Goal: Task Accomplishment & Management: Manage account settings

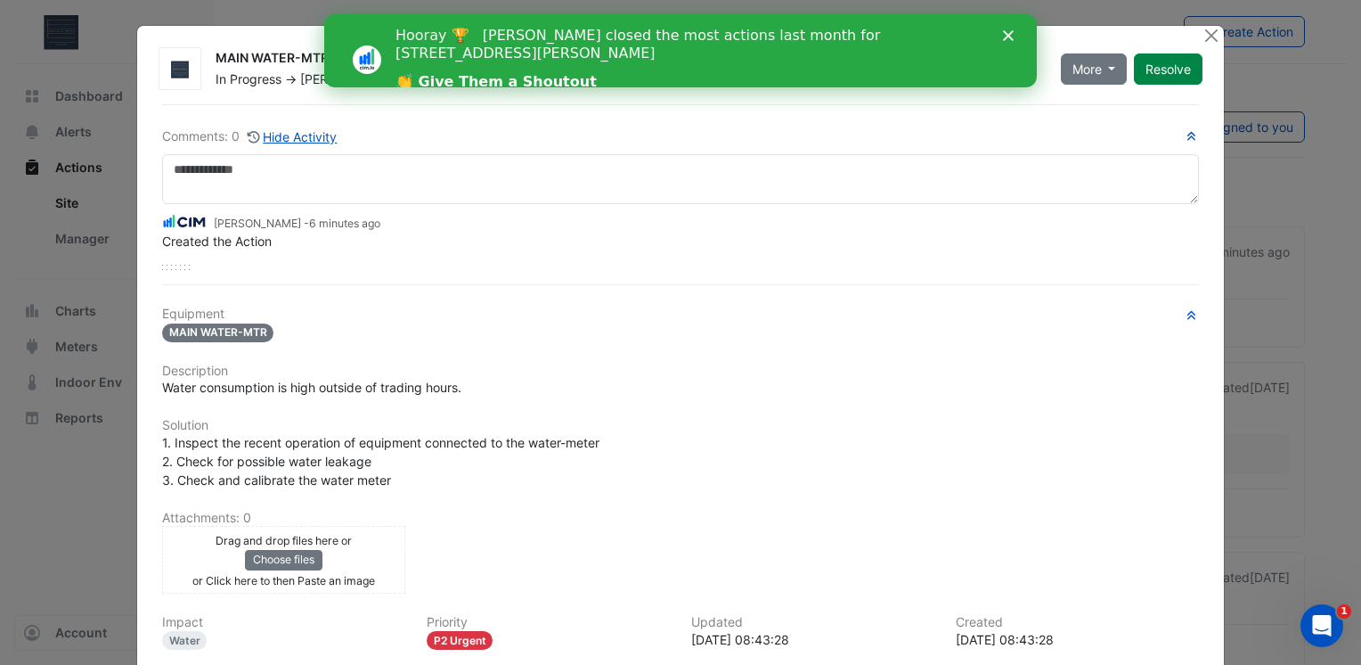
click at [1012, 36] on icon "Close" at bounding box center [1008, 35] width 11 height 11
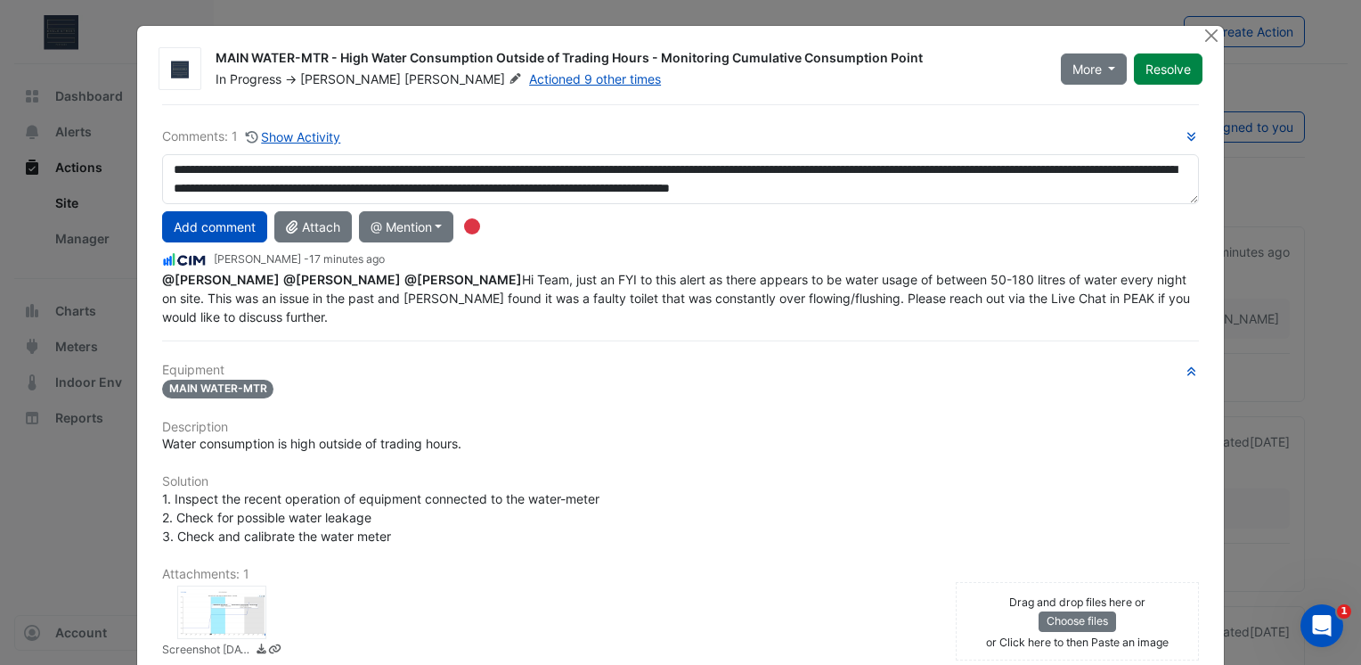
click at [335, 166] on textarea "**********" at bounding box center [680, 179] width 1037 height 50
click at [335, 169] on textarea "**********" at bounding box center [680, 179] width 1037 height 50
click at [908, 184] on textarea "**********" at bounding box center [680, 179] width 1037 height 50
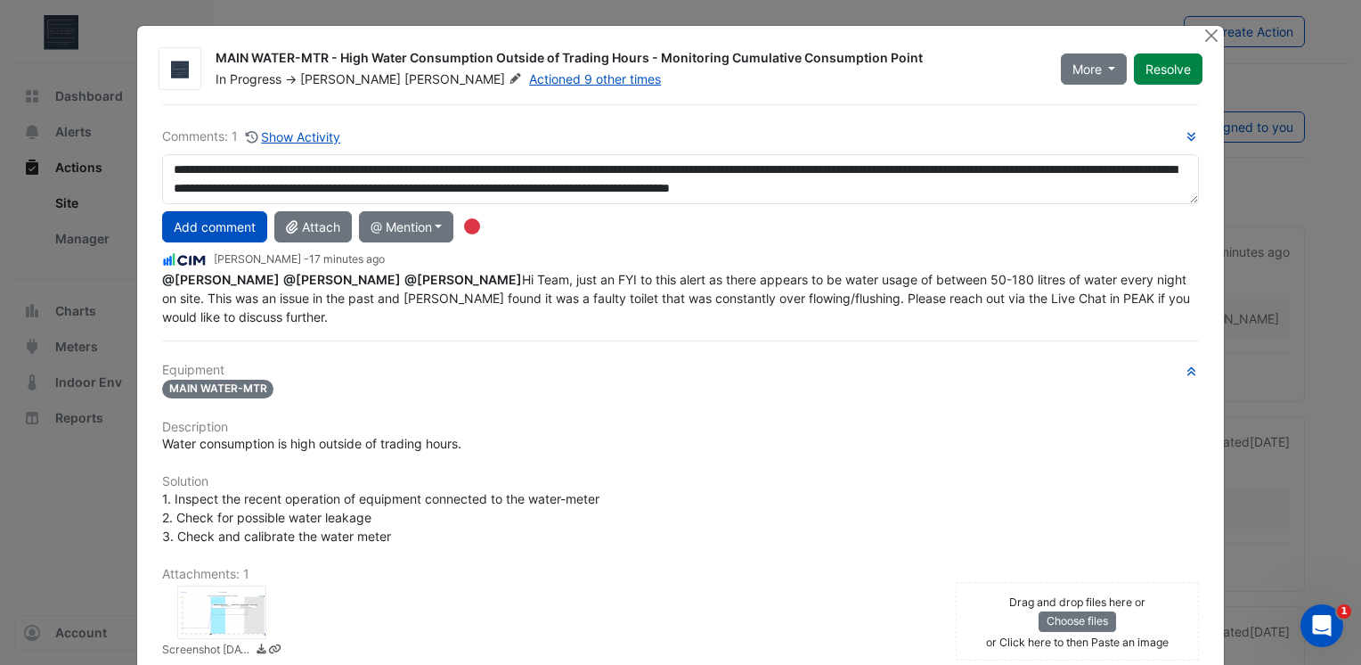
click at [908, 184] on textarea "**********" at bounding box center [680, 179] width 1037 height 50
click at [910, 194] on textarea "**********" at bounding box center [680, 179] width 1037 height 50
click at [1166, 189] on textarea "**********" at bounding box center [680, 179] width 1037 height 50
click at [415, 198] on textarea "**********" at bounding box center [681, 179] width 1038 height 50
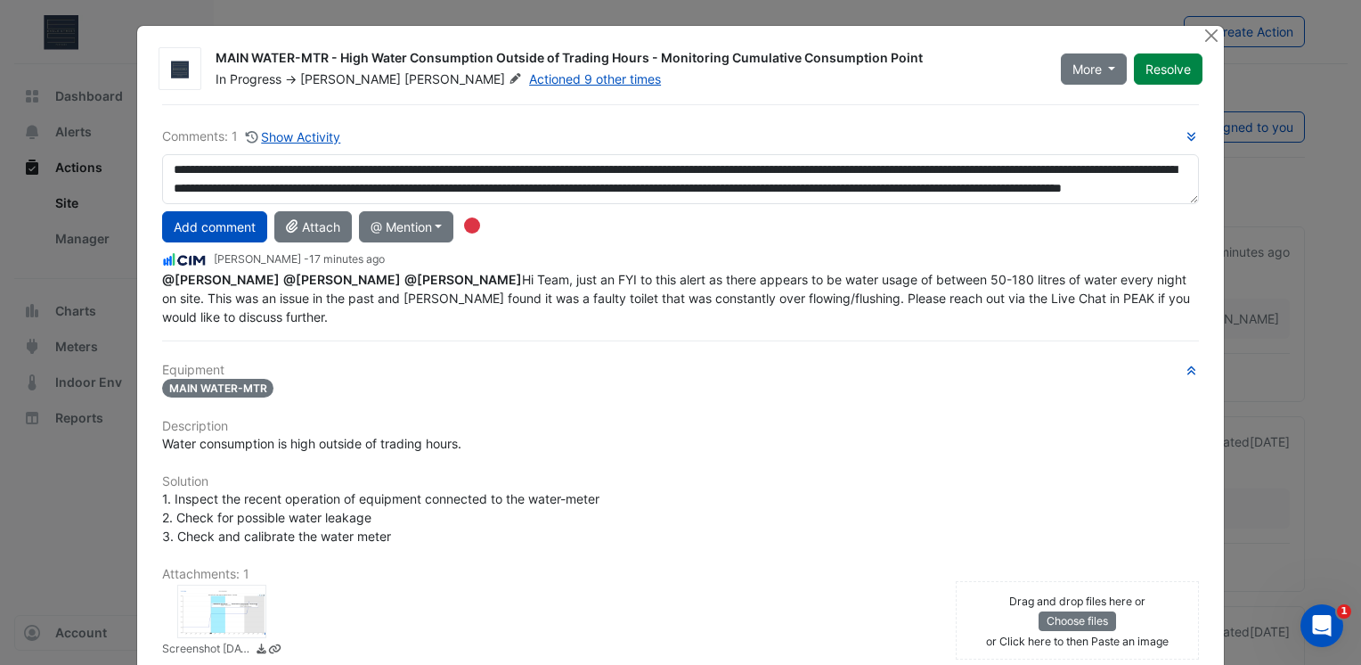
click at [613, 194] on textarea "**********" at bounding box center [681, 179] width 1038 height 50
type textarea "**********"
click at [249, 606] on div at bounding box center [221, 610] width 89 height 53
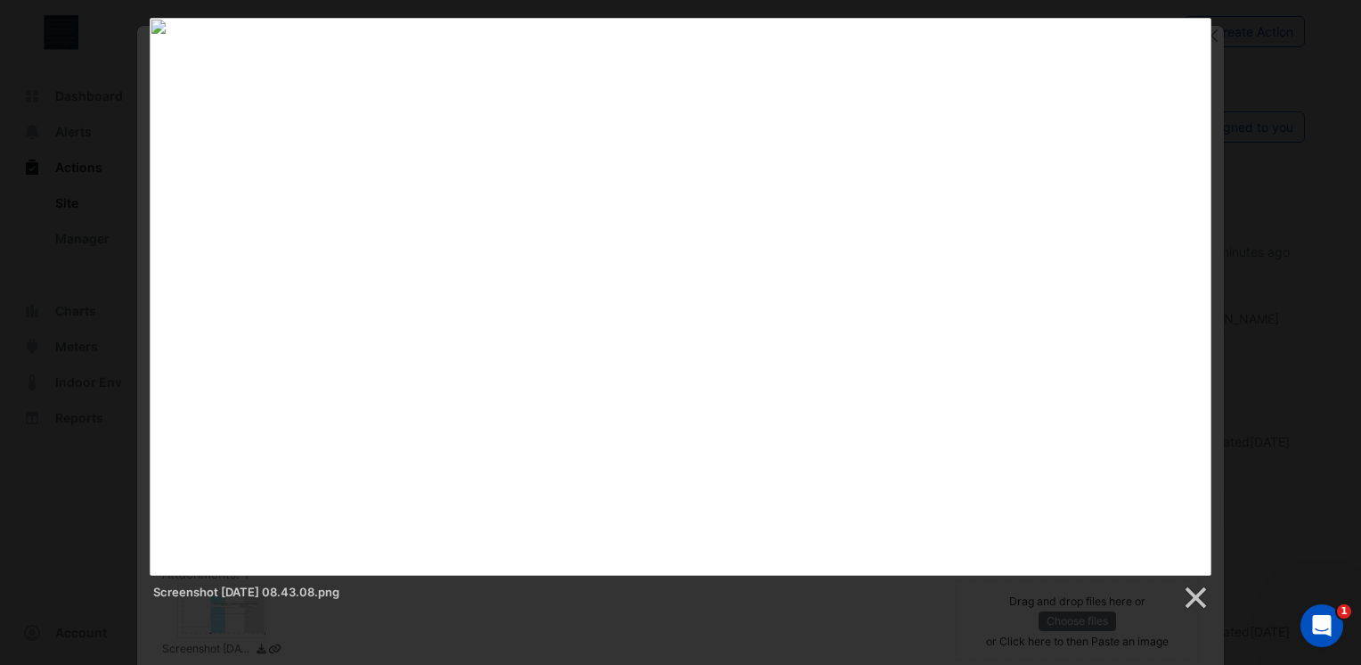
click at [1294, 200] on div "Screenshot [DATE] 08.43.08.png" at bounding box center [680, 314] width 1361 height 593
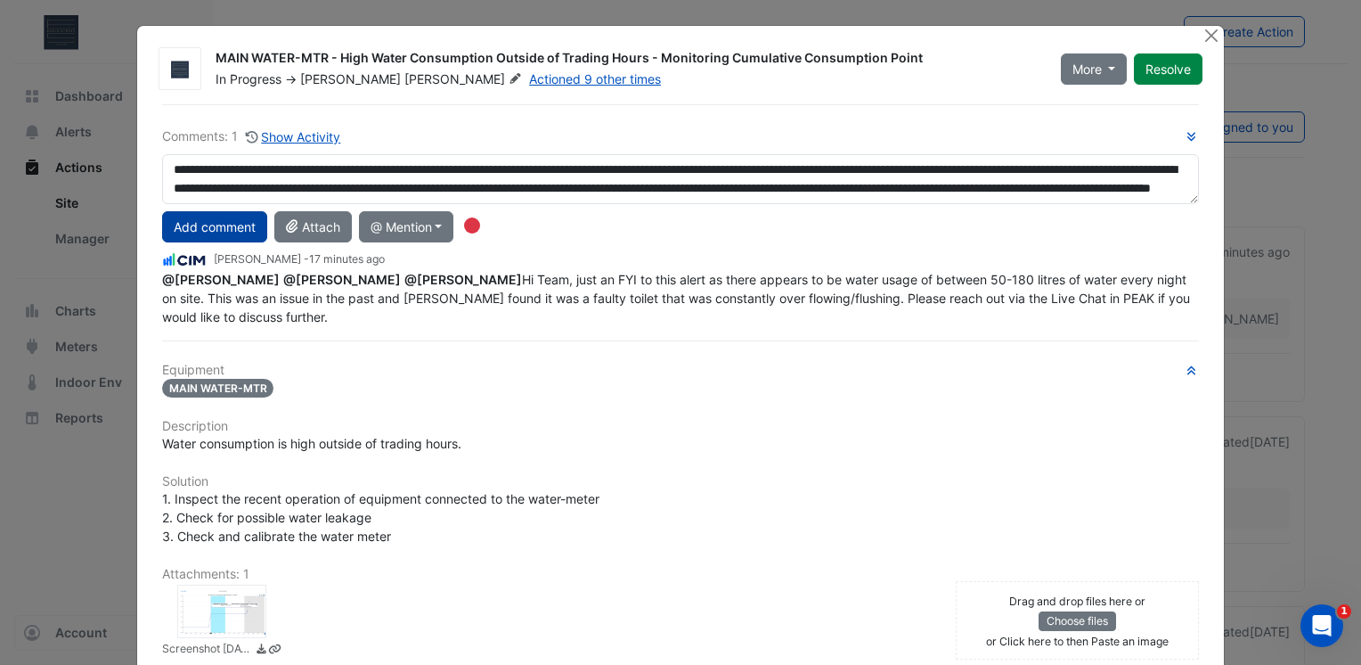
click at [232, 223] on button "Add comment" at bounding box center [214, 226] width 105 height 31
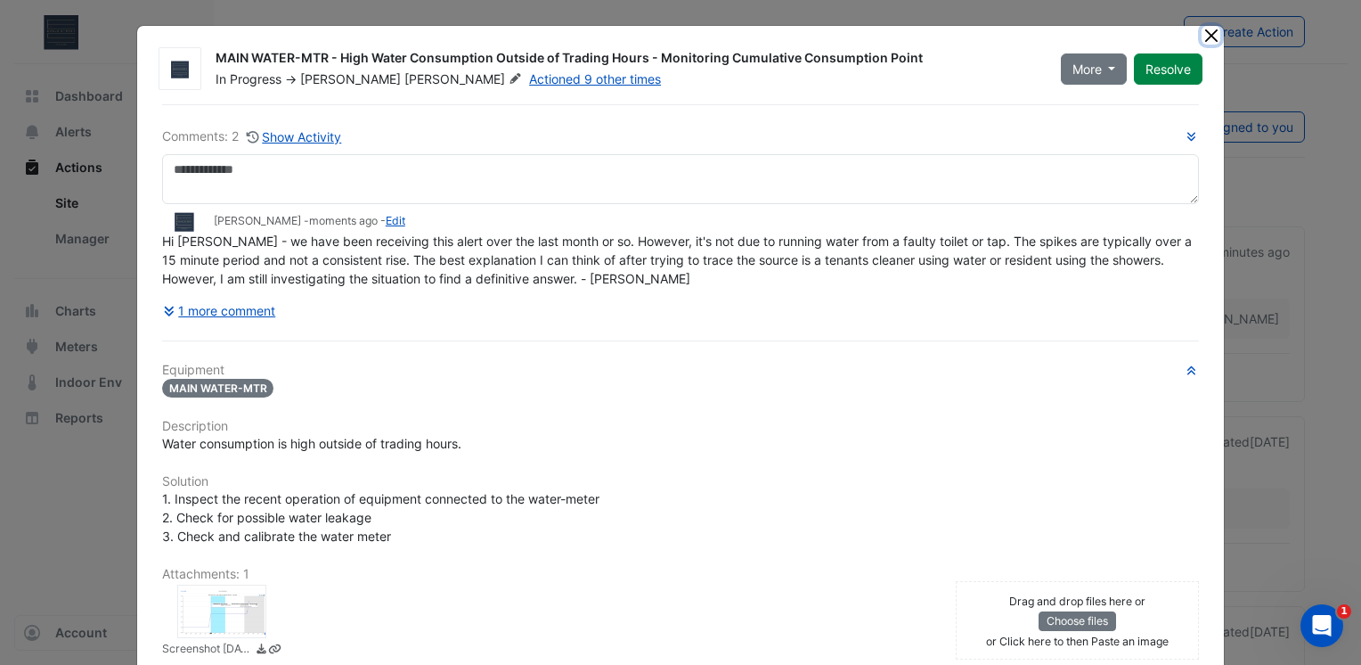
click at [1203, 37] on button "Close" at bounding box center [1211, 35] width 19 height 19
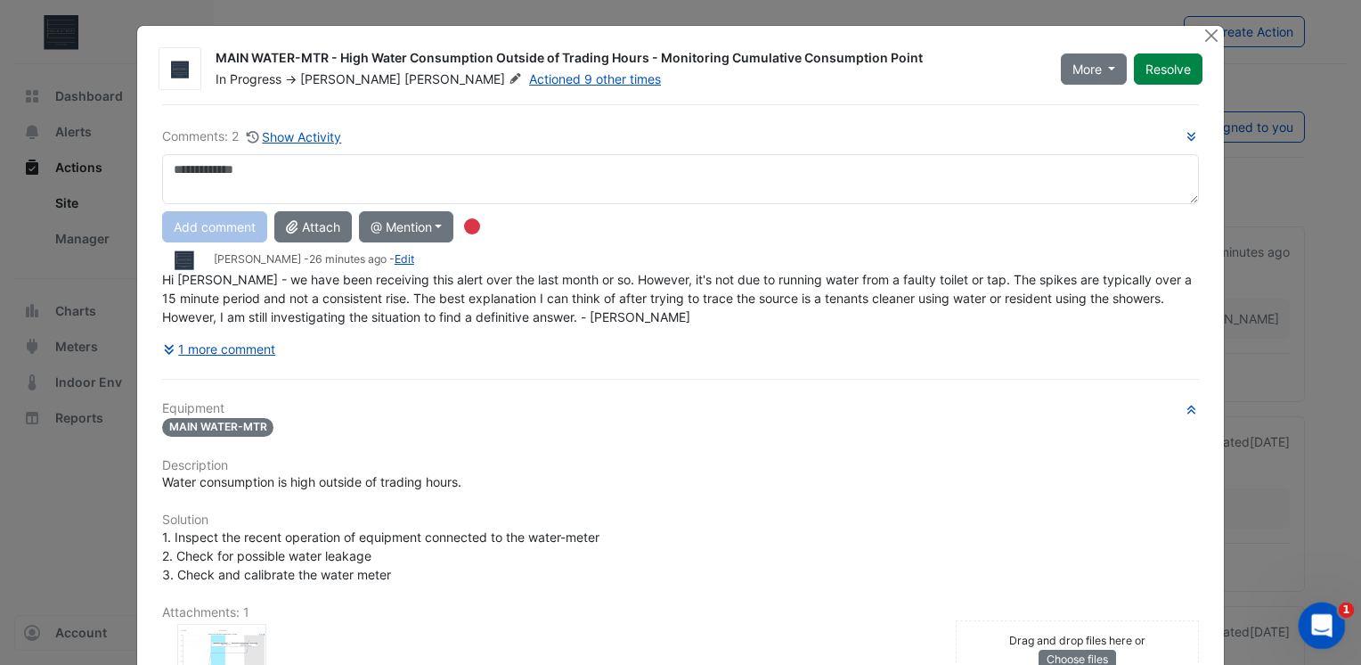
click at [1322, 633] on icon "Open Intercom Messenger" at bounding box center [1319, 622] width 29 height 29
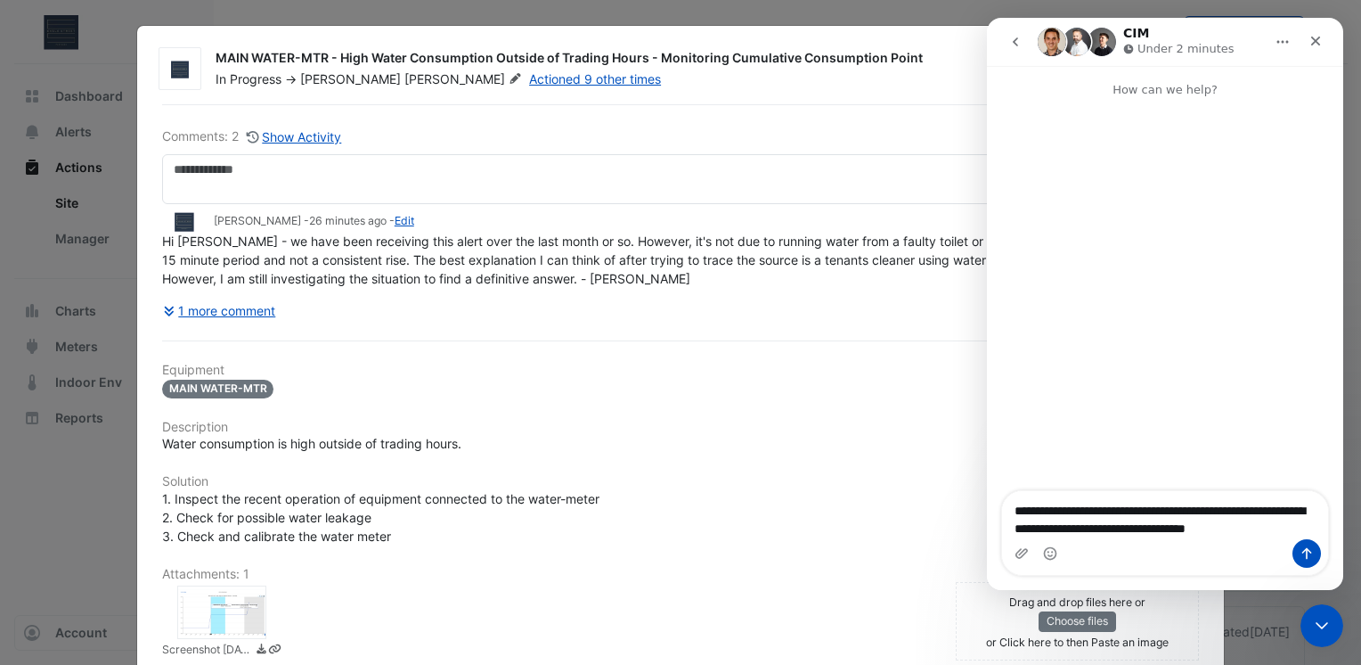
type textarea "**********"
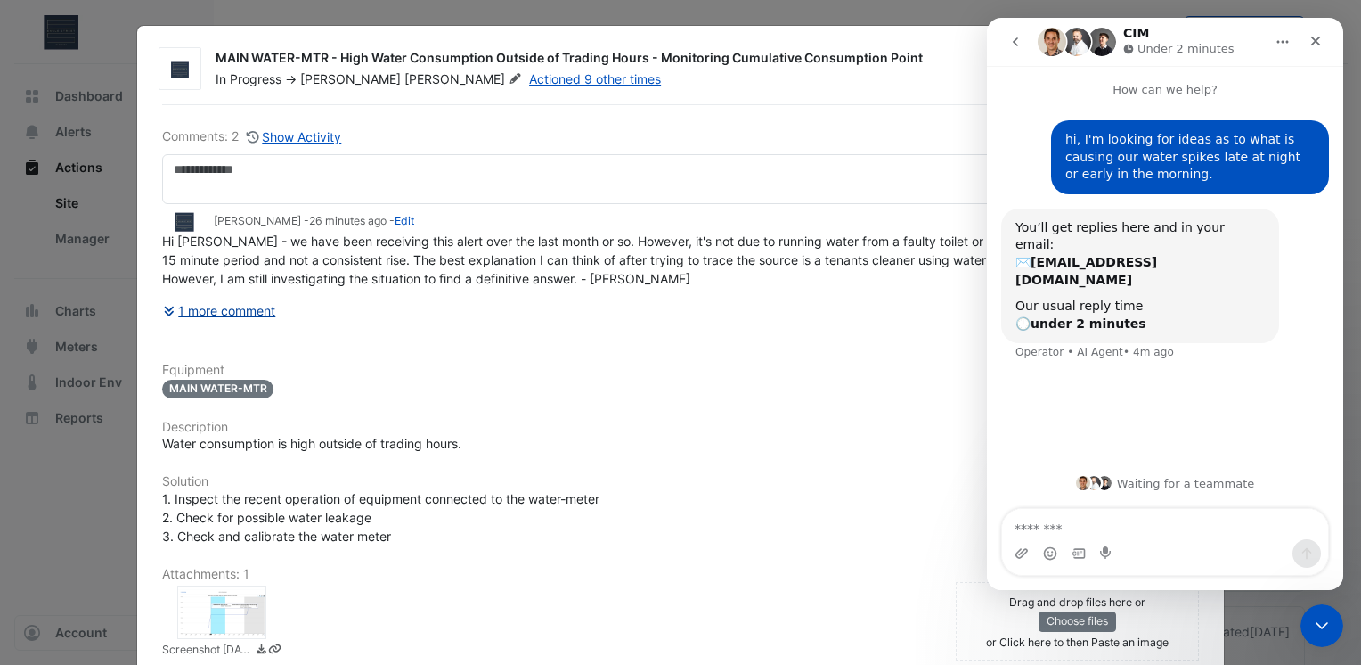
click at [211, 302] on button "1 more comment" at bounding box center [219, 310] width 115 height 31
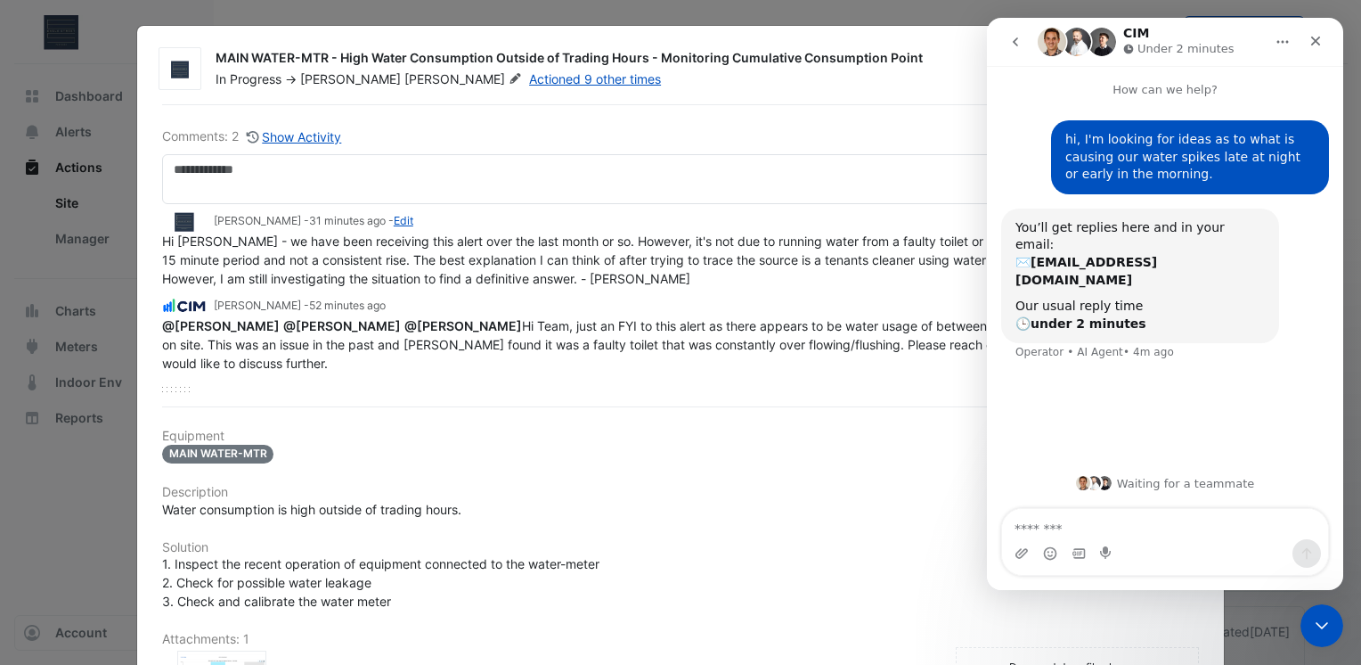
click at [114, 491] on ngb-modal-window "MAIN WATER-MTR - High Water Consumption Outside of Trading Hours - Monitoring C…" at bounding box center [680, 332] width 1361 height 665
click at [308, 145] on button "Show Activity" at bounding box center [294, 137] width 97 height 20
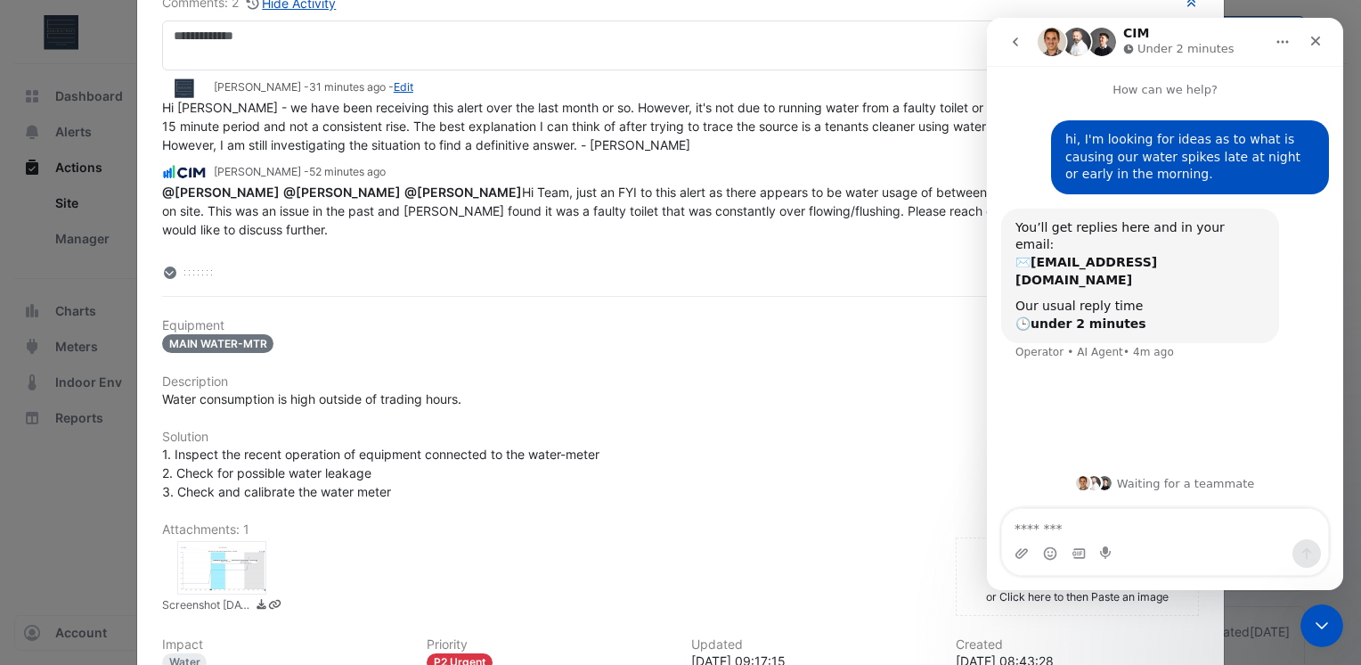
scroll to position [334, 0]
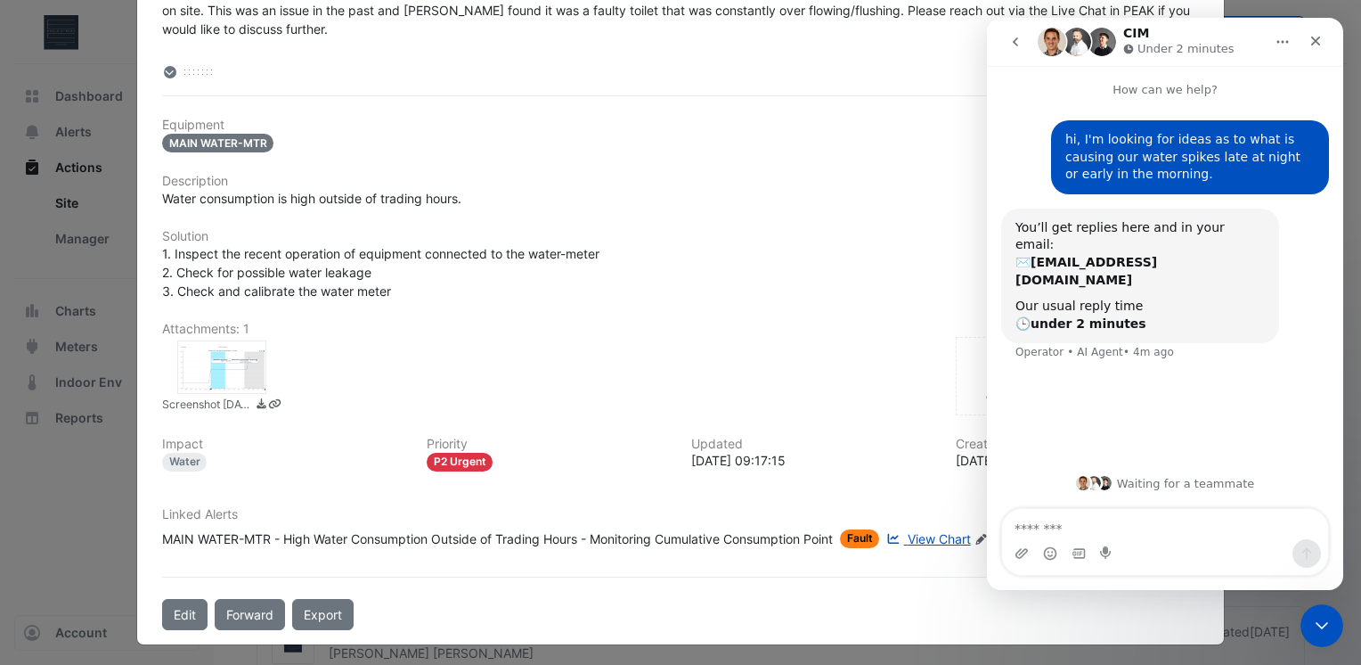
click at [869, 444] on h6 "Updated" at bounding box center [812, 444] width 243 height 15
click at [934, 538] on span "View Chart" at bounding box center [939, 538] width 63 height 15
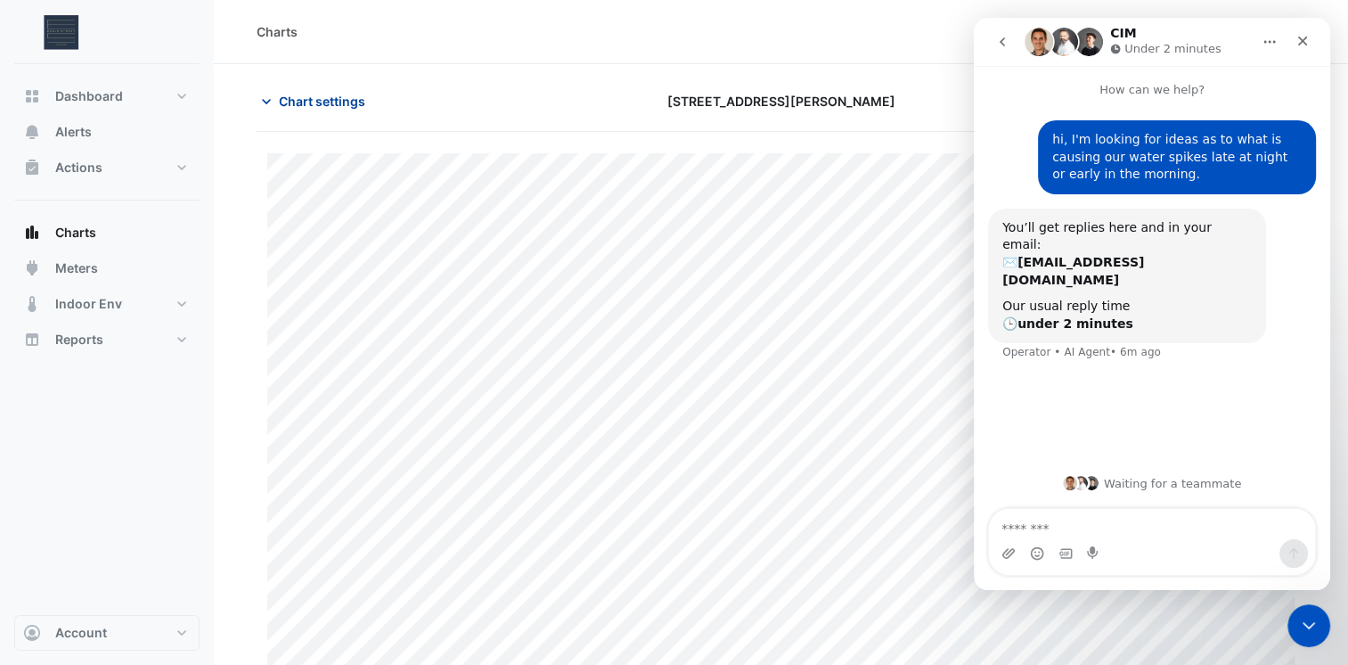
click at [331, 107] on span "Chart settings" at bounding box center [322, 101] width 86 height 19
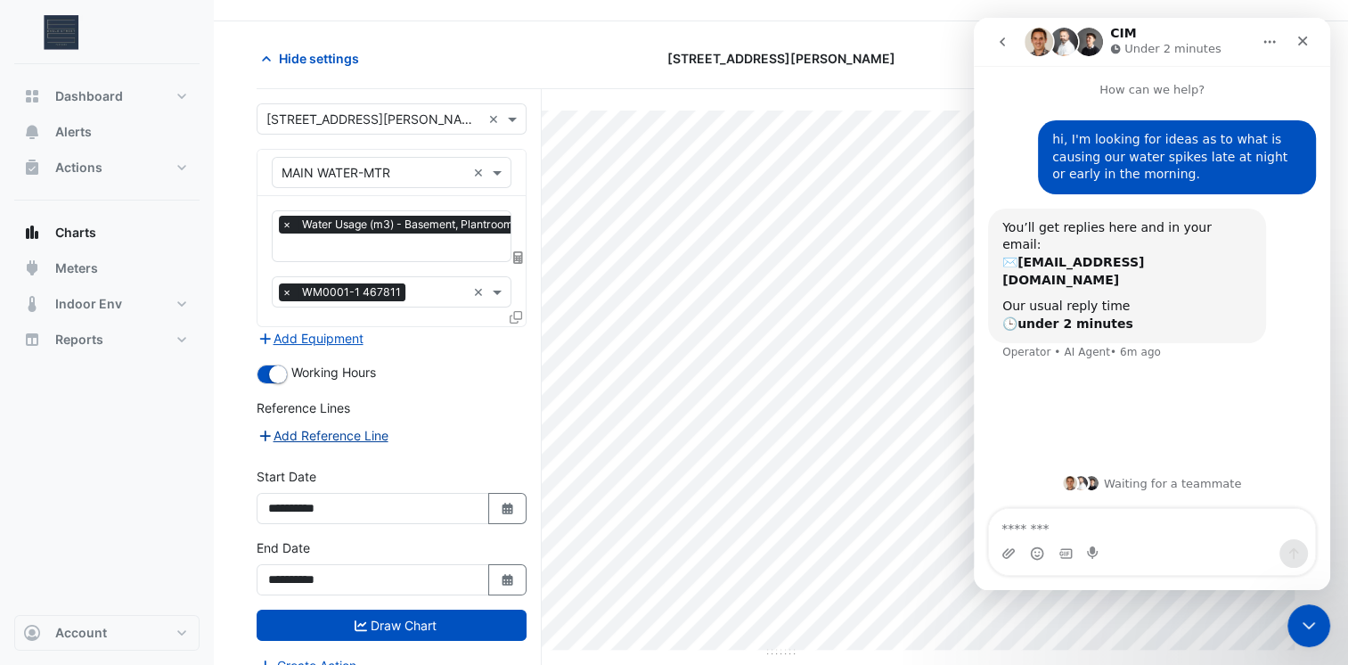
scroll to position [67, 0]
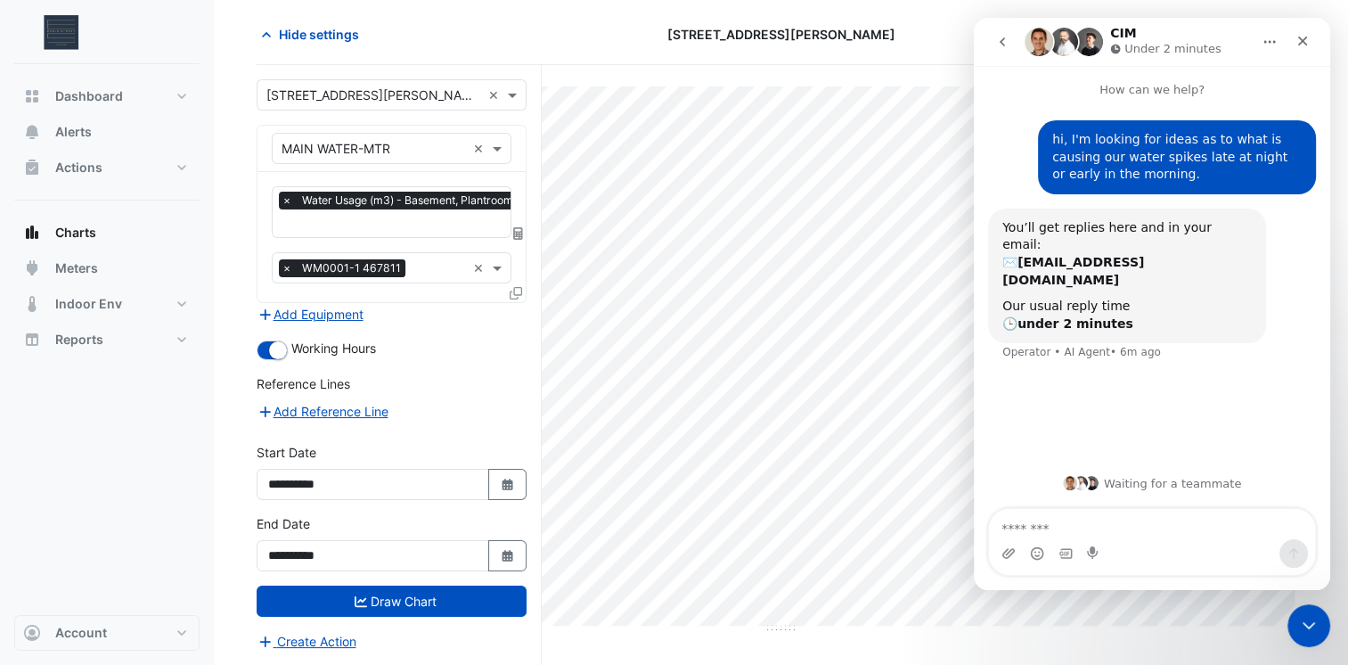
click at [658, 48] on div "[STREET_ADDRESS][PERSON_NAME]" at bounding box center [780, 34] width 356 height 31
click at [308, 36] on span "Hide settings" at bounding box center [319, 34] width 80 height 19
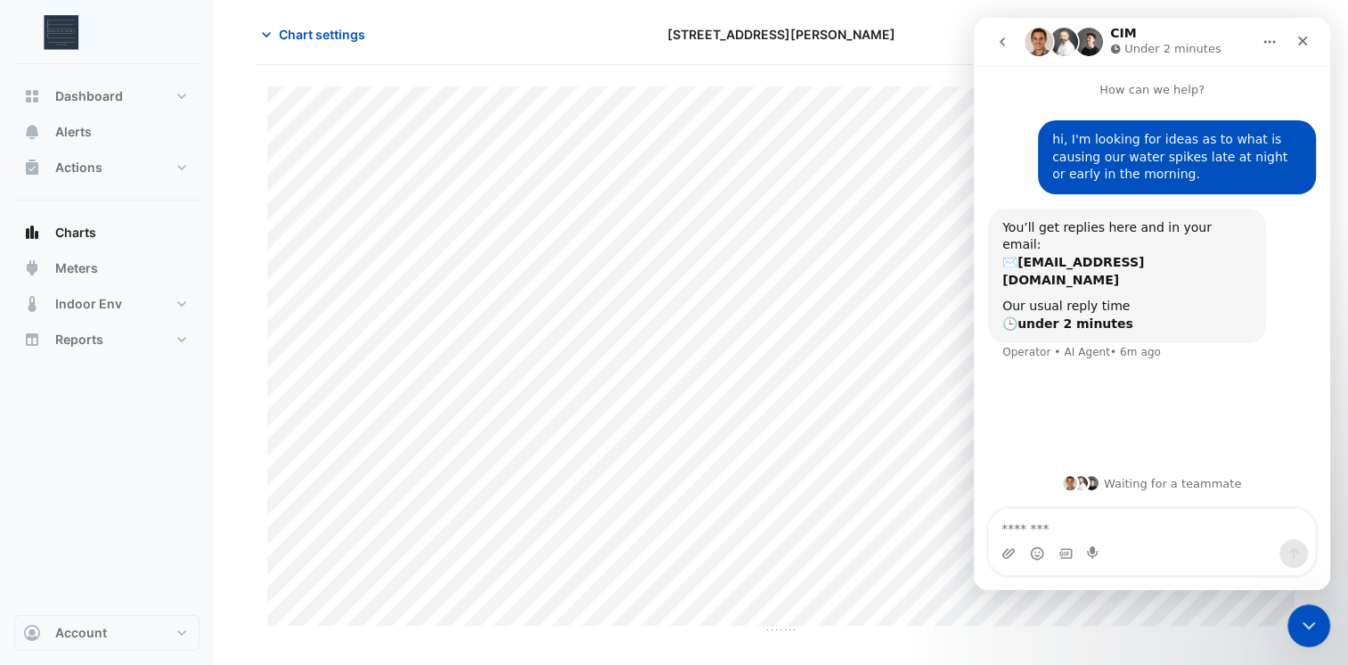
scroll to position [35, 0]
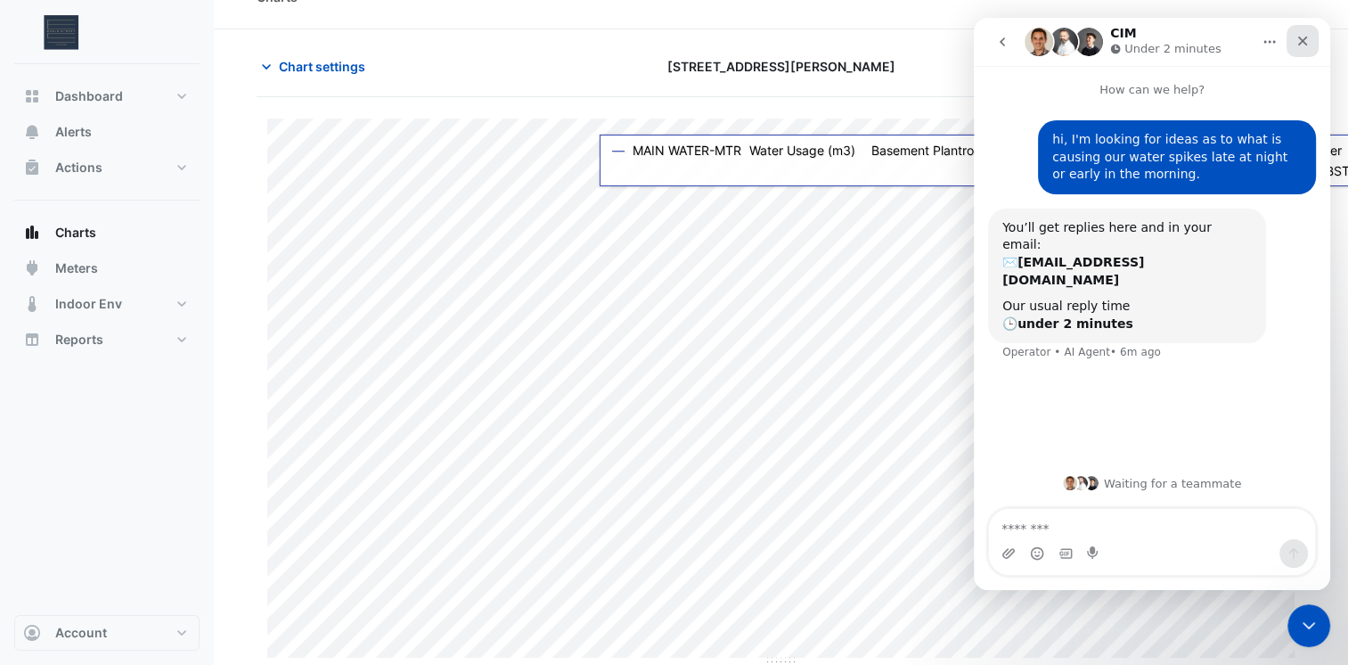
click at [1302, 36] on icon "Close" at bounding box center [1302, 41] width 14 height 14
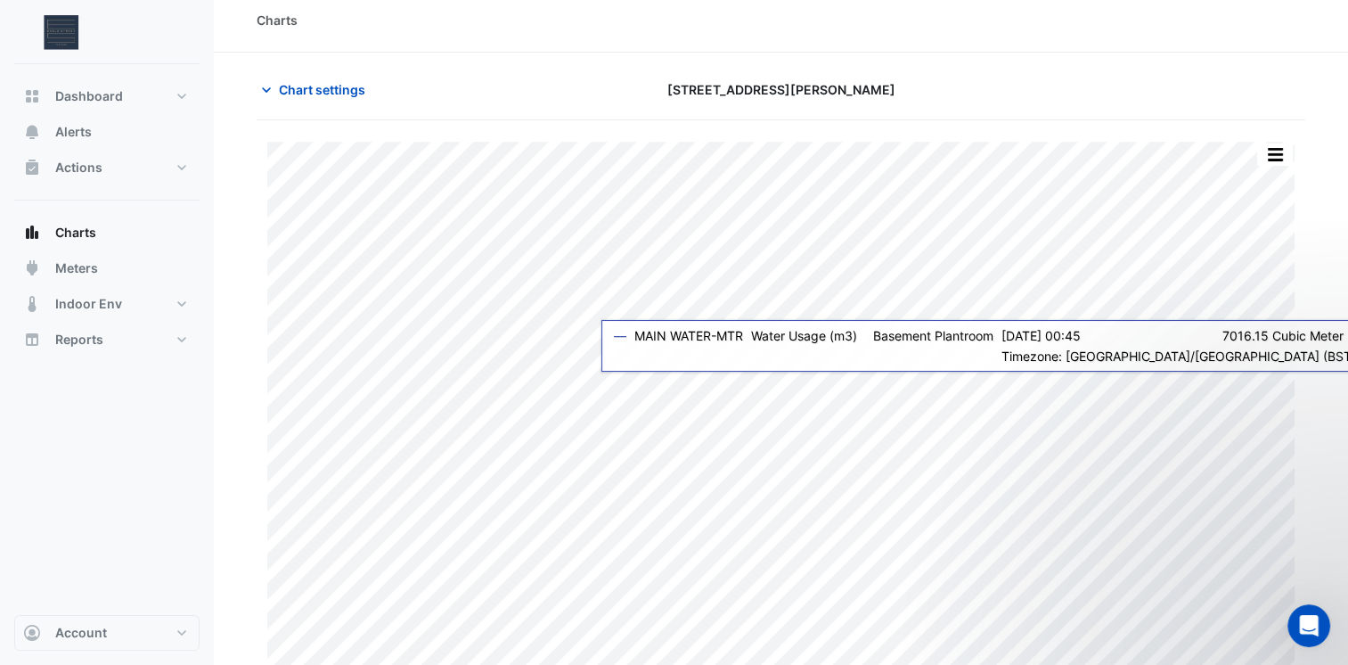
scroll to position [0, 0]
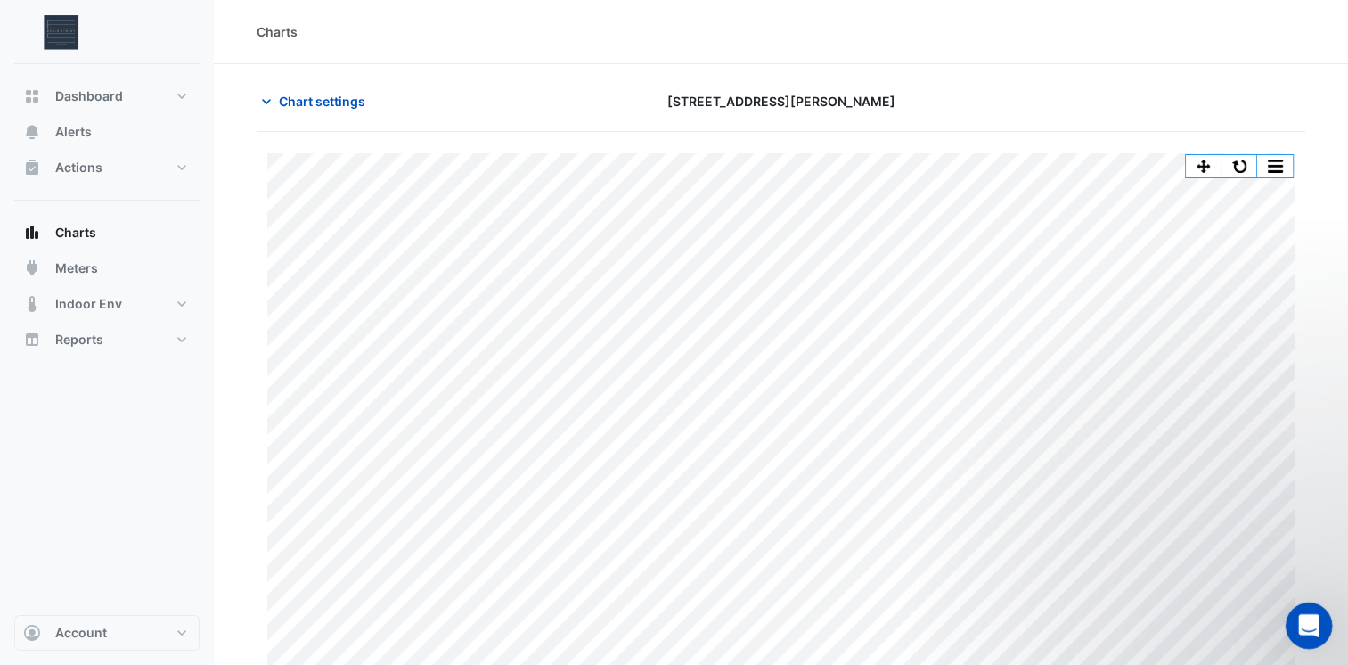
click at [1307, 624] on icon "Open Intercom Messenger" at bounding box center [1306, 623] width 12 height 14
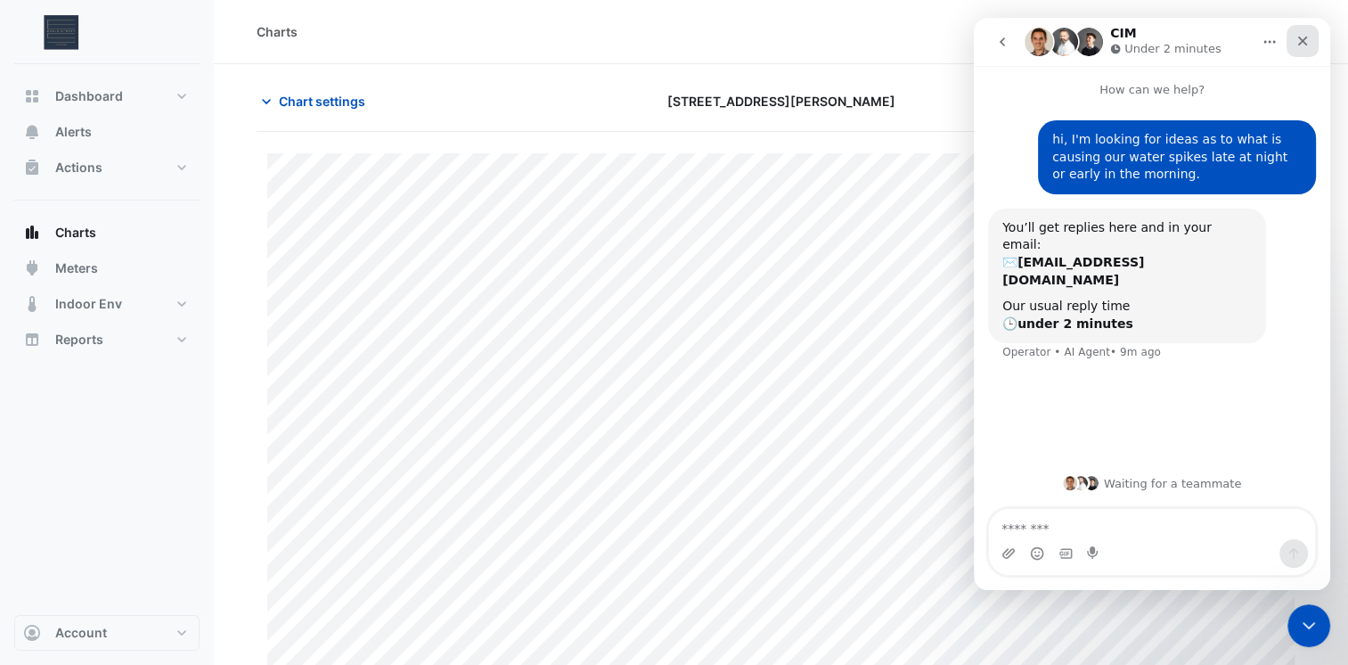
click at [1299, 45] on icon "Close" at bounding box center [1302, 41] width 14 height 14
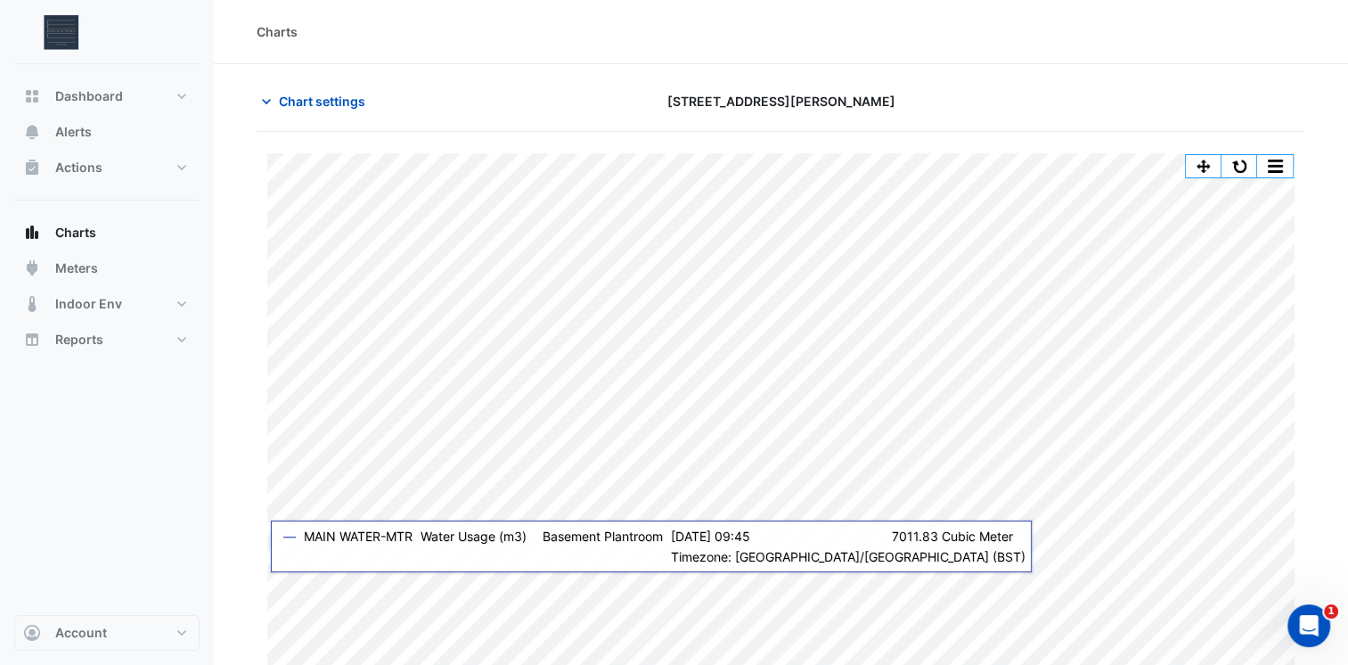
scroll to position [424, 0]
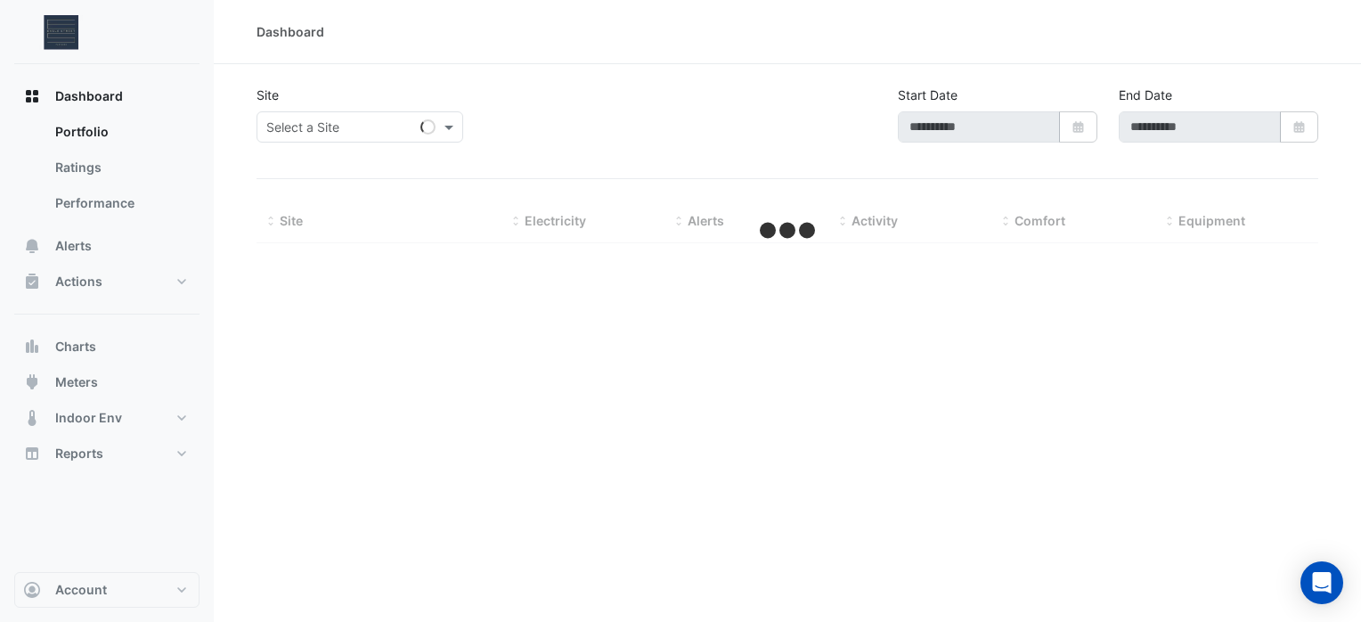
type input "**********"
select select "***"
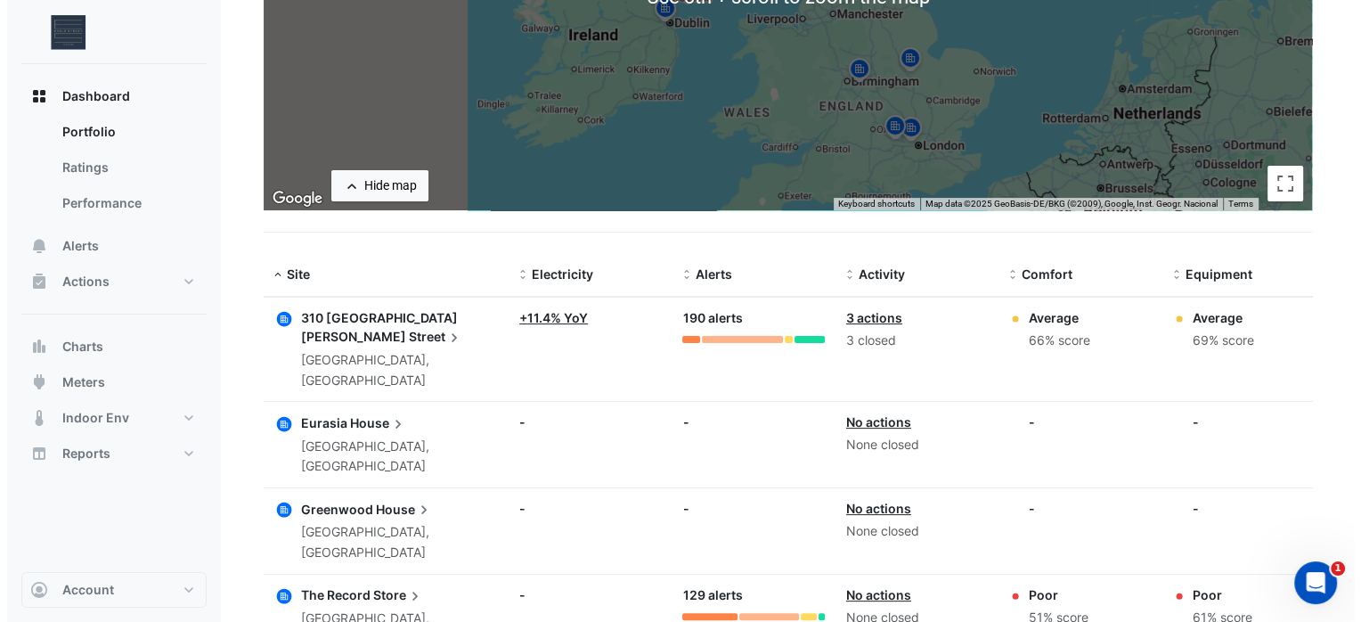
scroll to position [374, 0]
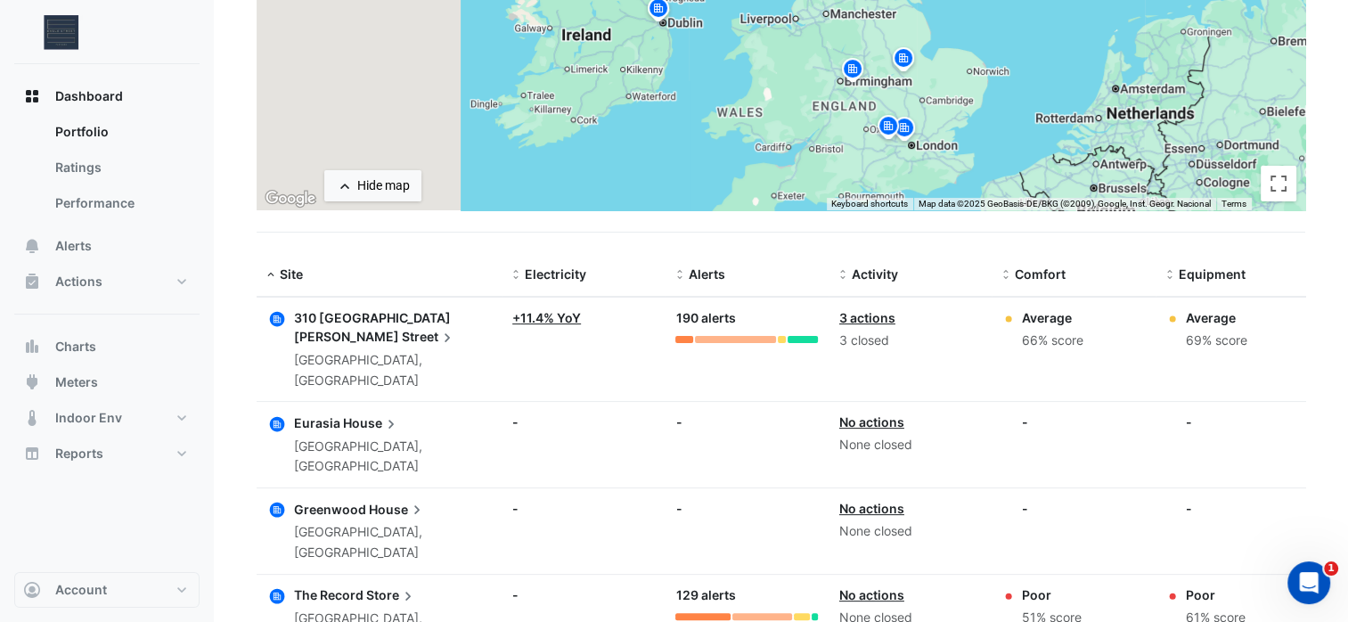
click at [438, 329] on icon at bounding box center [447, 338] width 18 height 18
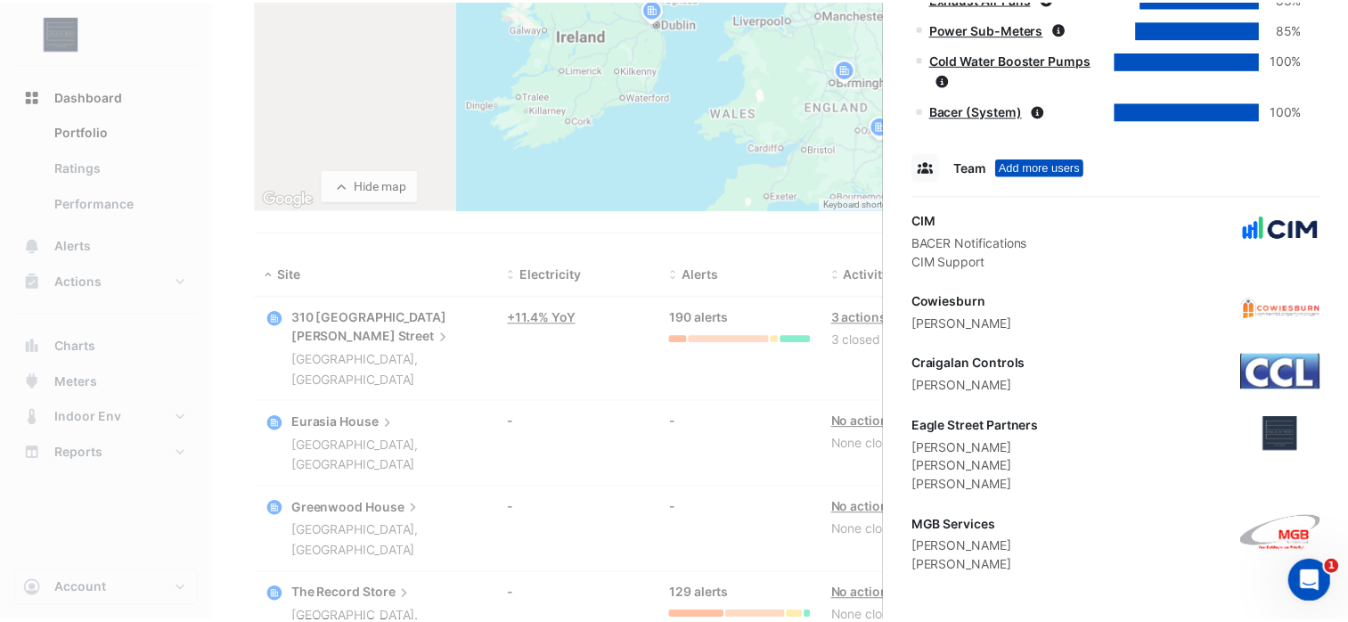
scroll to position [1131, 0]
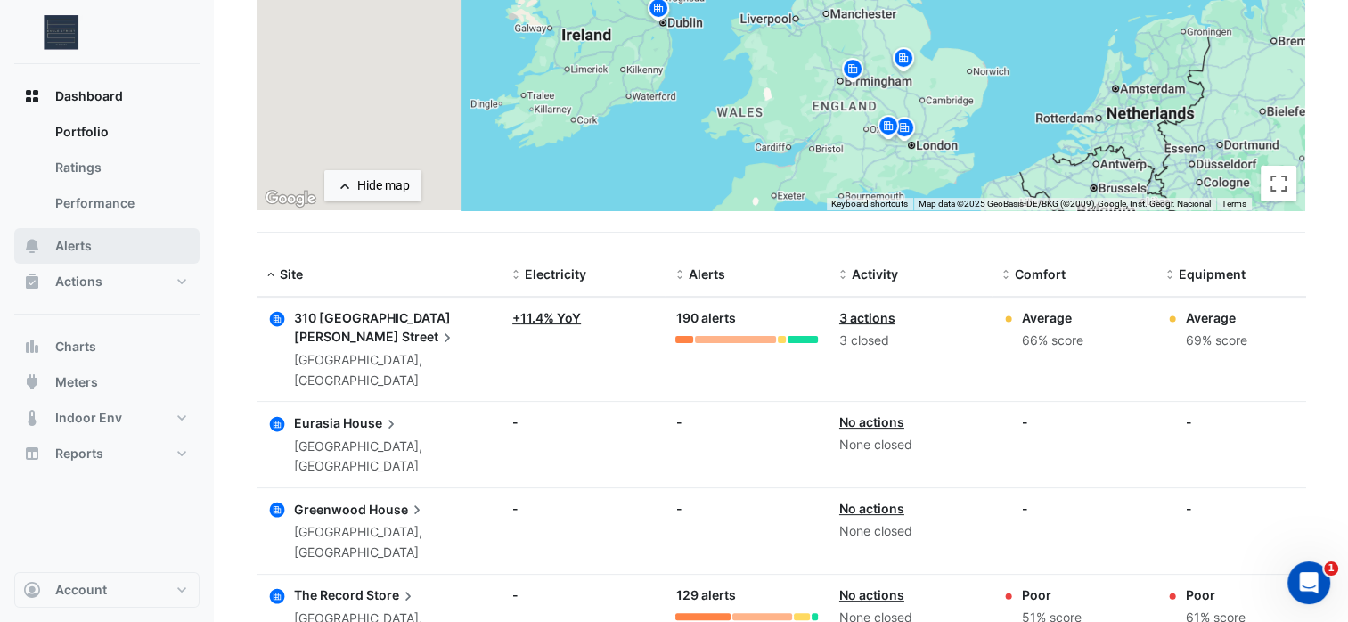
click at [103, 254] on button "Alerts" at bounding box center [106, 246] width 185 height 36
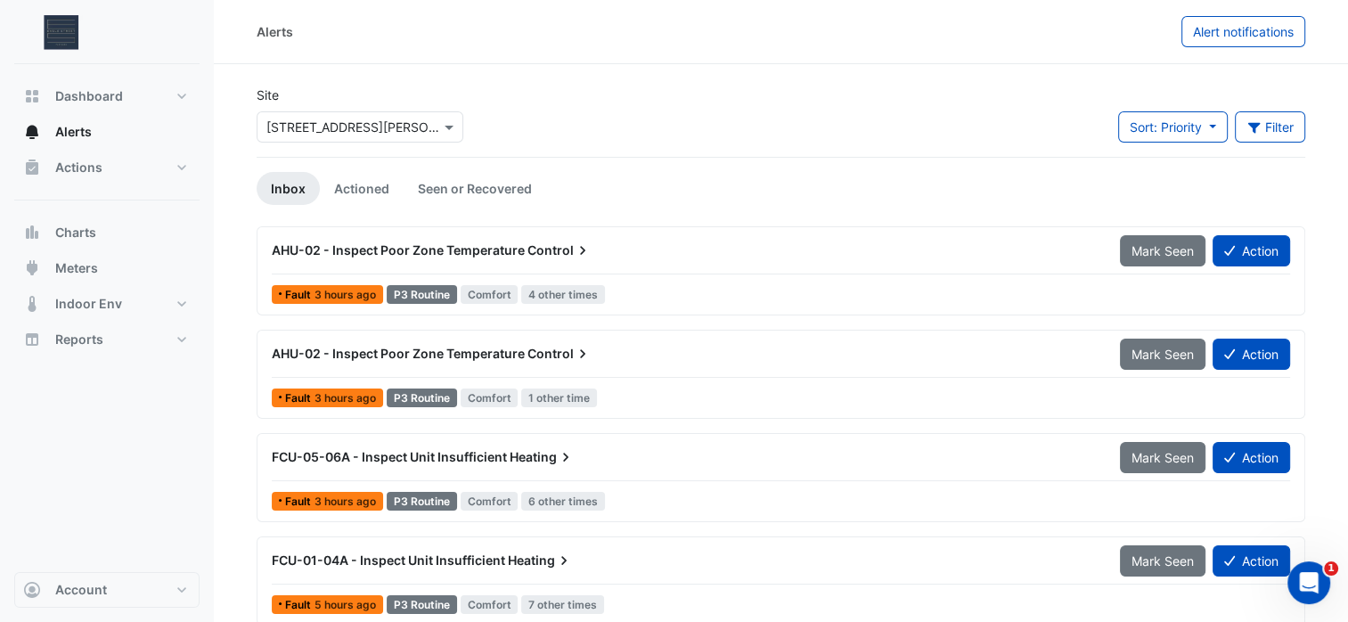
click at [470, 247] on span "AHU-02 - Inspect Poor Zone Temperature" at bounding box center [398, 249] width 253 height 15
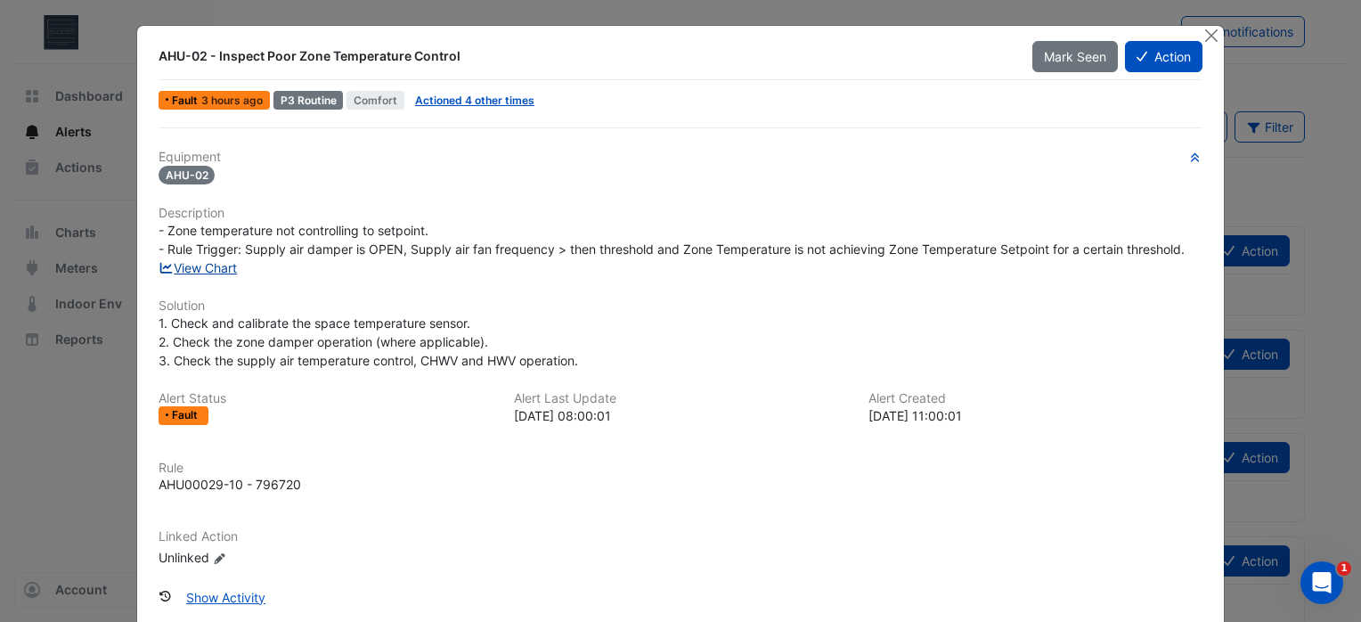
click at [196, 265] on link "View Chart" at bounding box center [198, 267] width 79 height 15
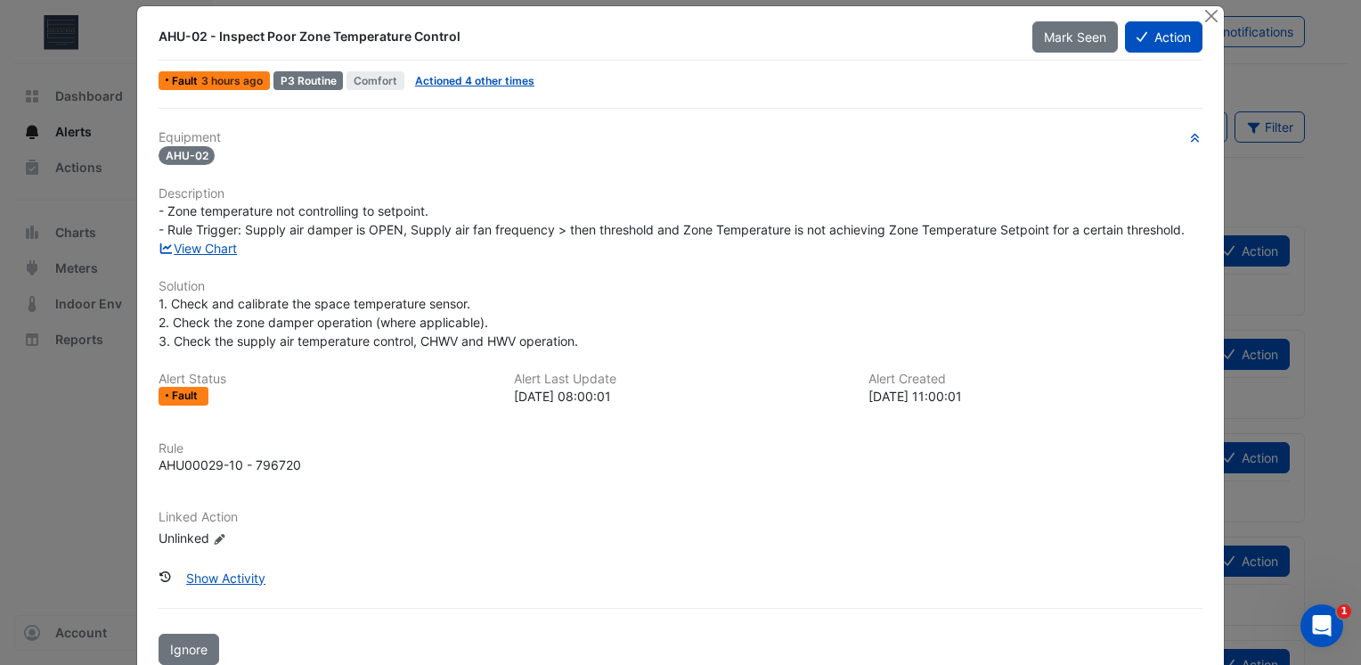
scroll to position [16, 0]
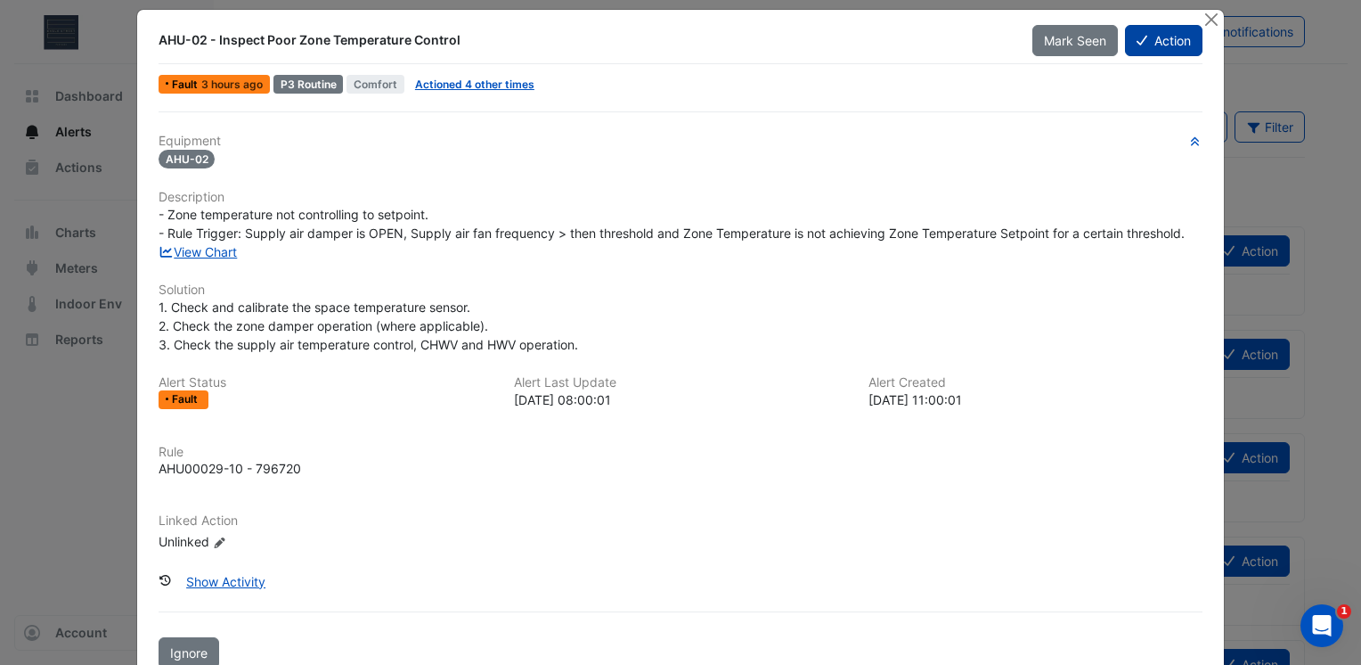
click at [1148, 40] on button "Action" at bounding box center [1164, 40] width 78 height 31
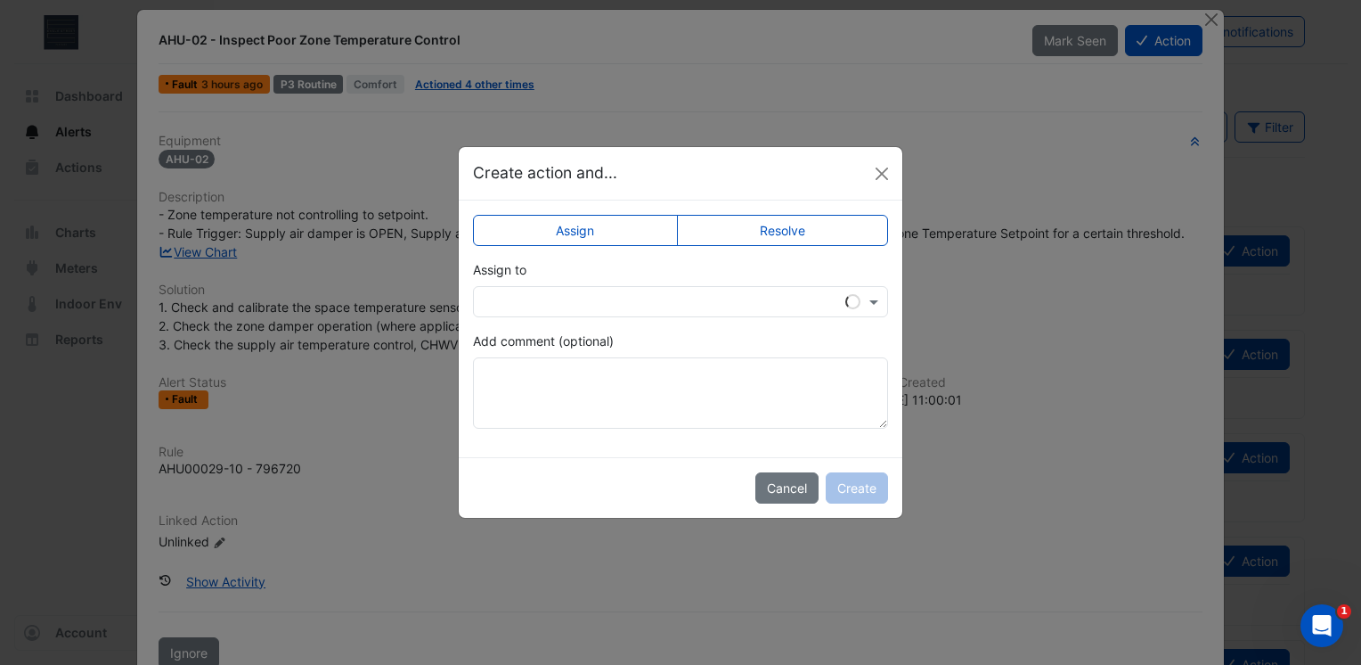
click at [740, 308] on input "text" at bounding box center [663, 302] width 360 height 19
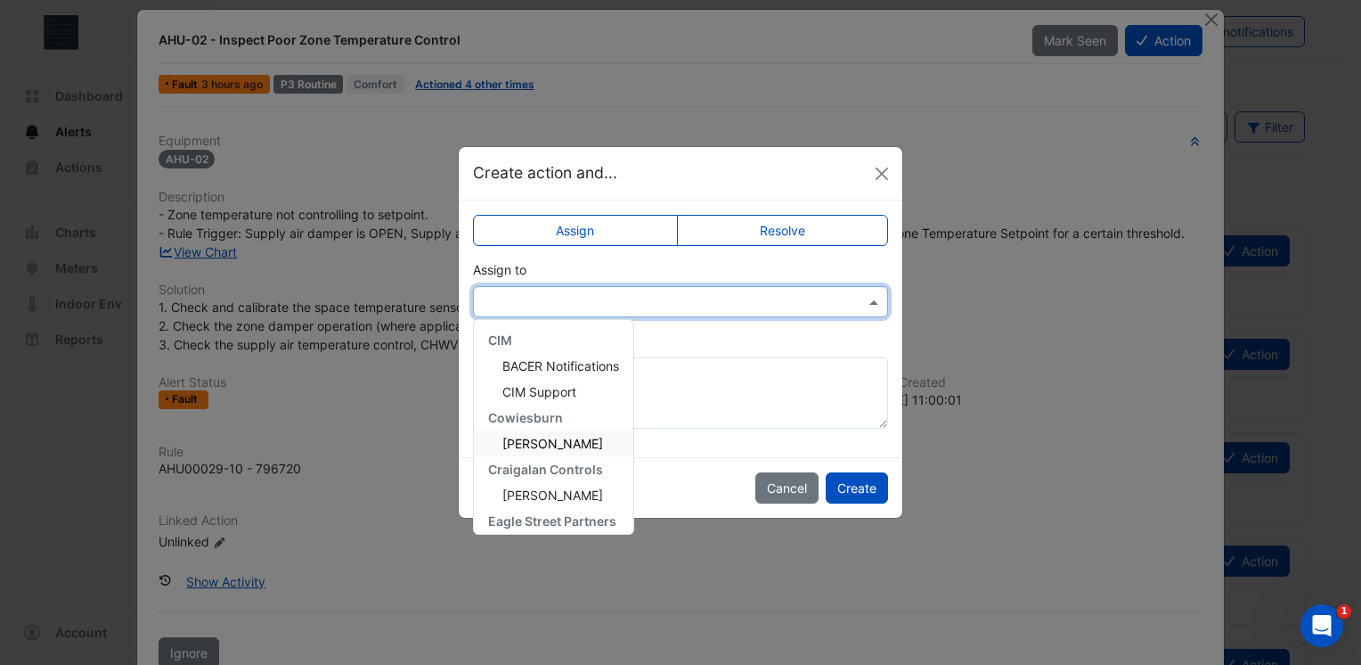
click at [584, 444] on span "Kelly McGinnis" at bounding box center [552, 443] width 101 height 15
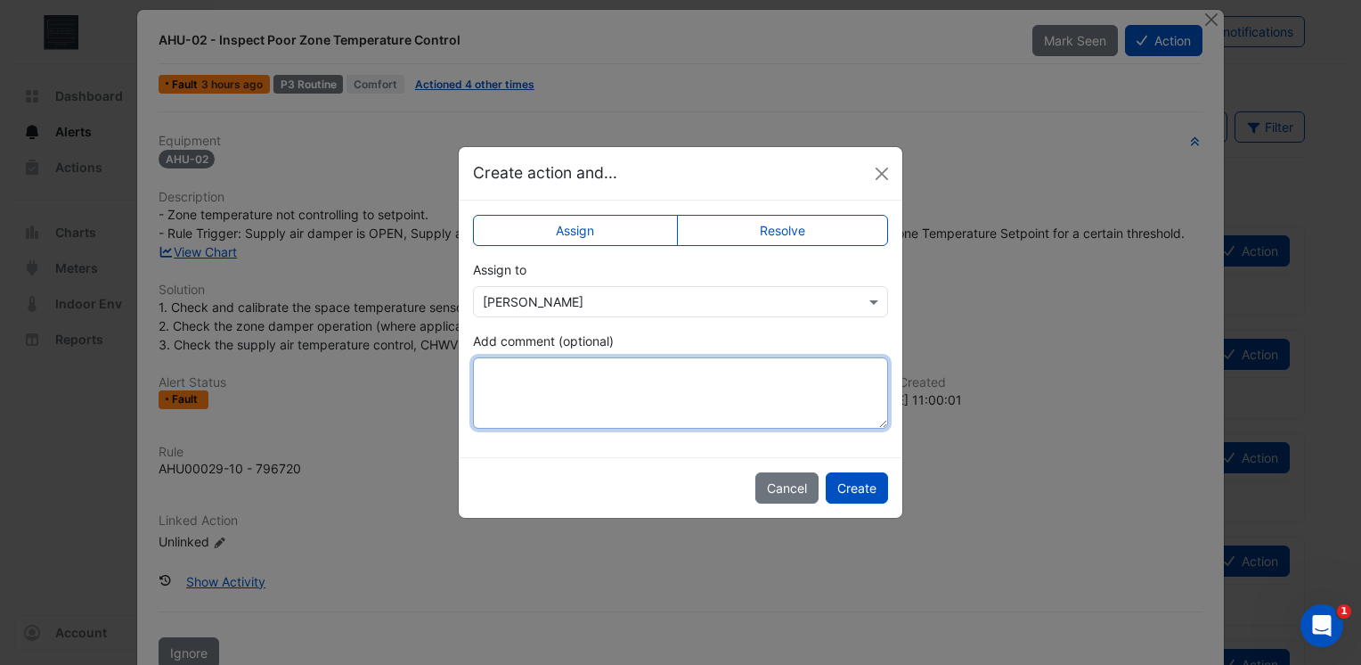
click at [574, 388] on textarea "Add comment (optional)" at bounding box center [680, 392] width 415 height 71
type textarea "**********"
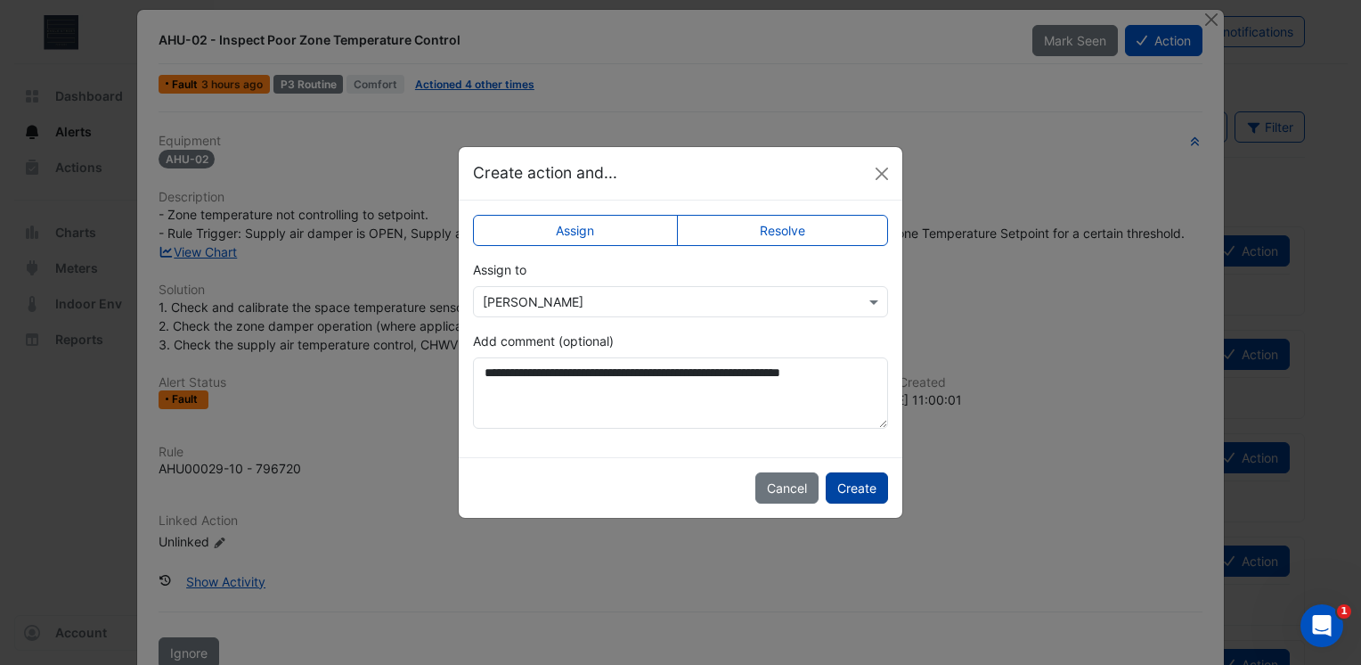
click at [845, 491] on button "Create" at bounding box center [857, 487] width 62 height 31
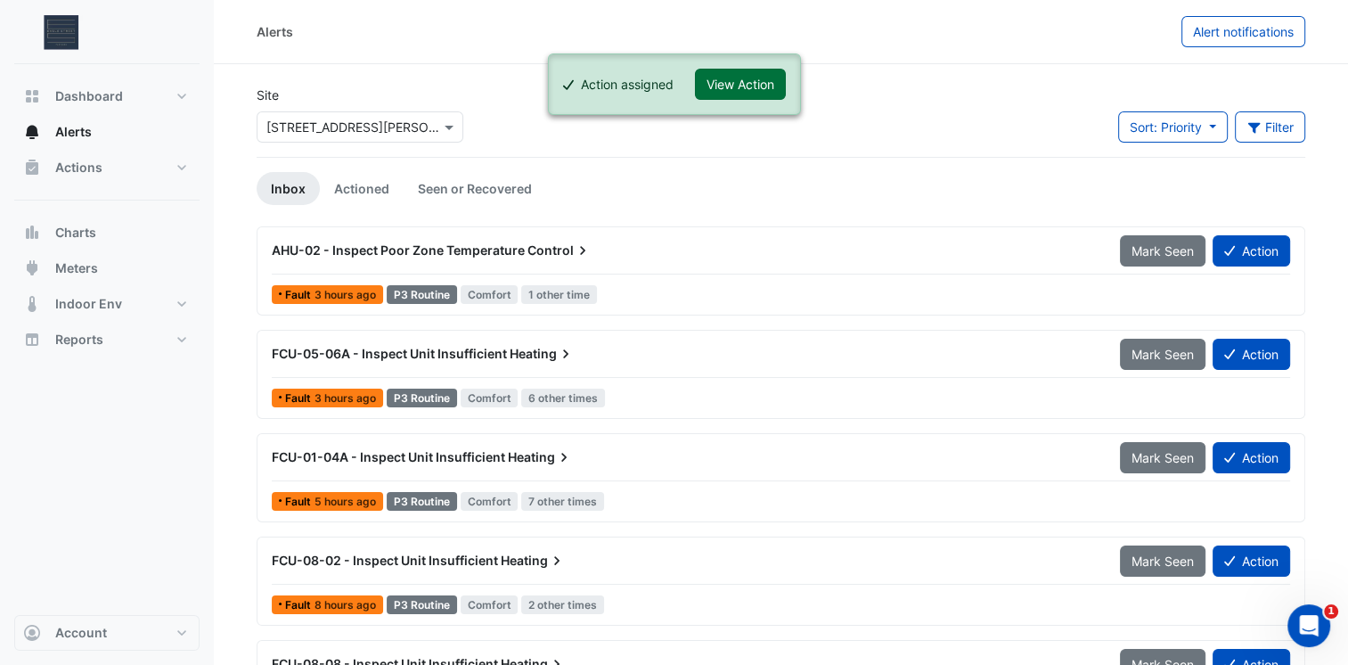
click at [737, 88] on button "View Action" at bounding box center [740, 84] width 91 height 31
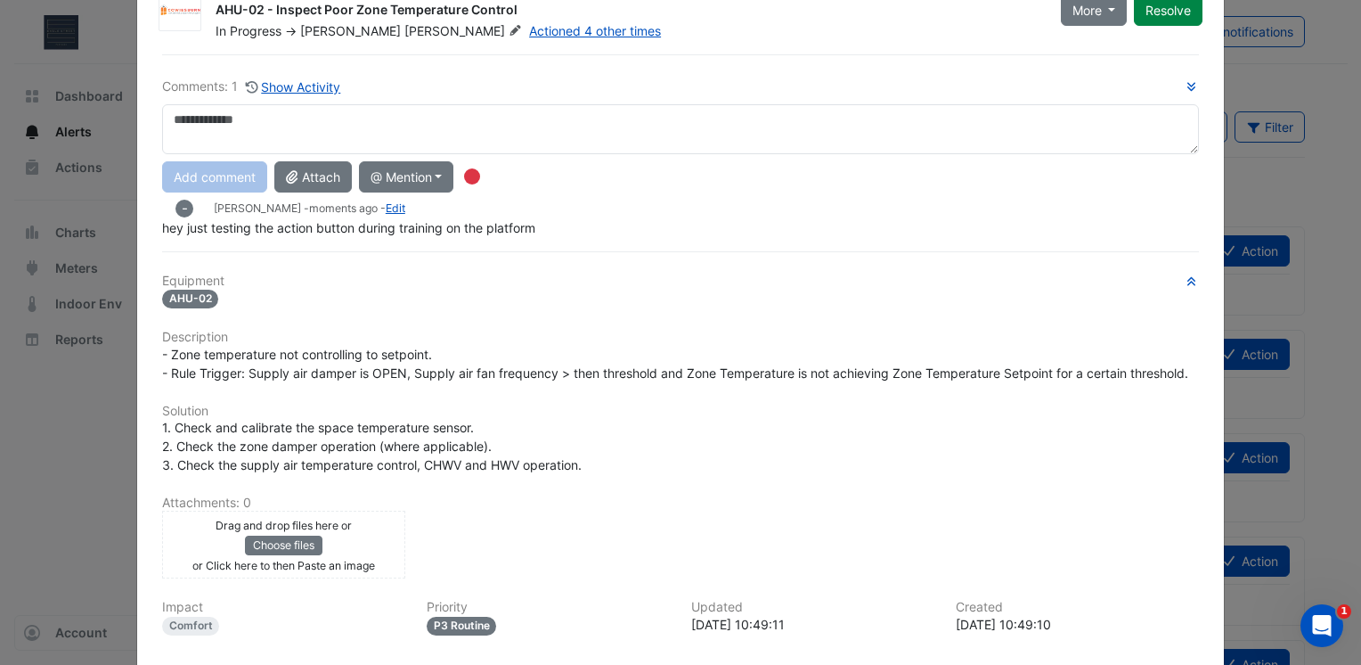
scroll to position [71, 0]
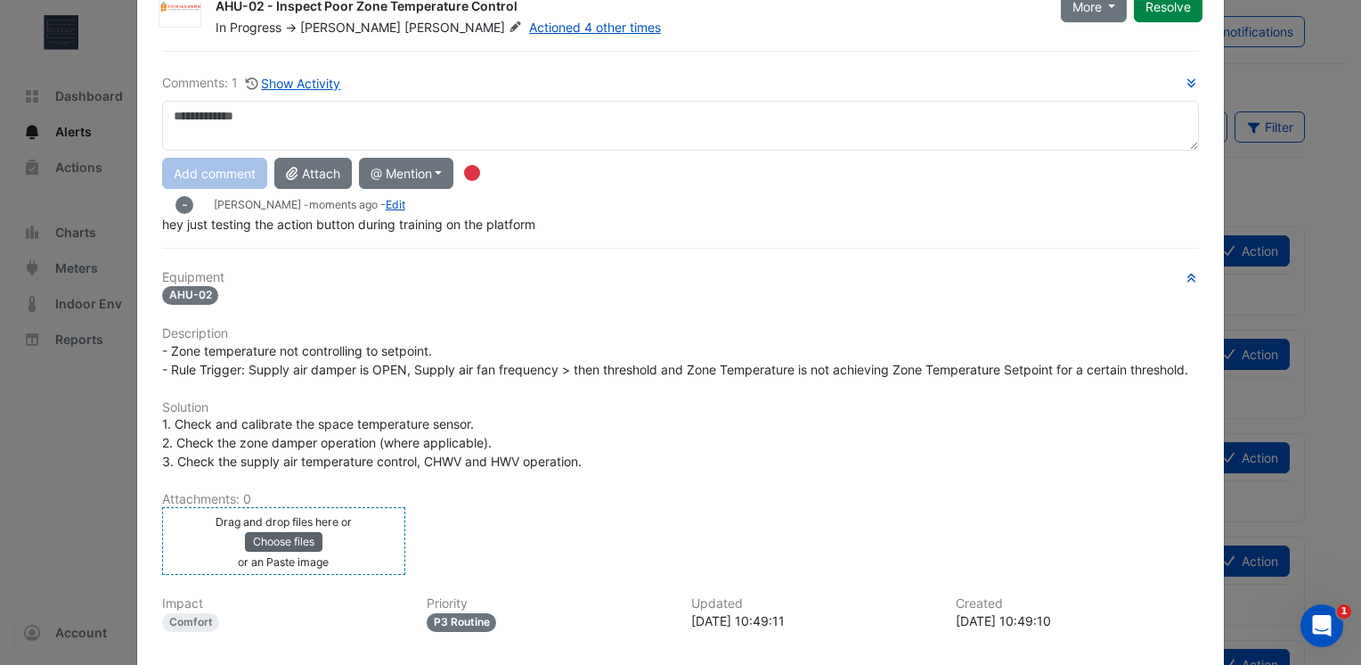
click at [293, 543] on div "Equipment AHU-02 Description - Zone temperature not controlling to setpoint. - …" at bounding box center [680, 496] width 1037 height 453
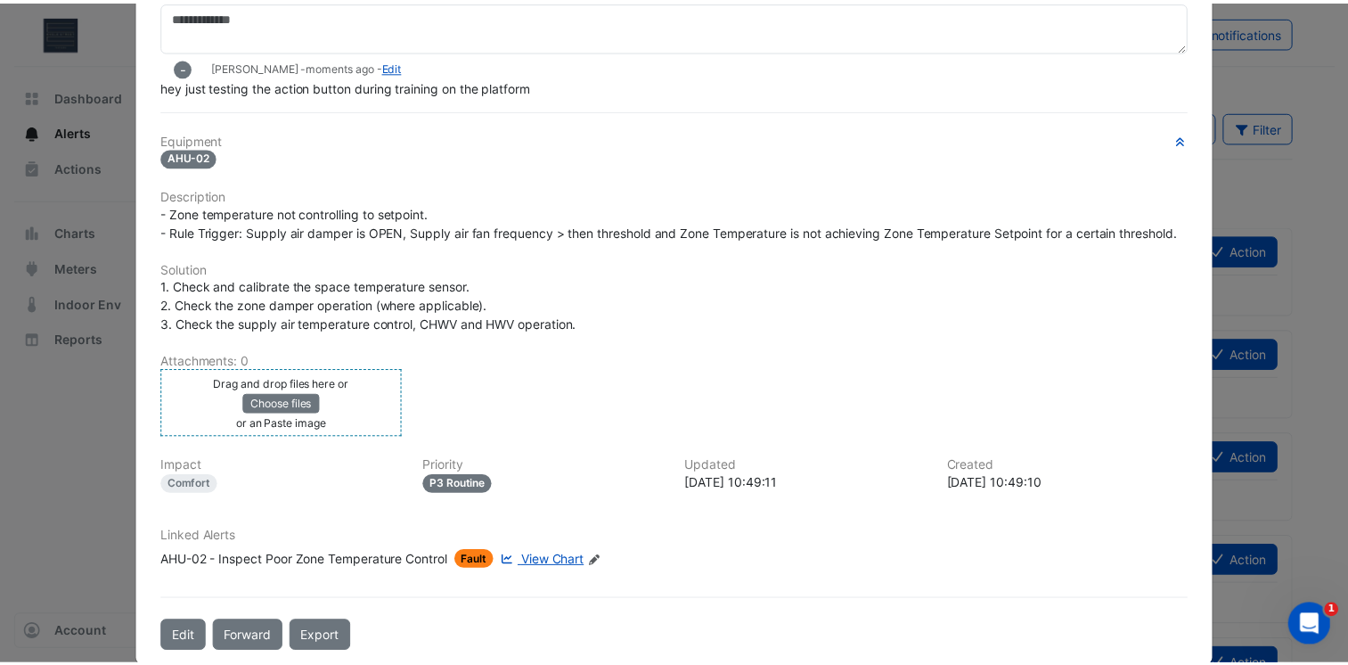
scroll to position [0, 0]
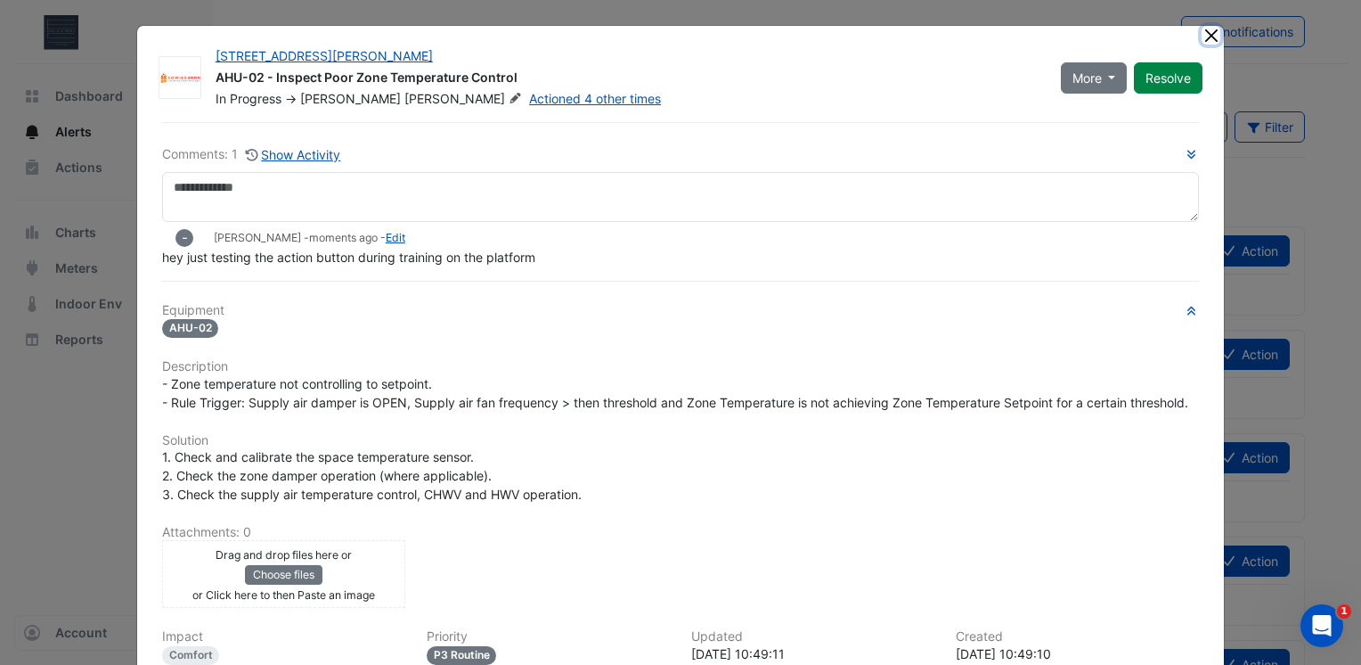
click at [1209, 30] on button "Close" at bounding box center [1211, 35] width 19 height 19
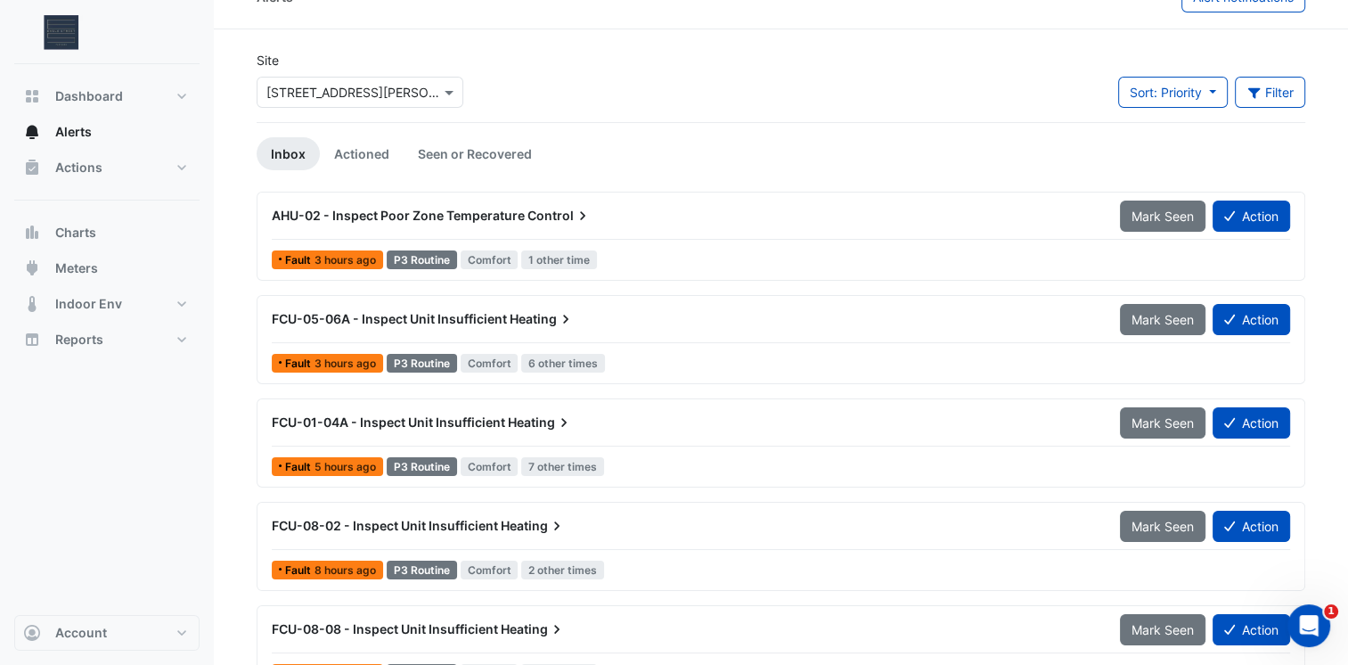
scroll to position [37, 0]
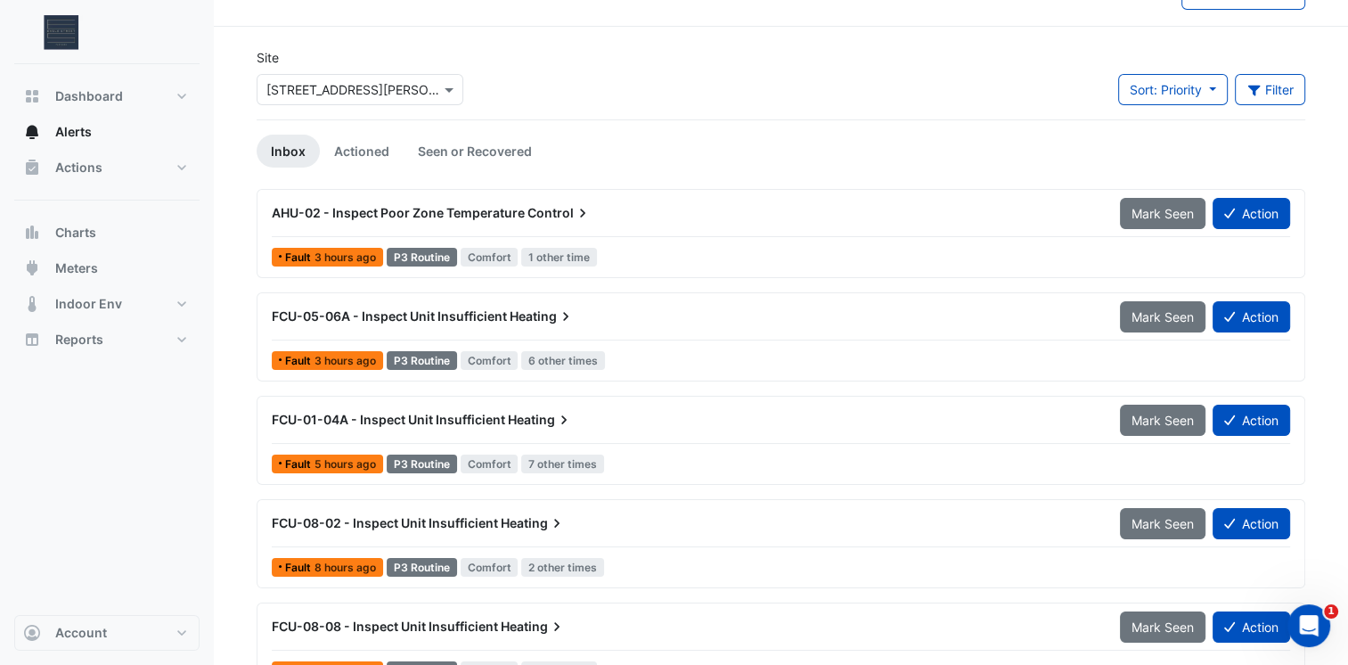
click at [915, 300] on div "FCU-05-06A - Inspect Unit Insufficient Heating" at bounding box center [685, 316] width 848 height 32
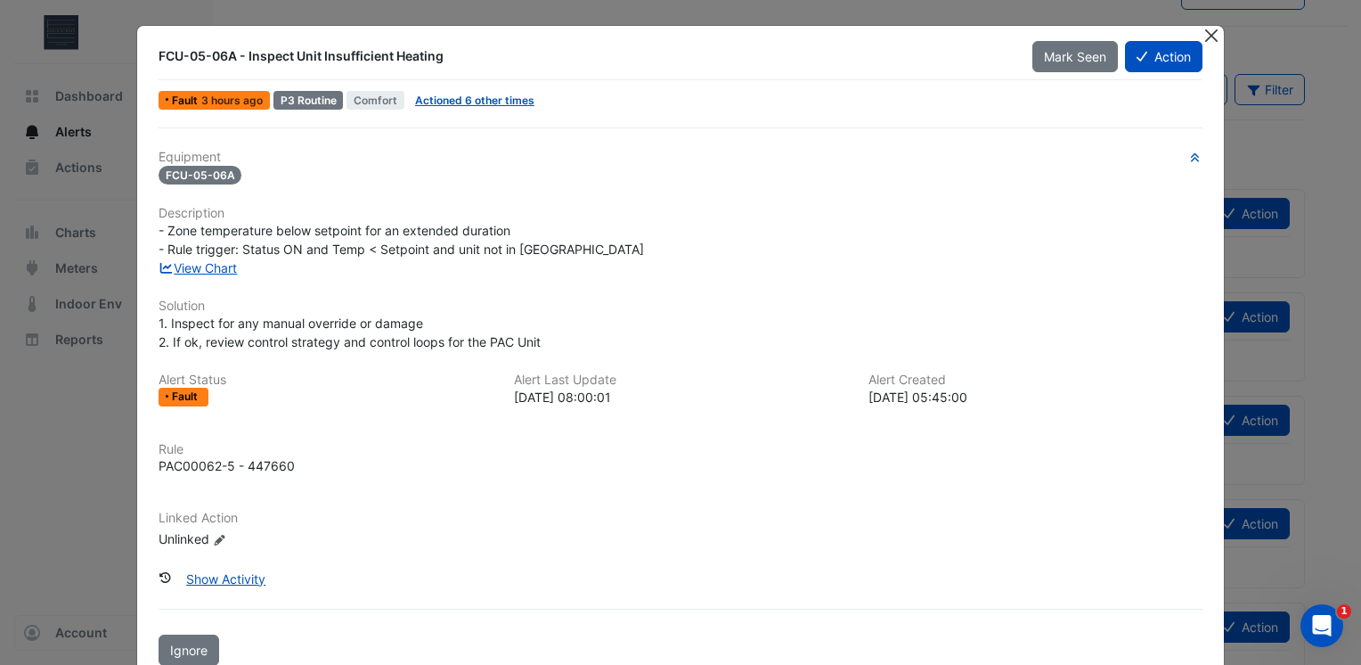
click at [1204, 35] on button "Close" at bounding box center [1211, 35] width 19 height 19
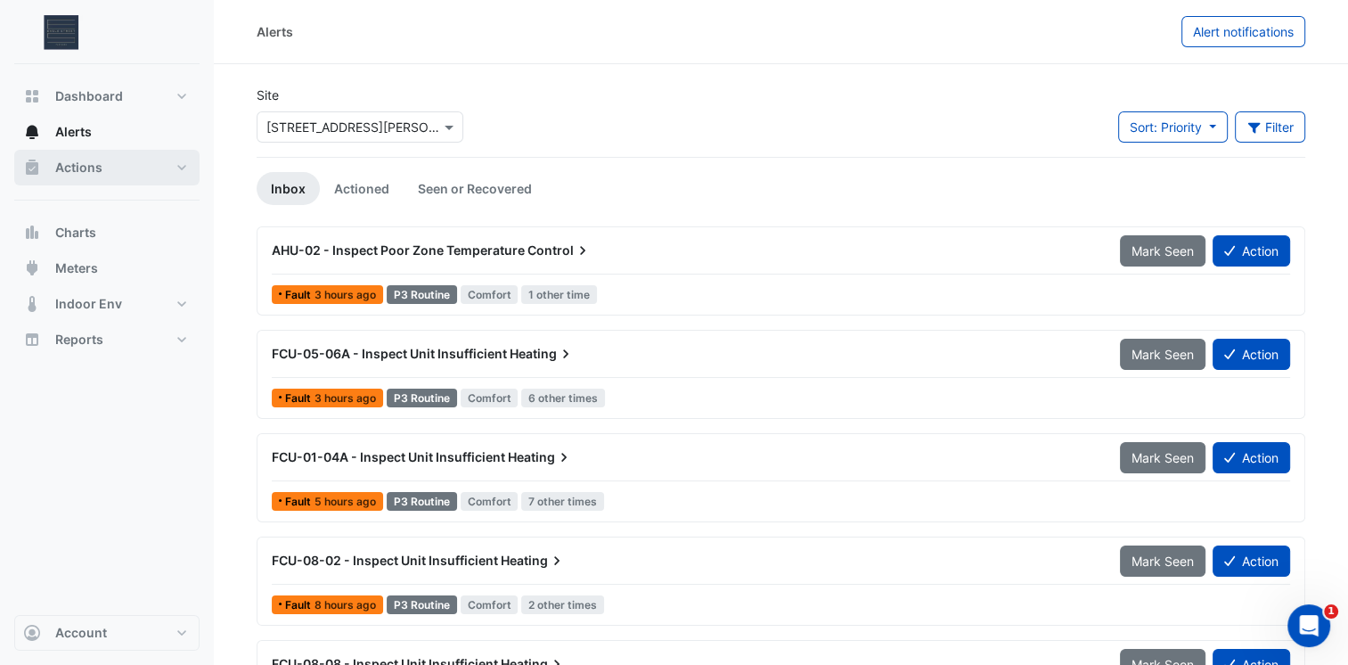
click at [177, 172] on button "Actions" at bounding box center [106, 168] width 185 height 36
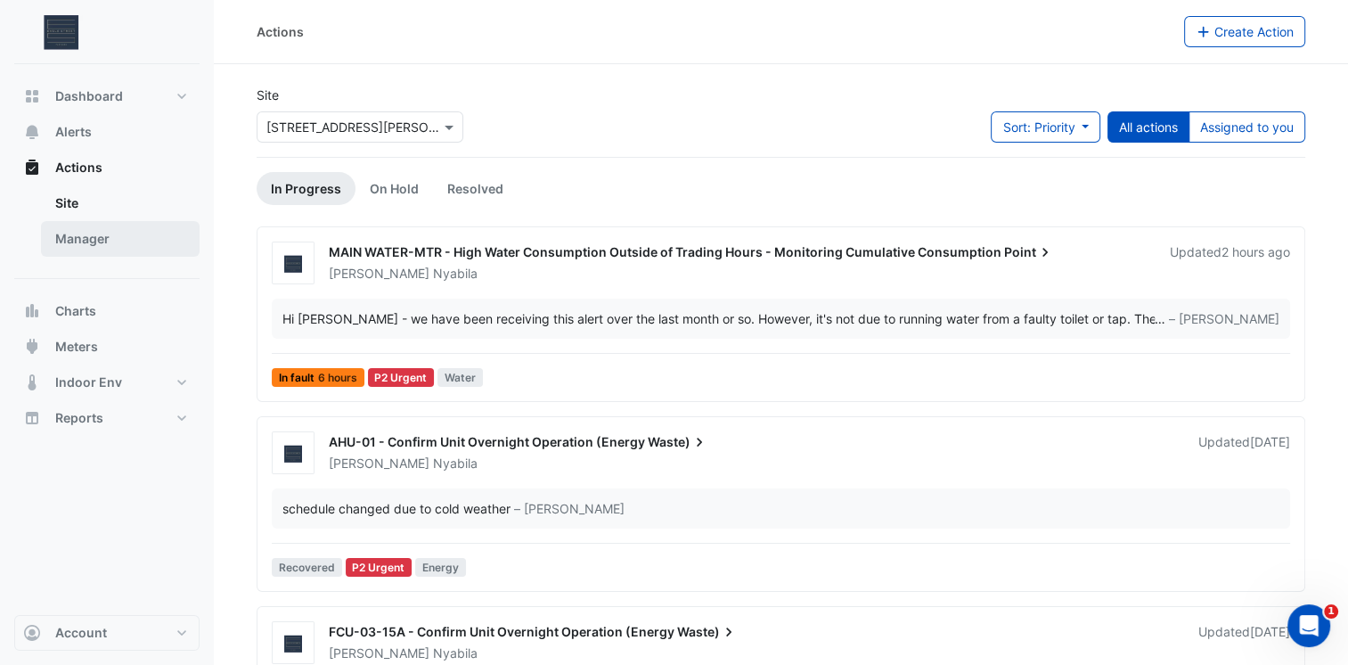
click at [73, 239] on link "Manager" at bounding box center [120, 239] width 159 height 36
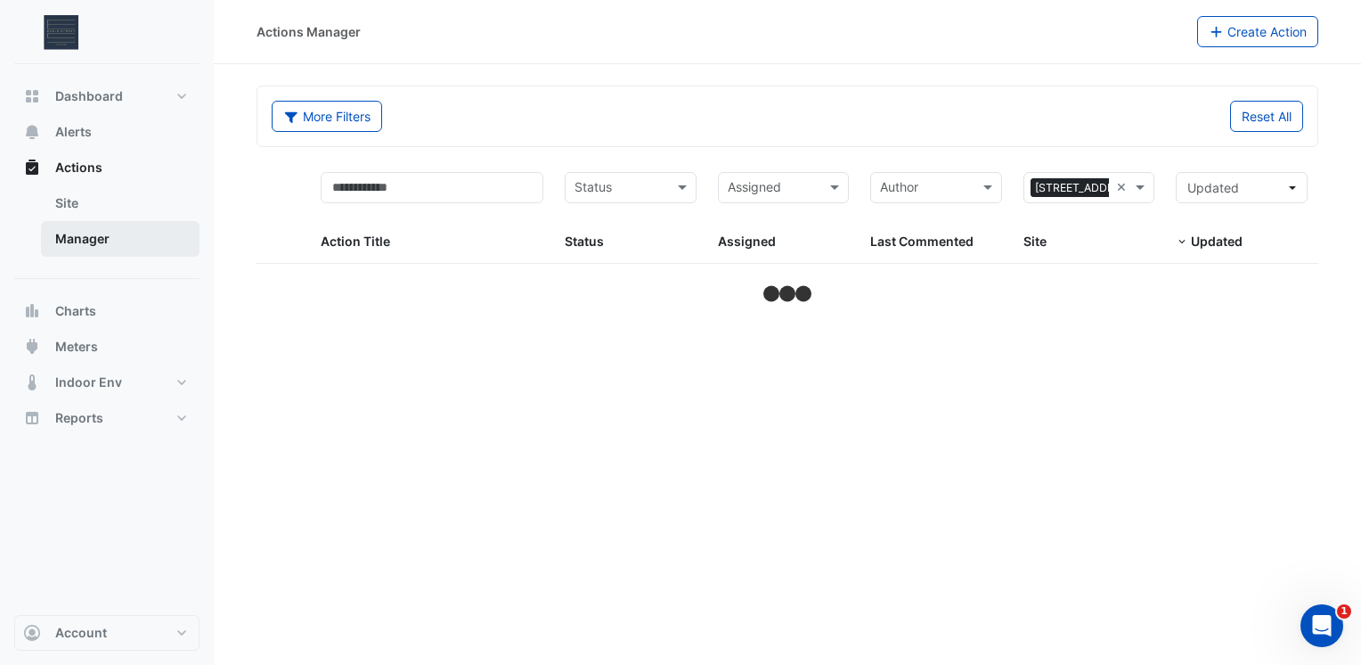
select select "***"
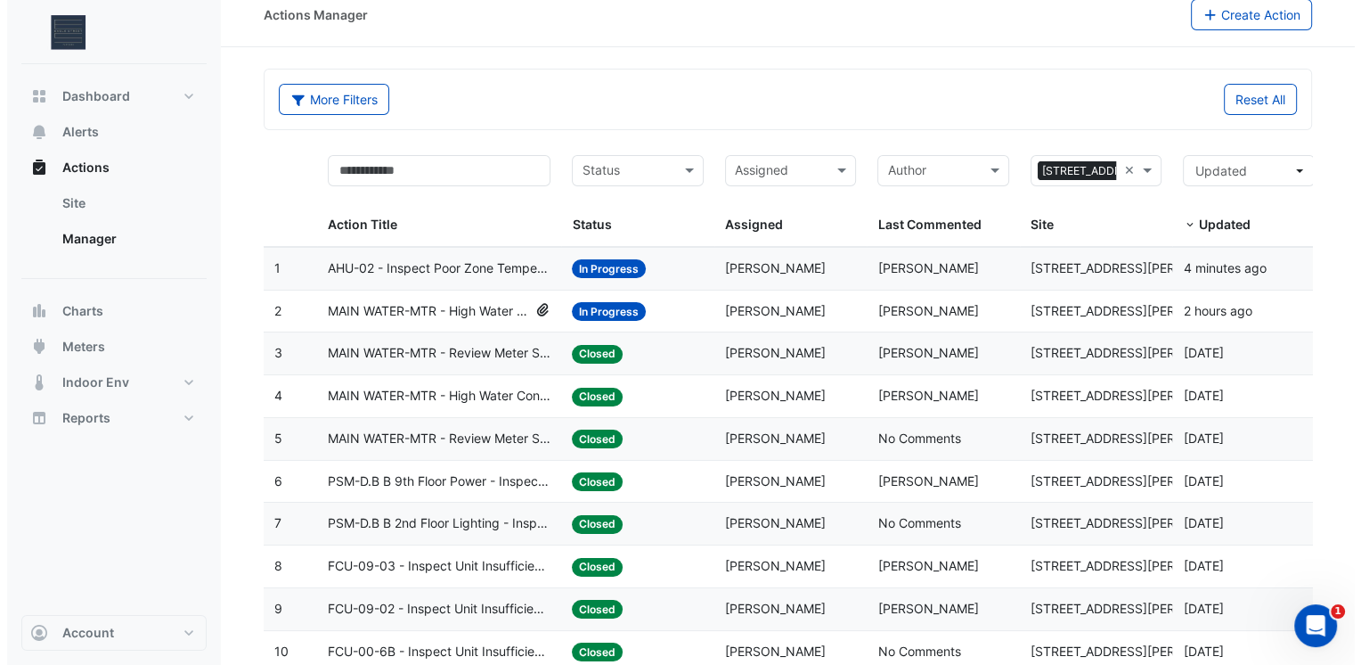
scroll to position [18, 0]
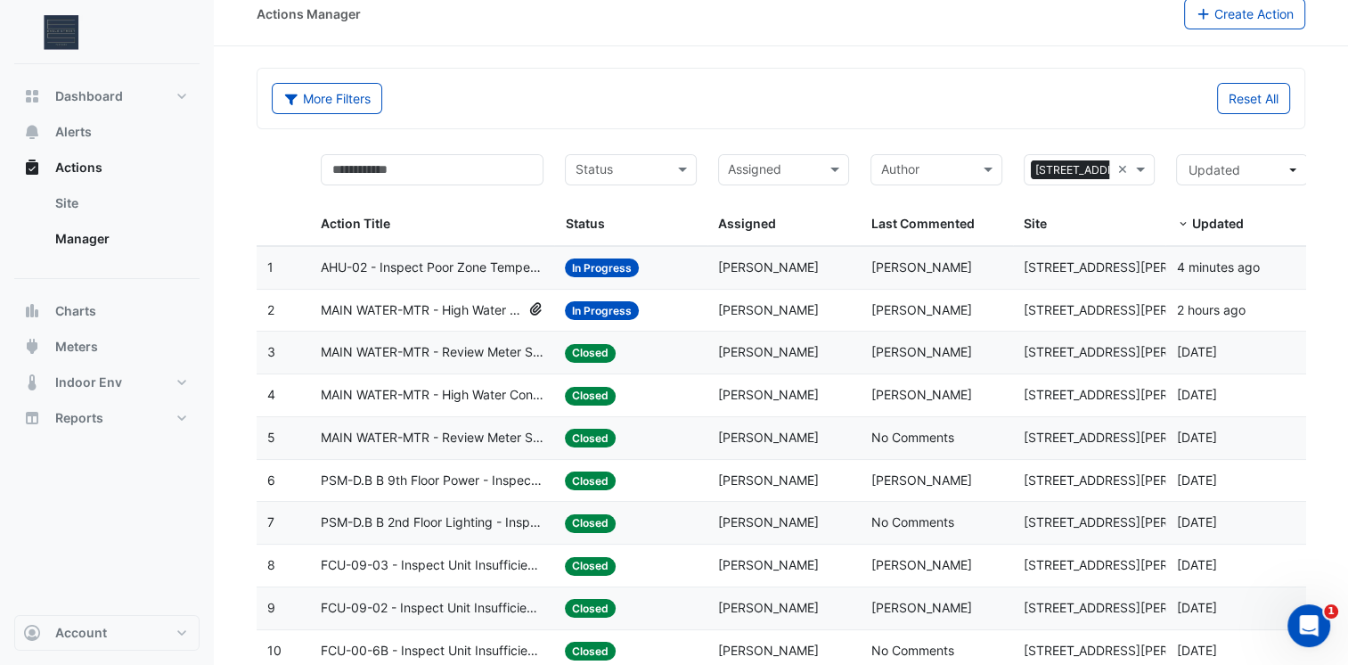
click at [602, 312] on span "In Progress" at bounding box center [602, 310] width 74 height 19
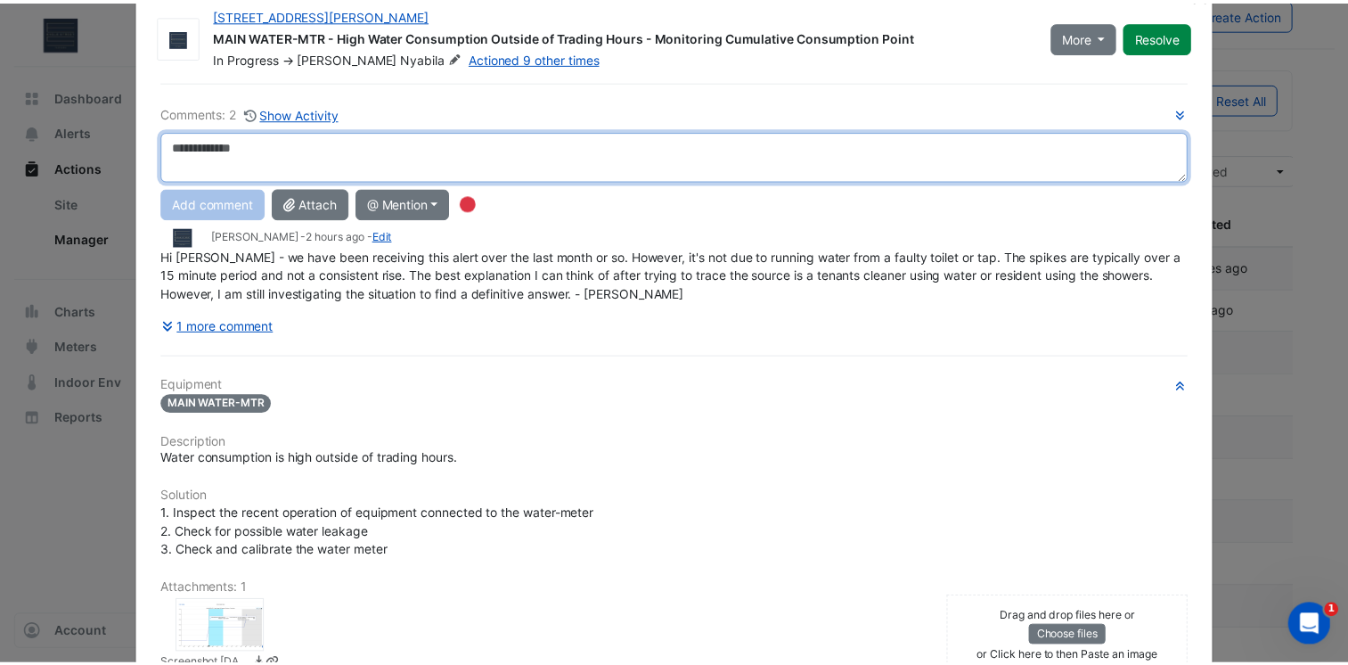
scroll to position [0, 0]
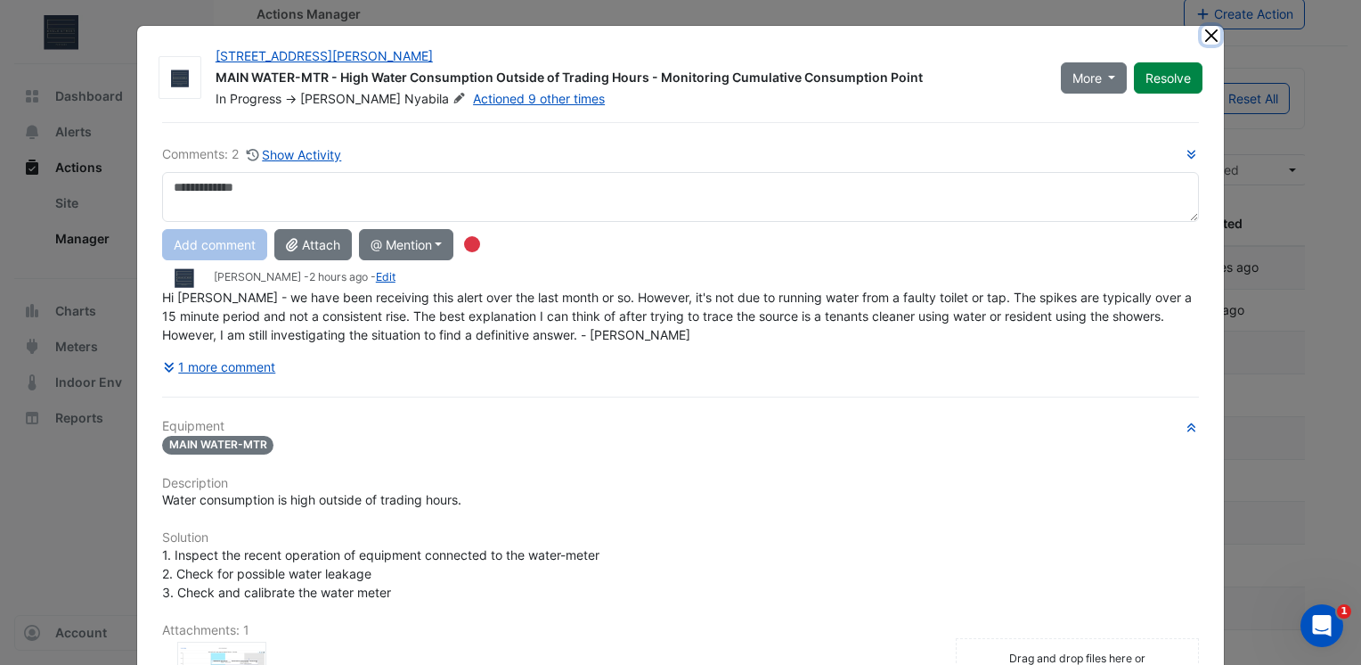
click at [1207, 32] on button "Close" at bounding box center [1211, 35] width 19 height 19
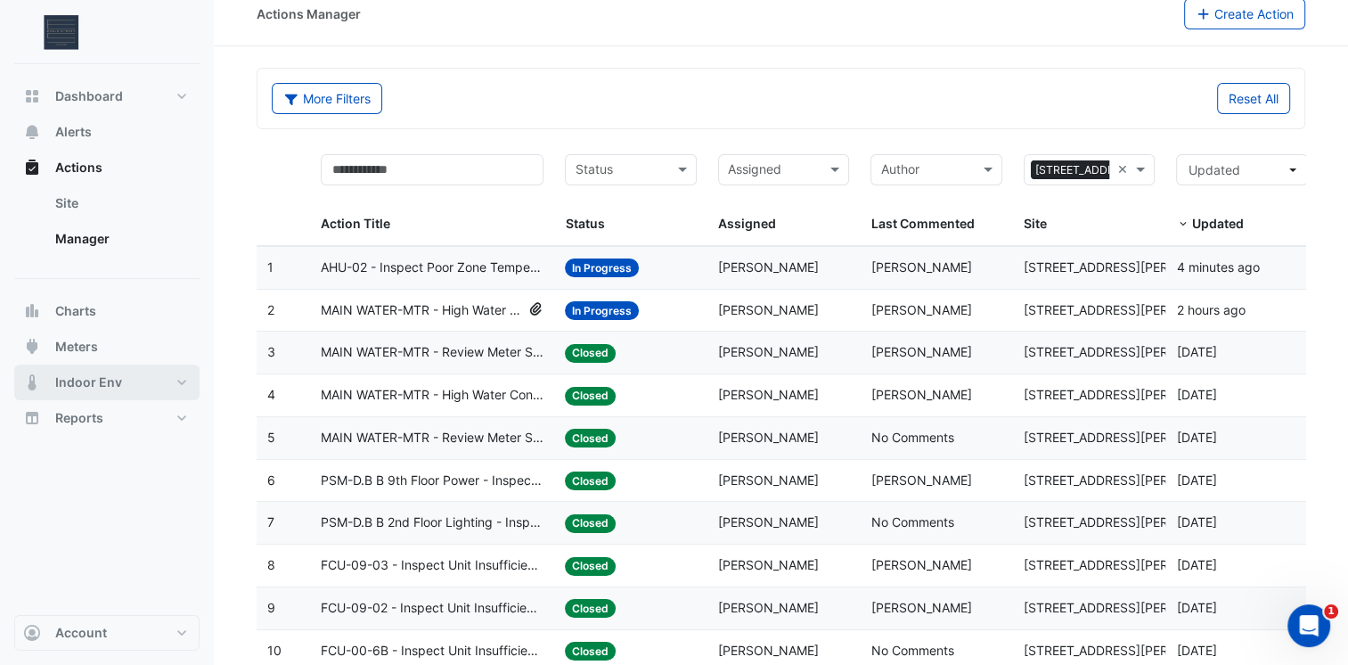
click at [141, 383] on button "Indoor Env" at bounding box center [106, 382] width 185 height 36
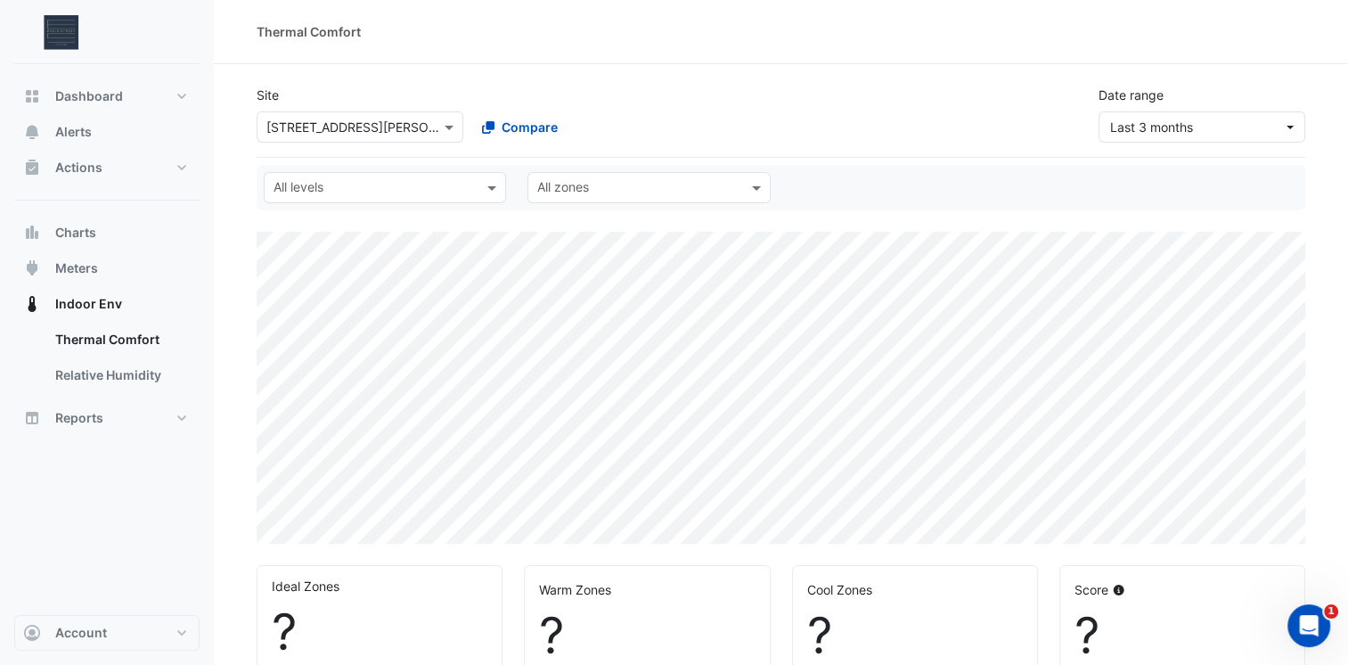
select select "***"
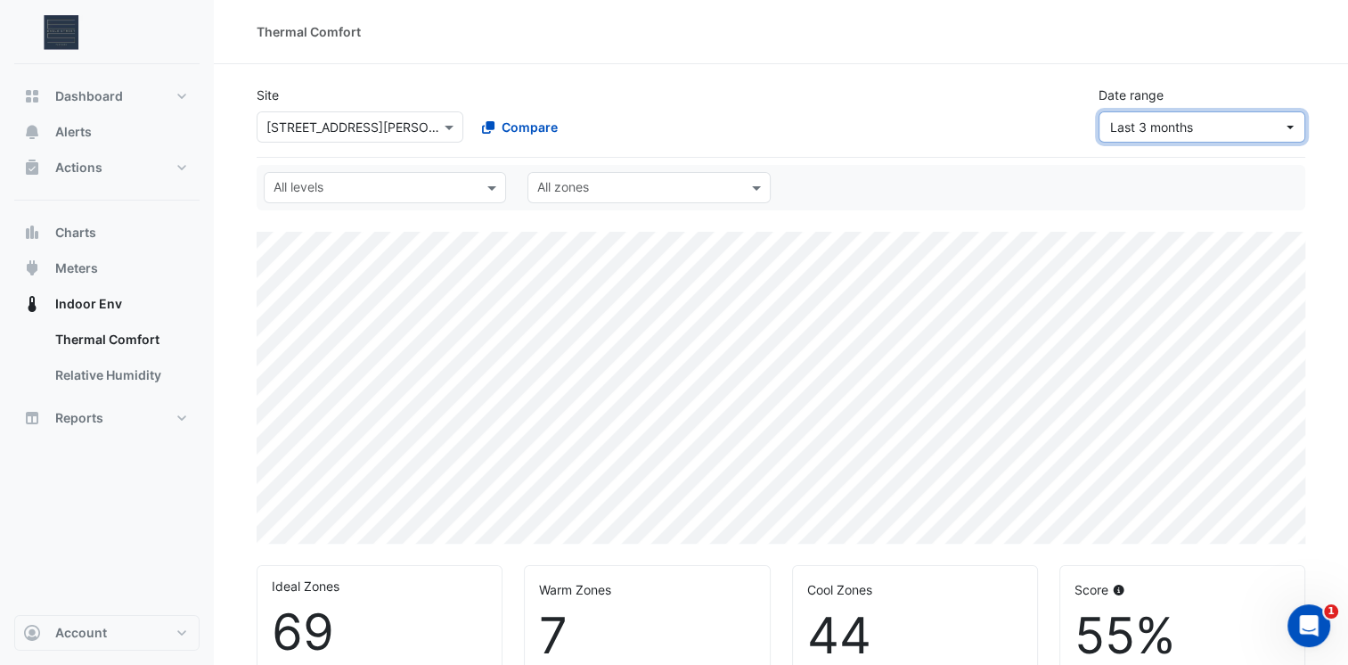
click at [1162, 131] on span "Last 3 months" at bounding box center [1151, 126] width 83 height 15
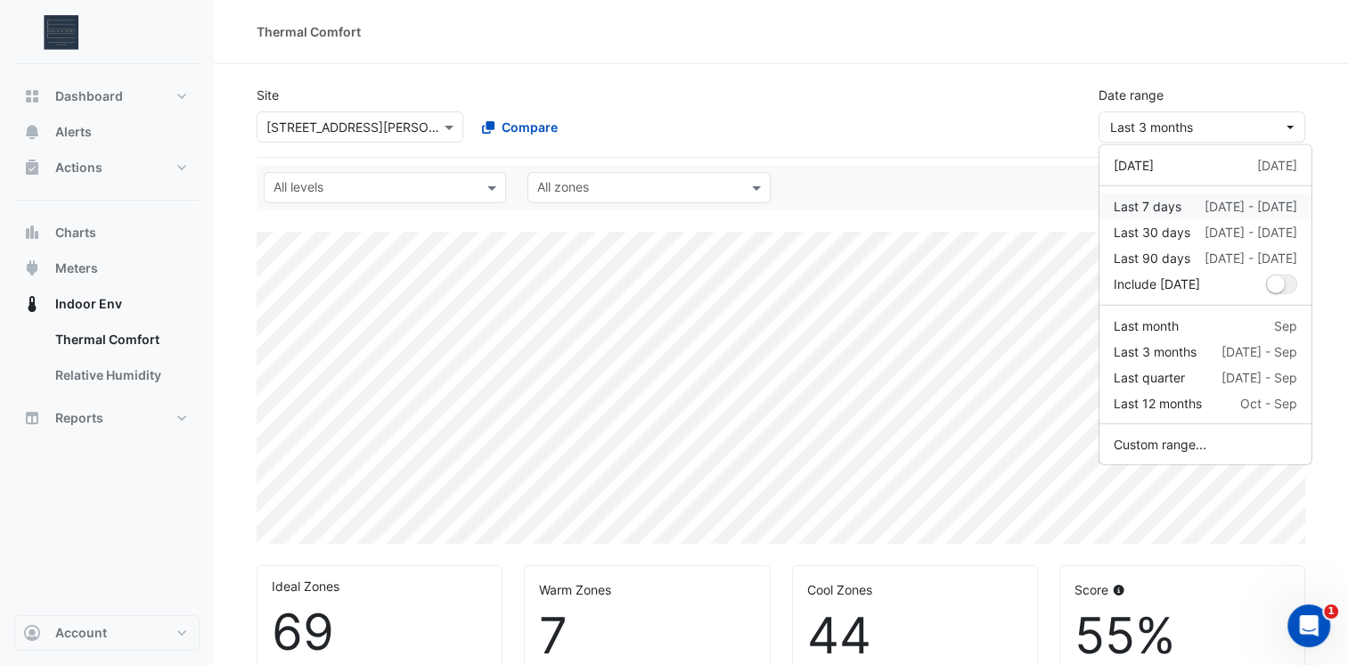
click at [1150, 208] on div "Last 7 days" at bounding box center [1148, 206] width 68 height 19
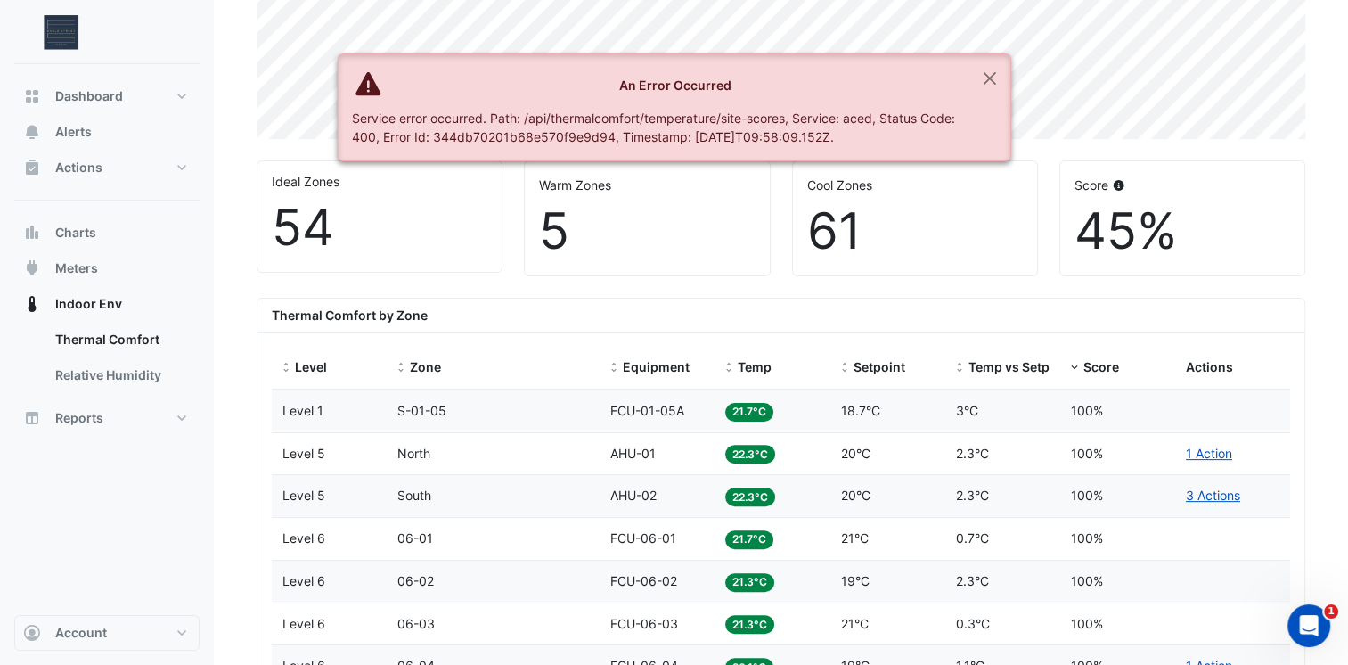
scroll to position [406, 0]
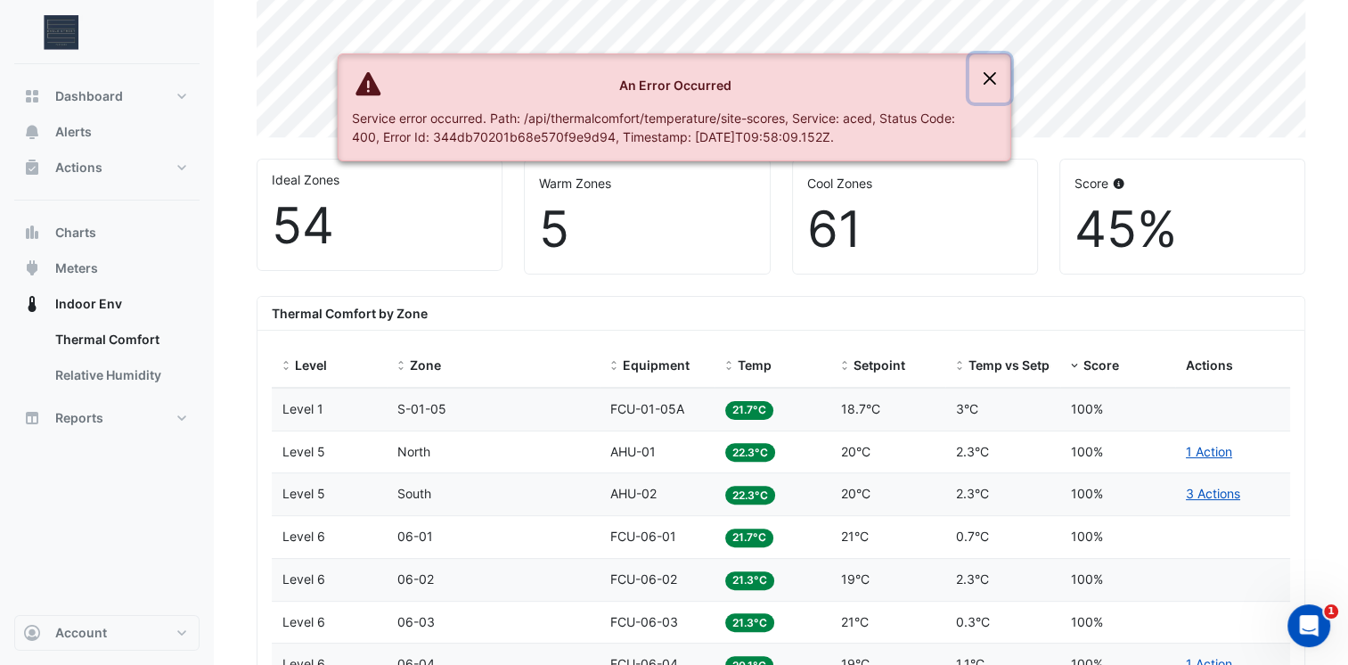
click at [990, 77] on button "Close" at bounding box center [989, 78] width 41 height 48
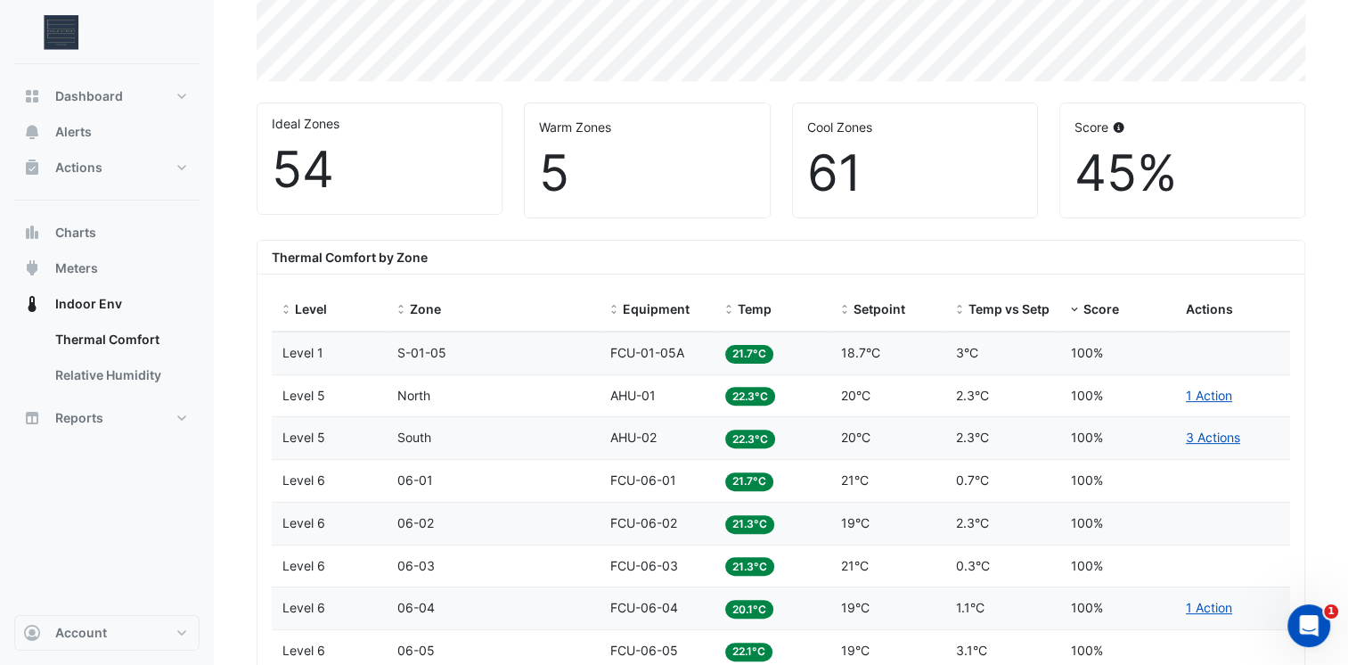
scroll to position [403, 0]
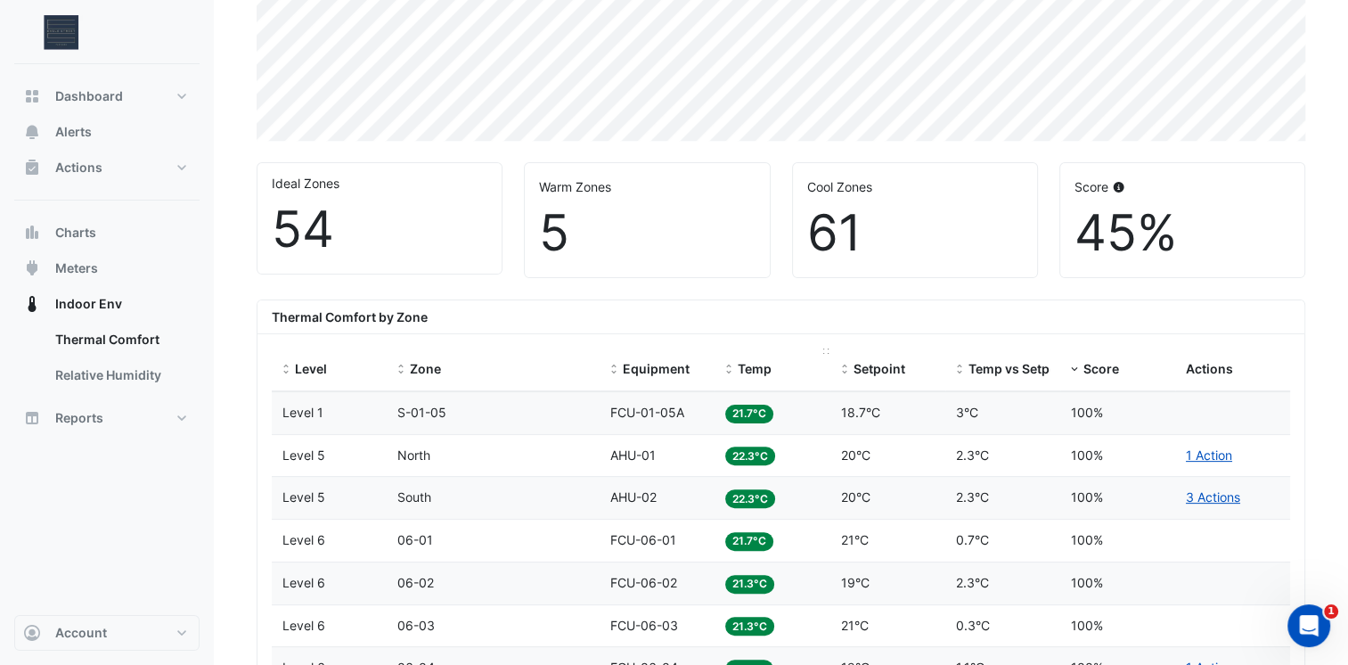
click at [731, 363] on span at bounding box center [729, 370] width 12 height 14
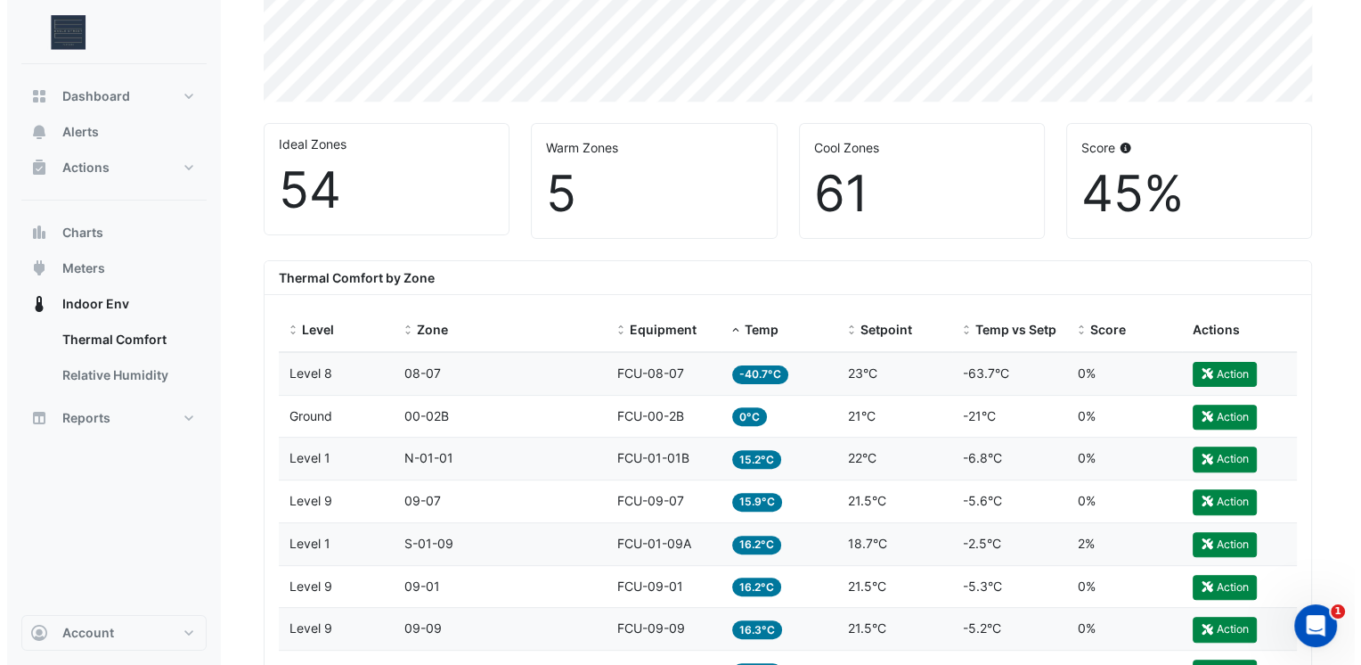
scroll to position [442, 0]
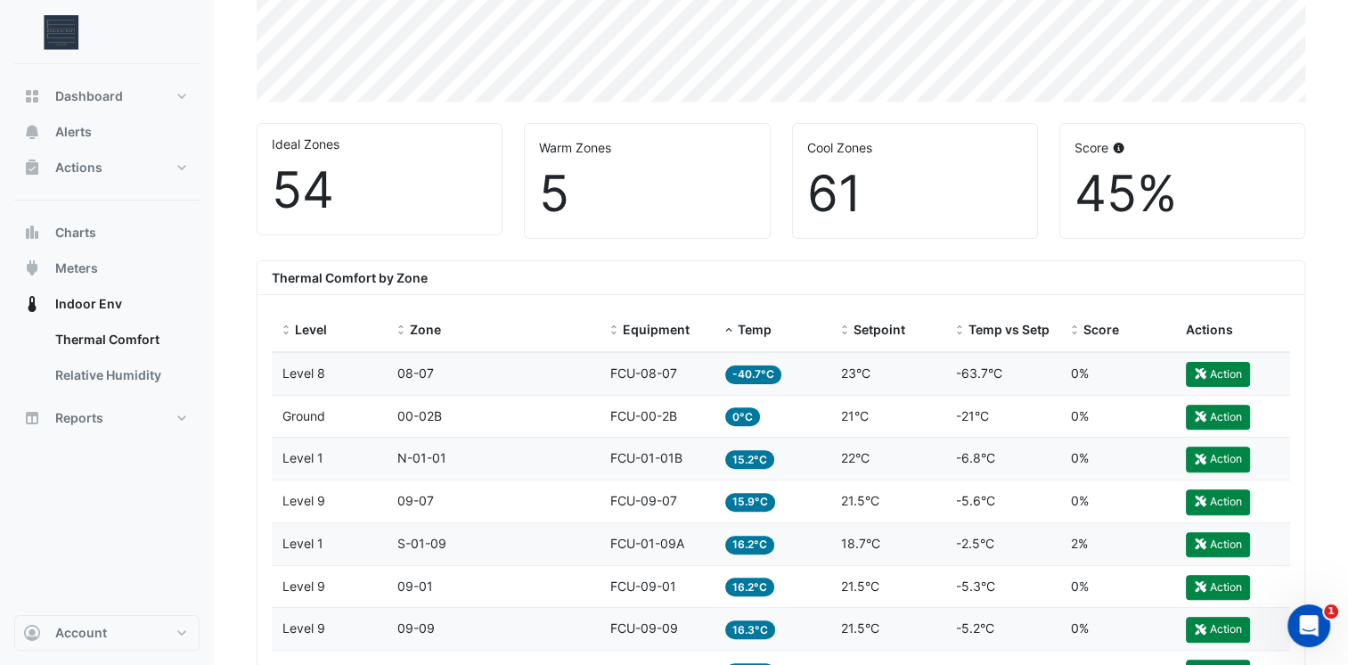
click at [325, 498] on div "Level Level 9" at bounding box center [329, 501] width 94 height 20
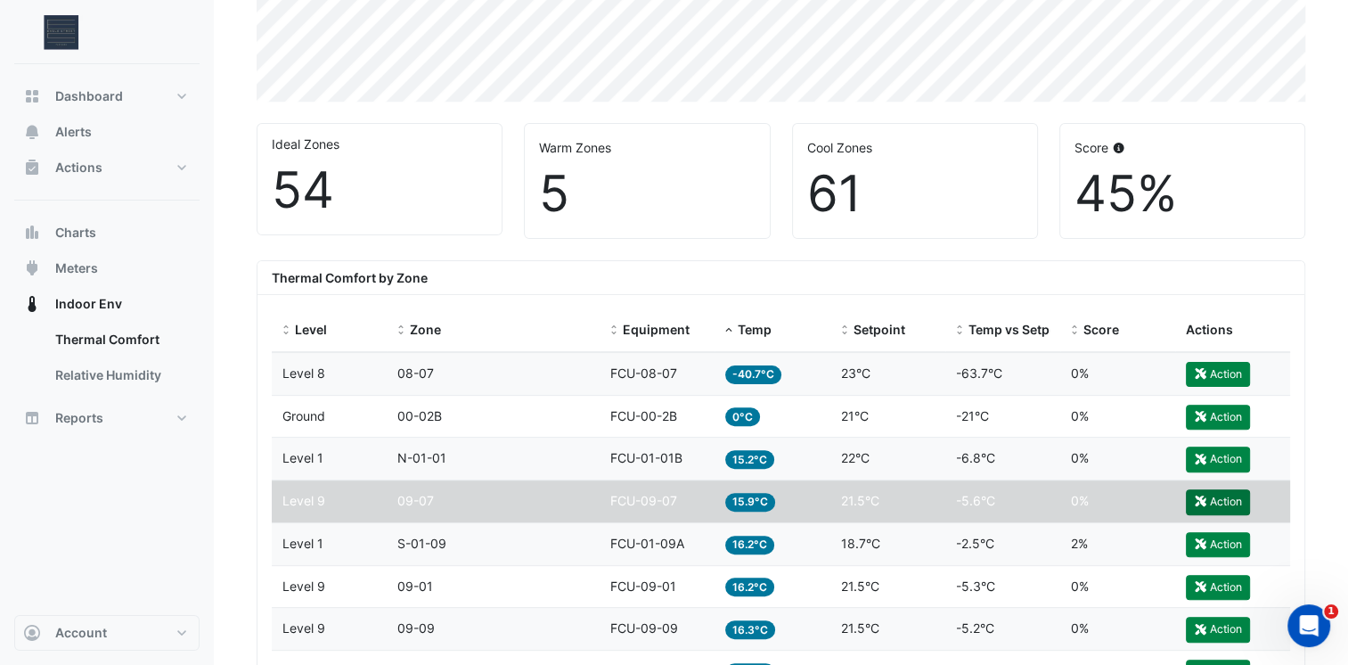
click at [1222, 499] on button "Action" at bounding box center [1218, 501] width 64 height 25
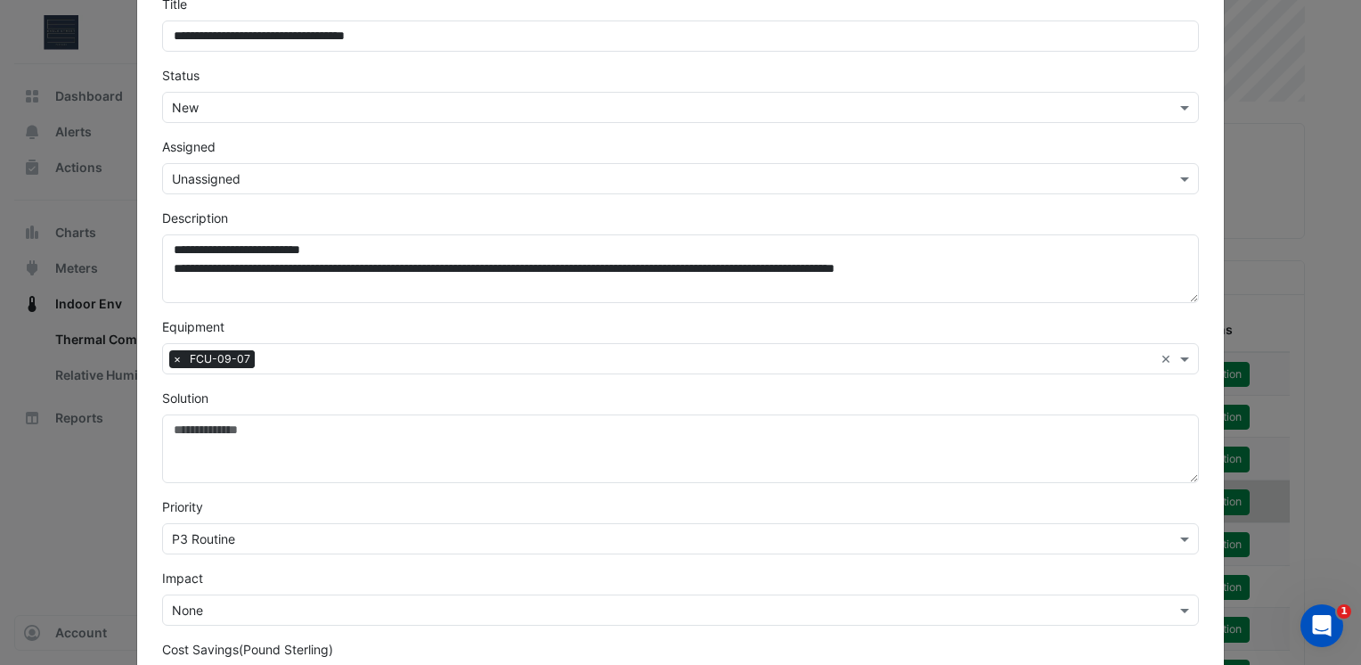
scroll to position [95, 0]
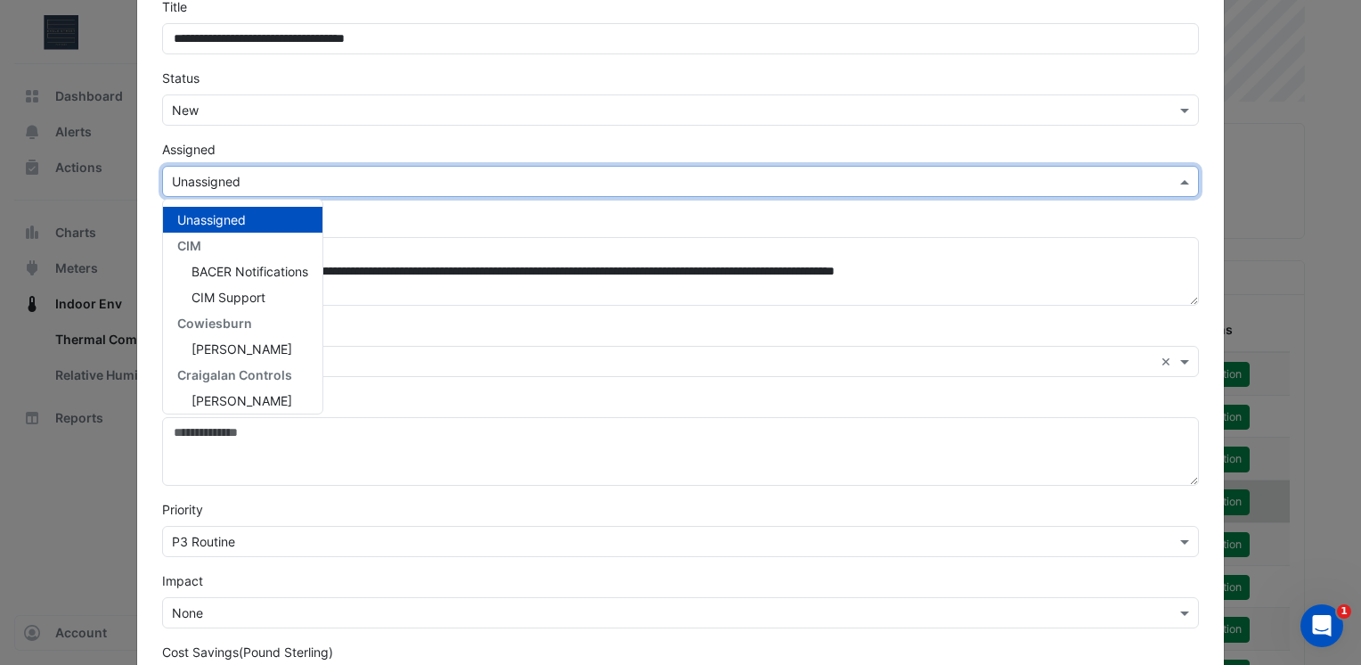
click at [762, 183] on input "text" at bounding box center [663, 182] width 982 height 19
click at [249, 298] on span "CIM Support" at bounding box center [229, 297] width 74 height 15
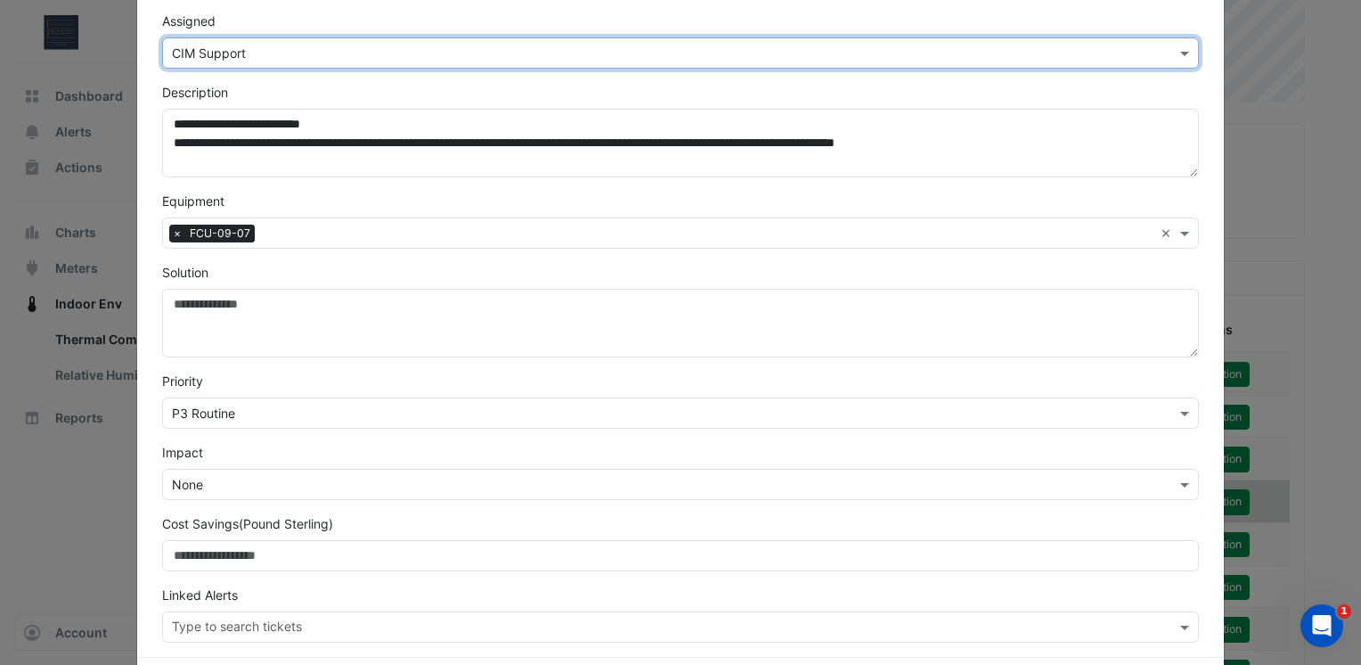
scroll to position [299, 0]
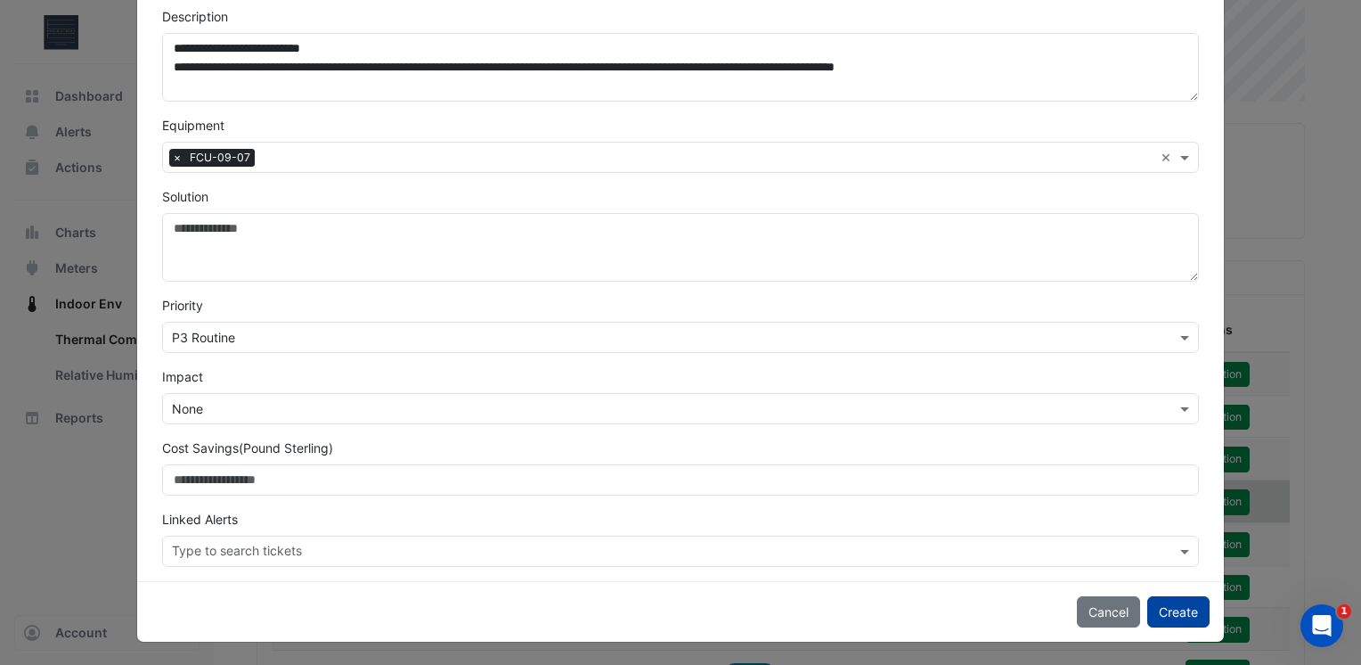
click at [1167, 615] on button "Create" at bounding box center [1178, 611] width 62 height 31
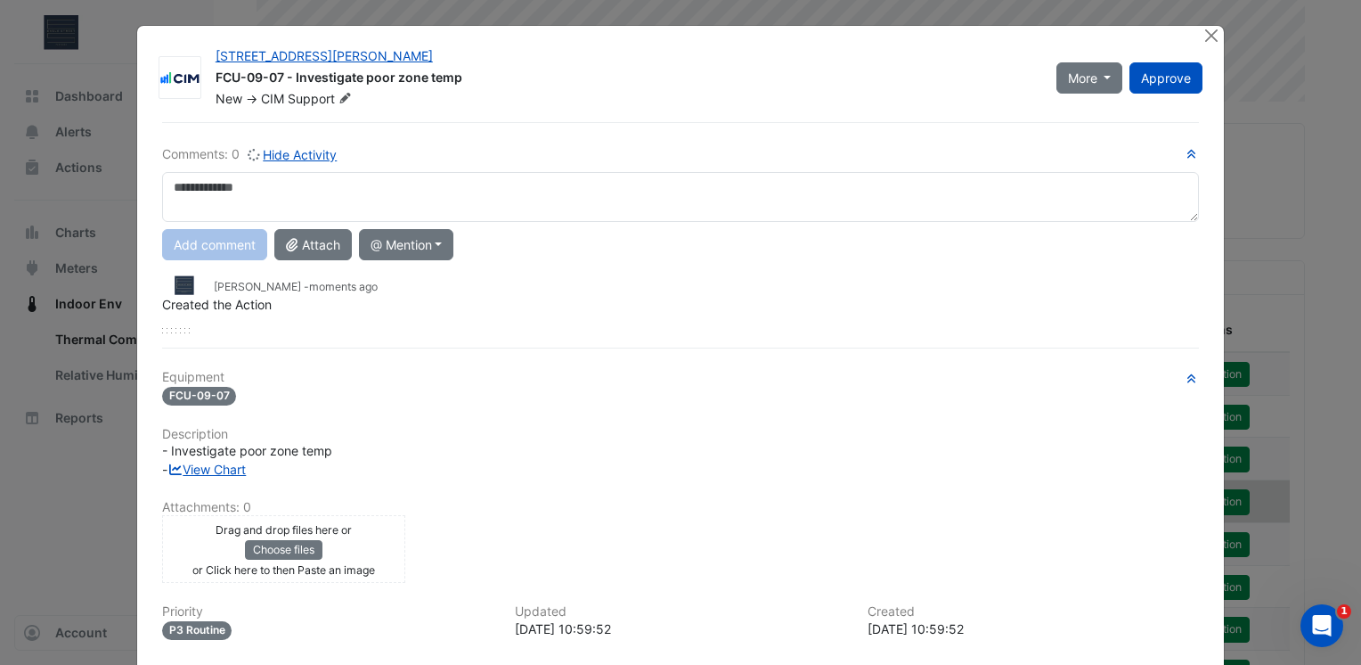
click at [838, 189] on textarea at bounding box center [680, 197] width 1037 height 50
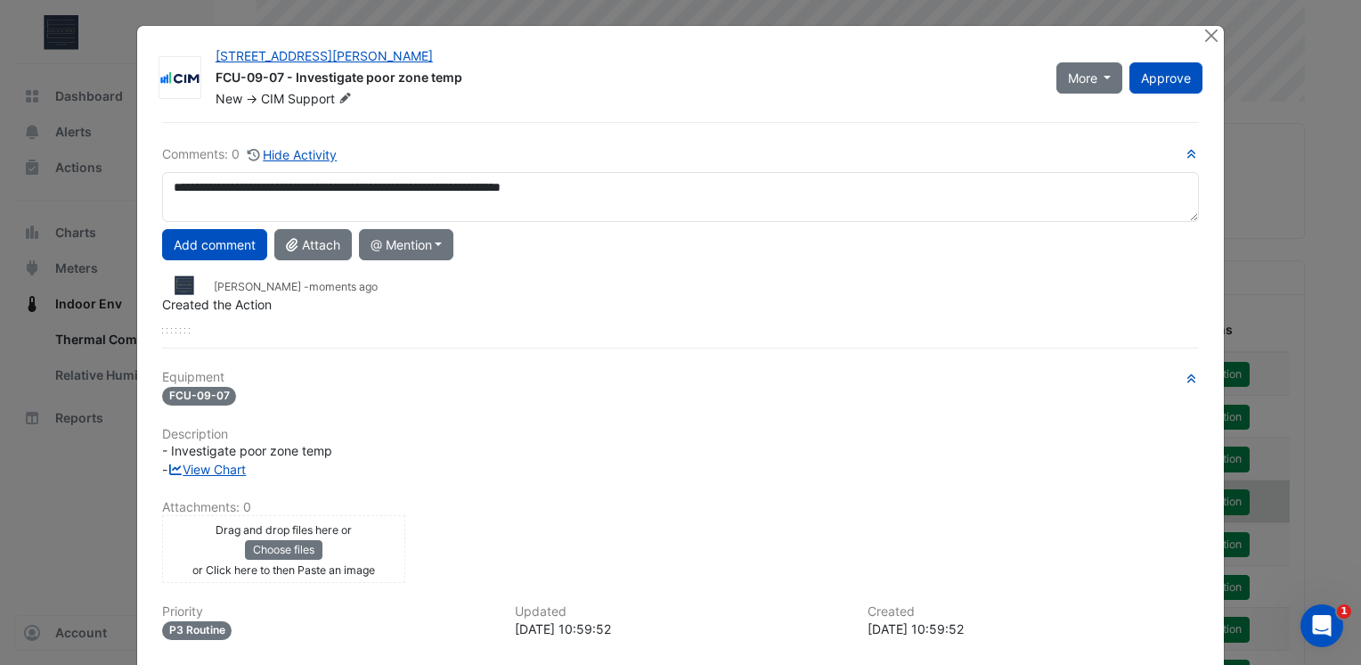
click at [403, 187] on textarea "**********" at bounding box center [680, 197] width 1037 height 50
type textarea "**********"
click at [229, 236] on button "Add comment" at bounding box center [214, 244] width 105 height 31
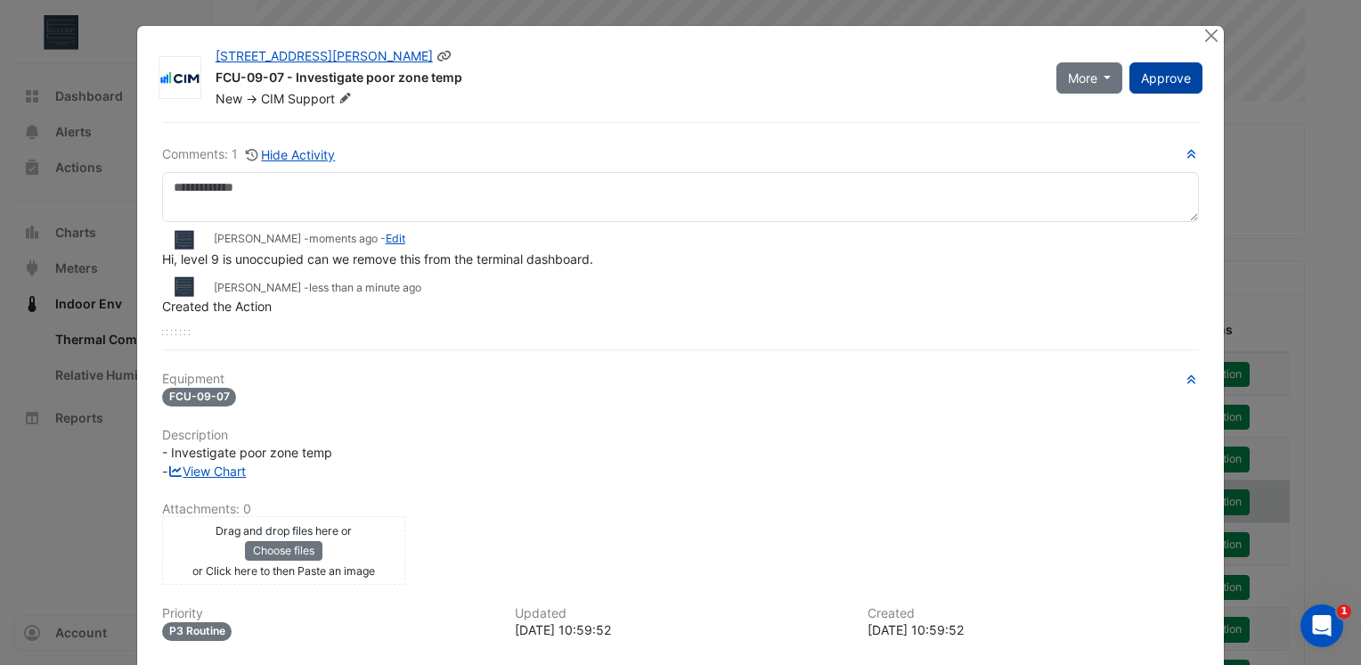
click at [1151, 81] on span "Approve" at bounding box center [1166, 77] width 50 height 15
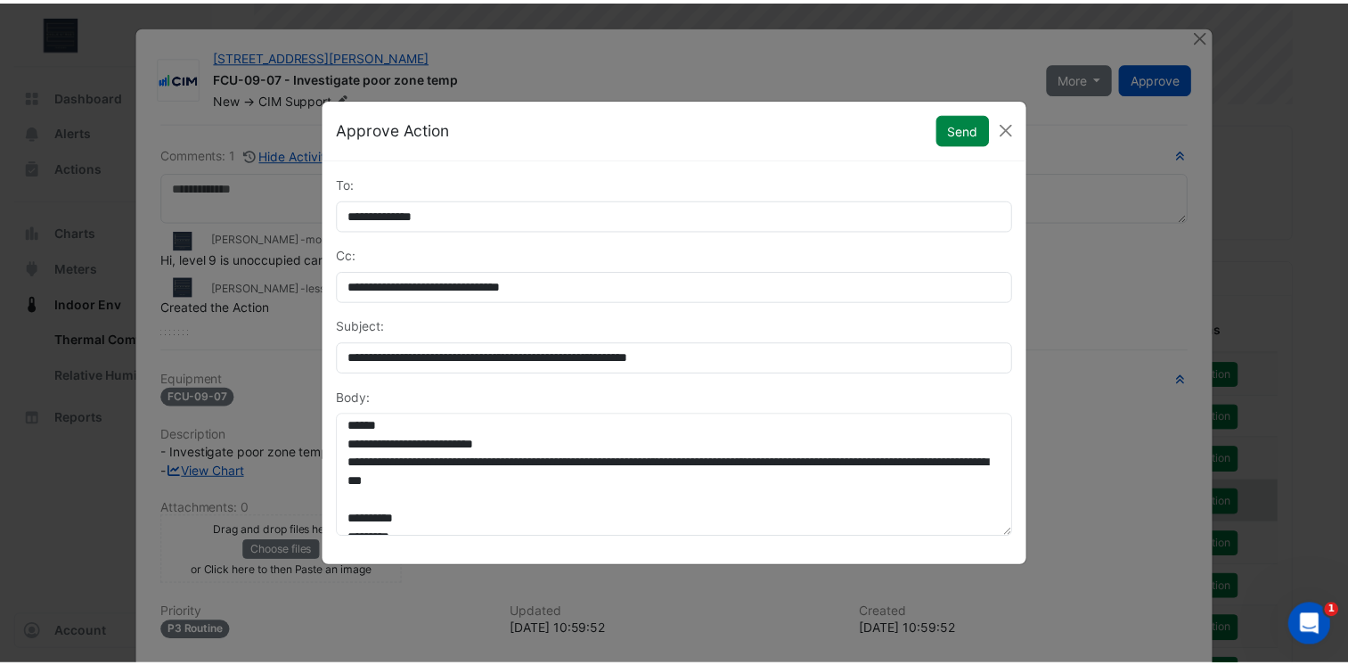
scroll to position [0, 0]
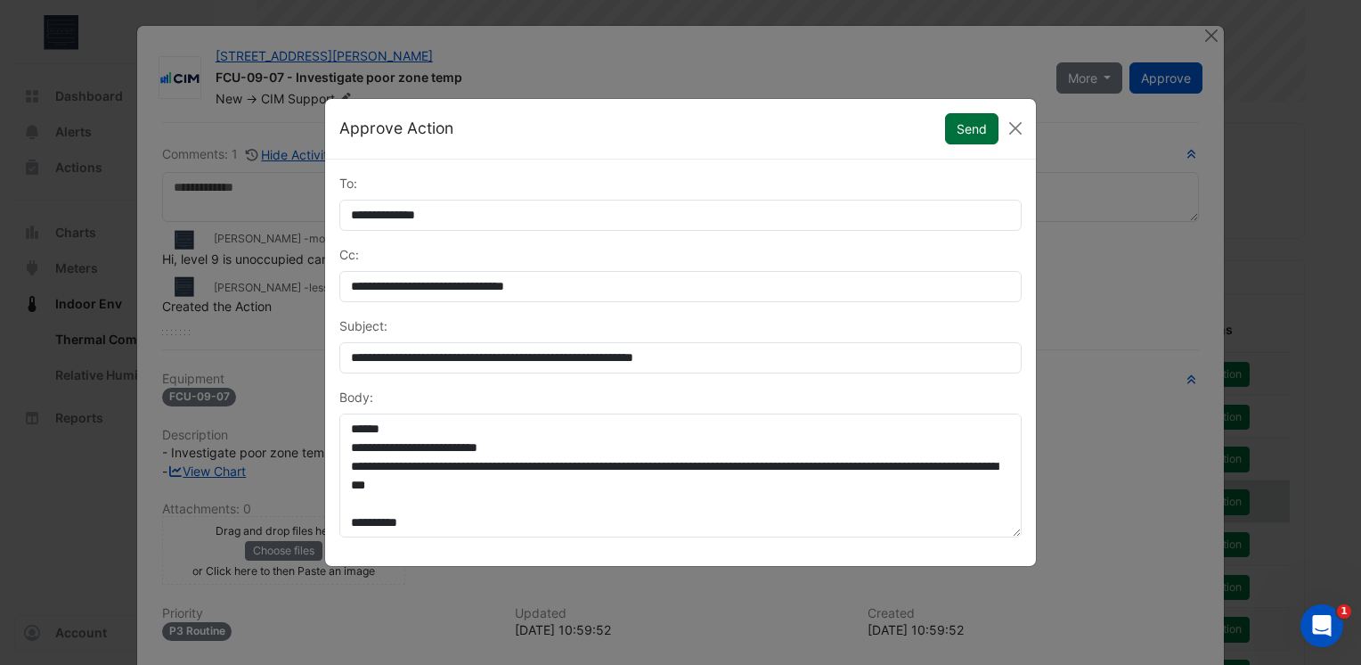
click at [976, 130] on button "Send" at bounding box center [971, 128] width 53 height 31
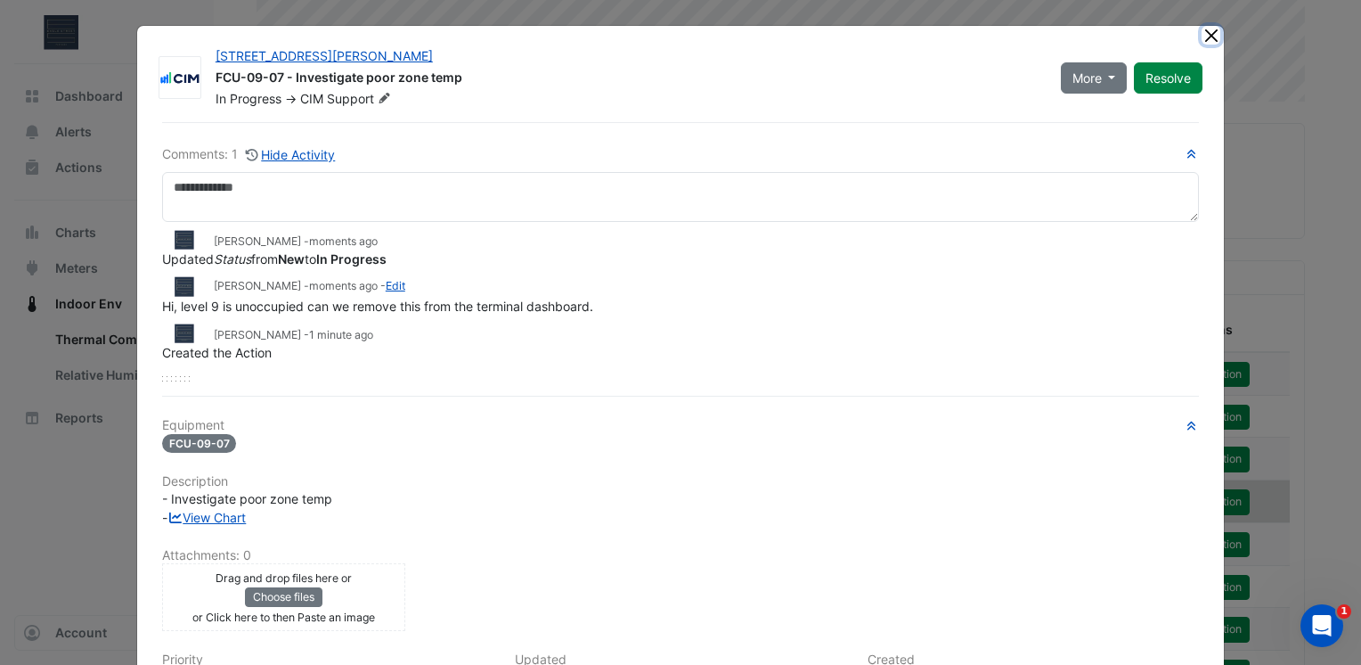
click at [1202, 37] on button "Close" at bounding box center [1211, 35] width 19 height 19
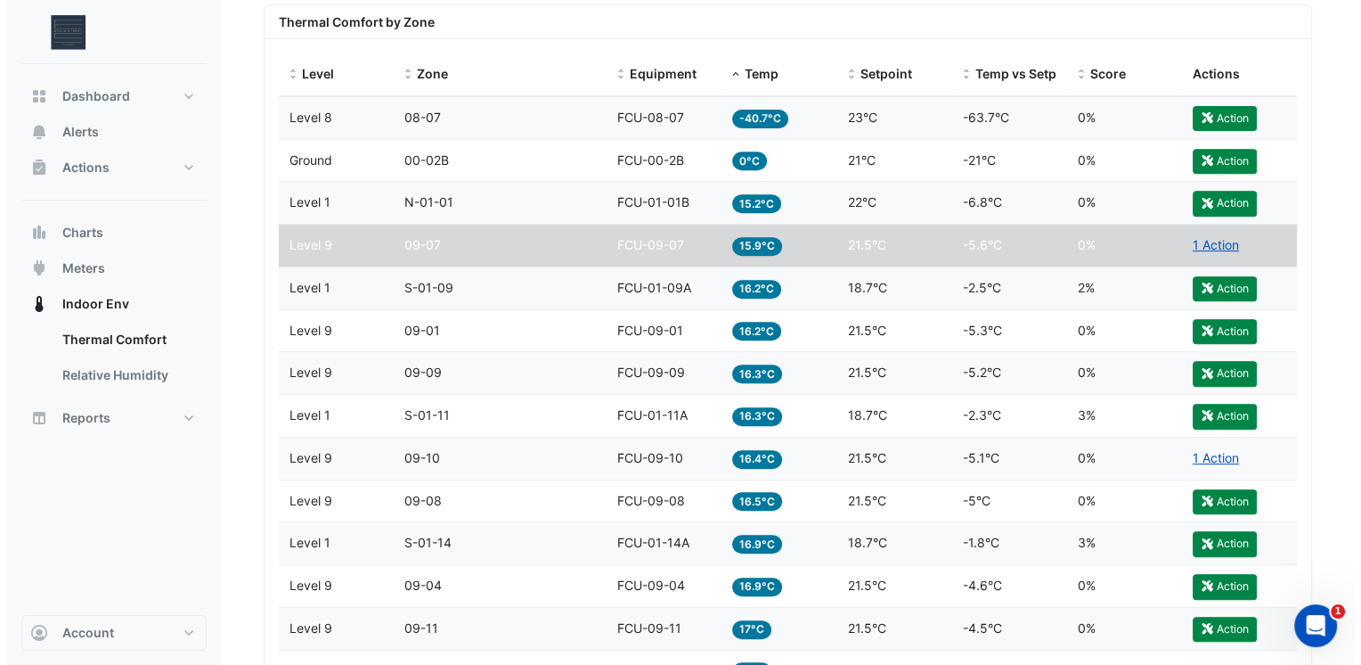
scroll to position [698, 0]
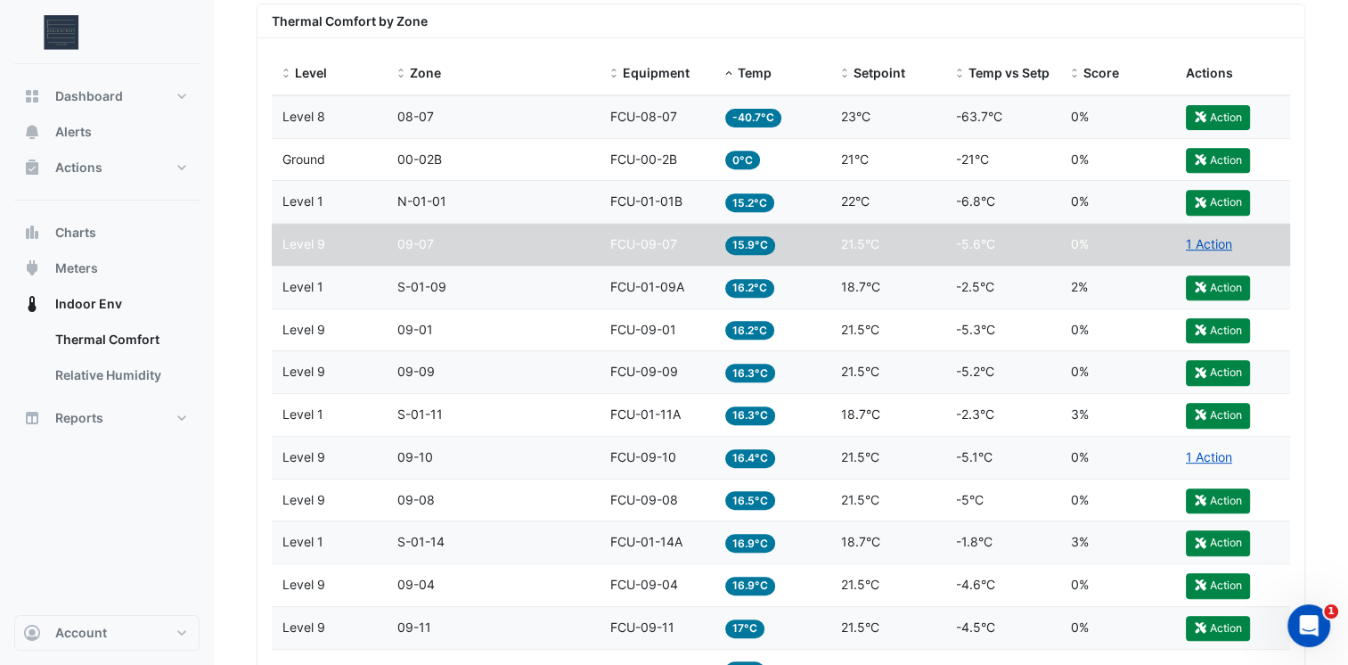
click at [756, 289] on span "16.2°C" at bounding box center [749, 288] width 49 height 19
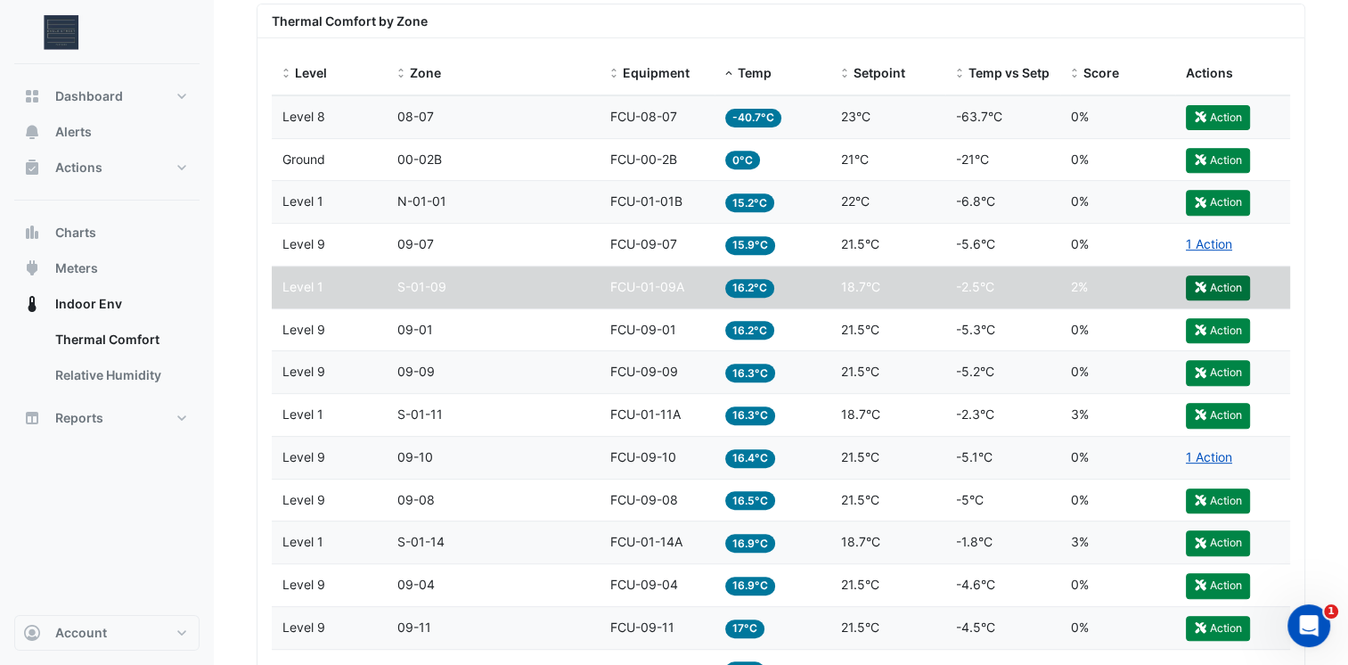
click at [1226, 286] on button "Action" at bounding box center [1218, 287] width 64 height 25
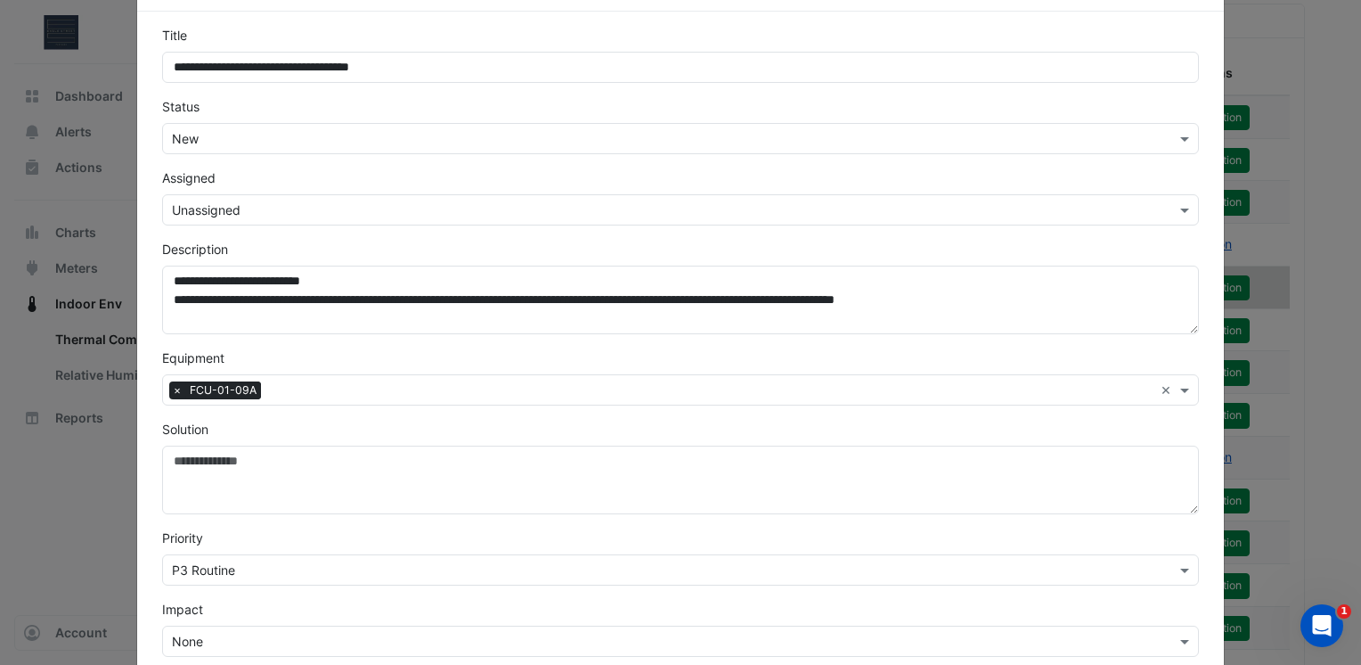
scroll to position [68, 0]
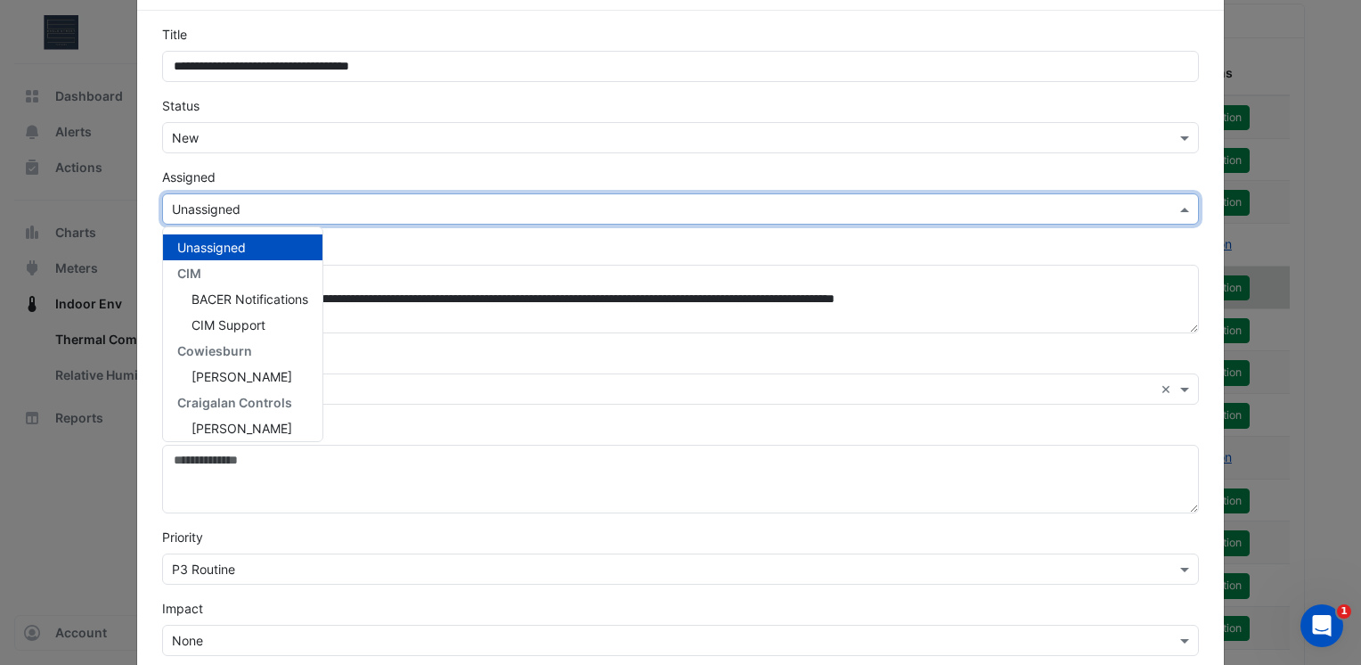
click at [215, 219] on div "× Unassigned" at bounding box center [680, 208] width 1037 height 31
click at [208, 319] on span "CIM Support" at bounding box center [229, 324] width 74 height 15
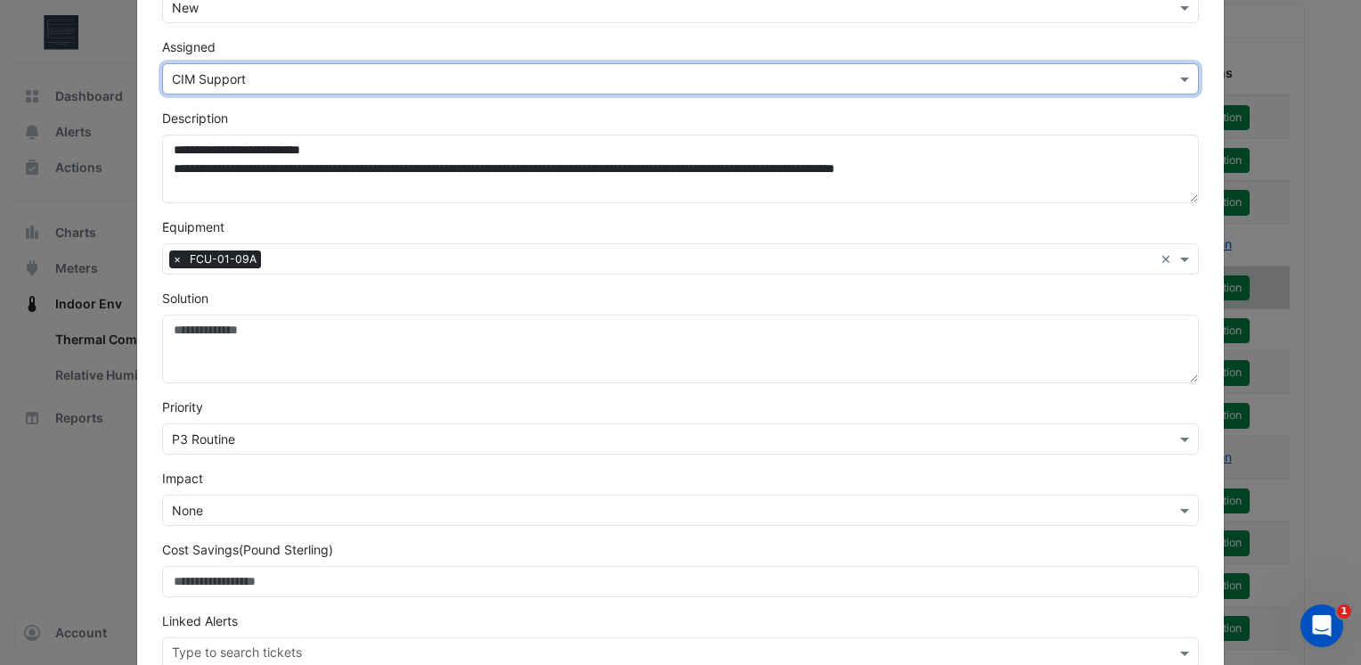
scroll to position [299, 0]
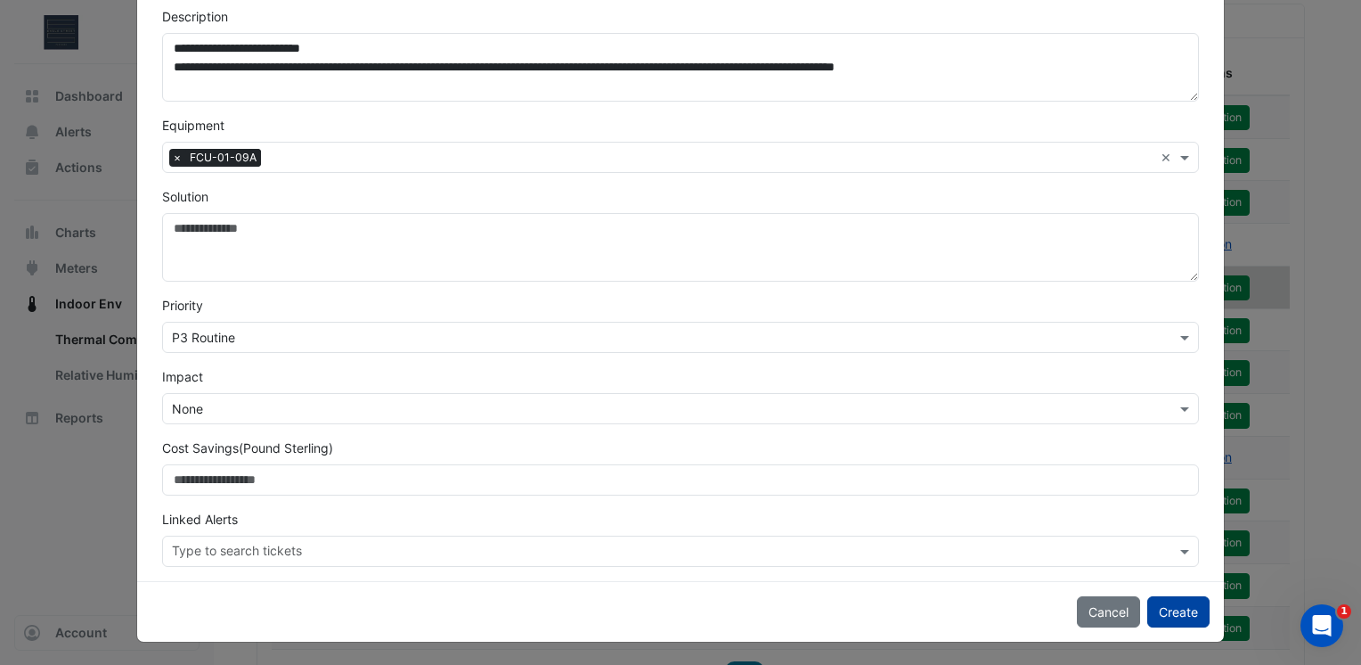
click at [1175, 614] on button "Create" at bounding box center [1178, 611] width 62 height 31
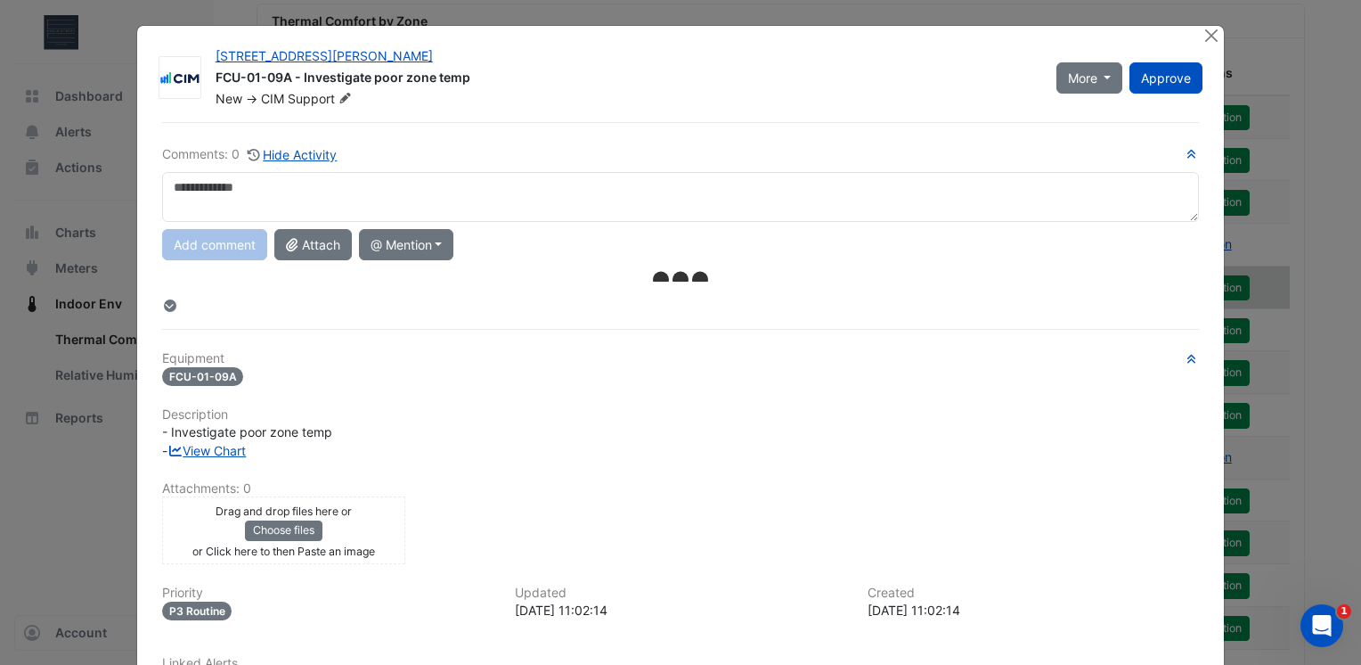
click at [673, 192] on textarea at bounding box center [680, 197] width 1037 height 50
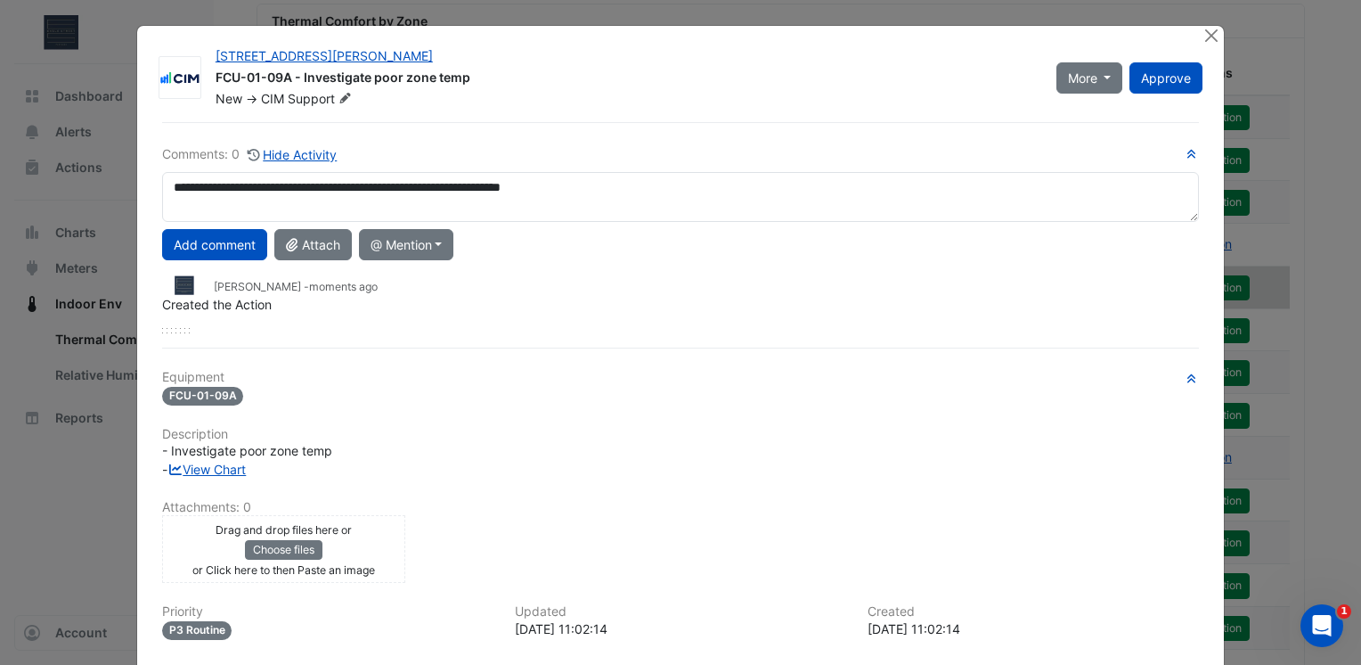
click at [221, 184] on textarea "**********" at bounding box center [680, 197] width 1037 height 50
click at [660, 188] on textarea "**********" at bounding box center [680, 197] width 1037 height 50
click at [181, 184] on textarea "**********" at bounding box center [680, 197] width 1037 height 50
click at [681, 187] on textarea "**********" at bounding box center [680, 197] width 1037 height 50
type textarea "**********"
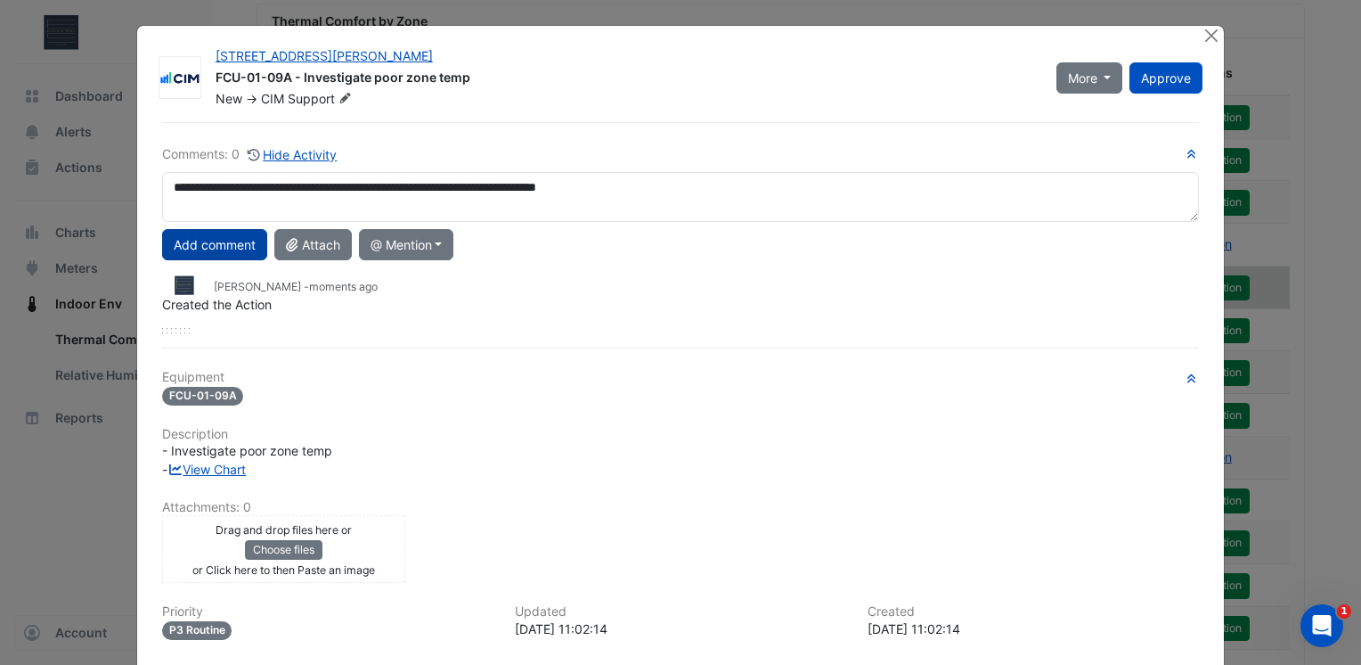
click at [232, 236] on button "Add comment" at bounding box center [214, 244] width 105 height 31
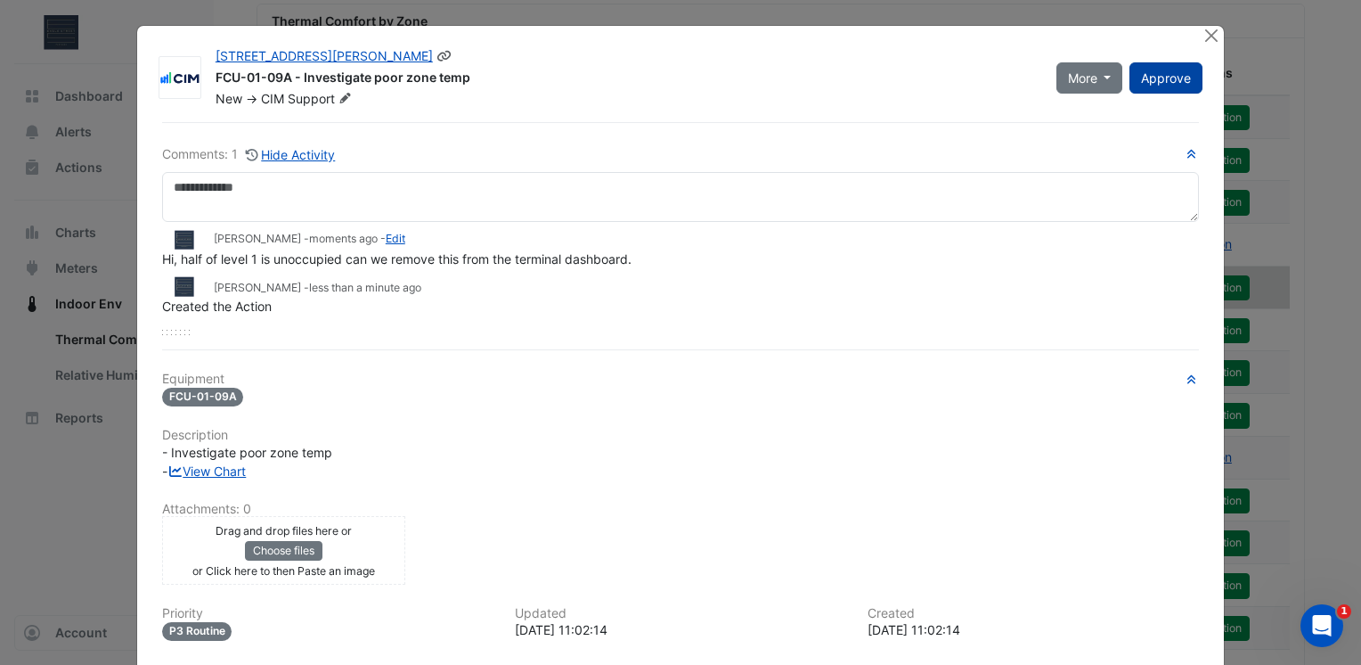
click at [1175, 78] on span "Approve" at bounding box center [1166, 77] width 50 height 15
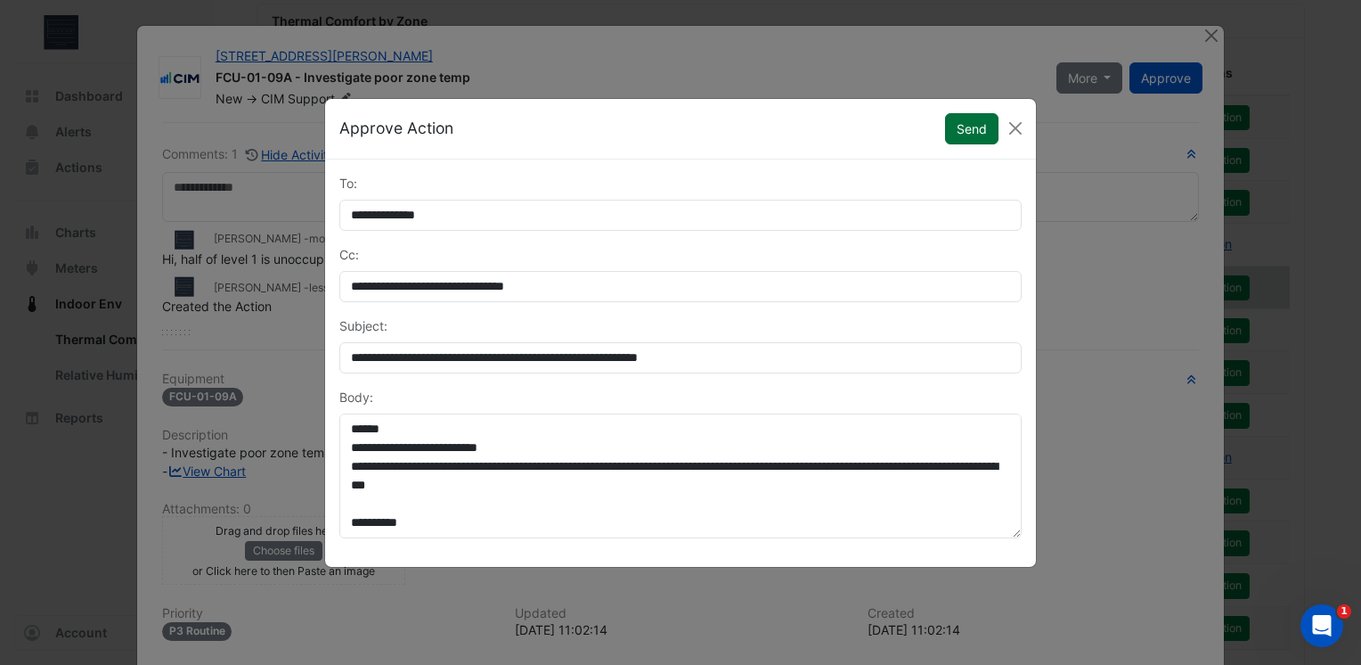
click at [967, 132] on button "Send" at bounding box center [971, 128] width 53 height 31
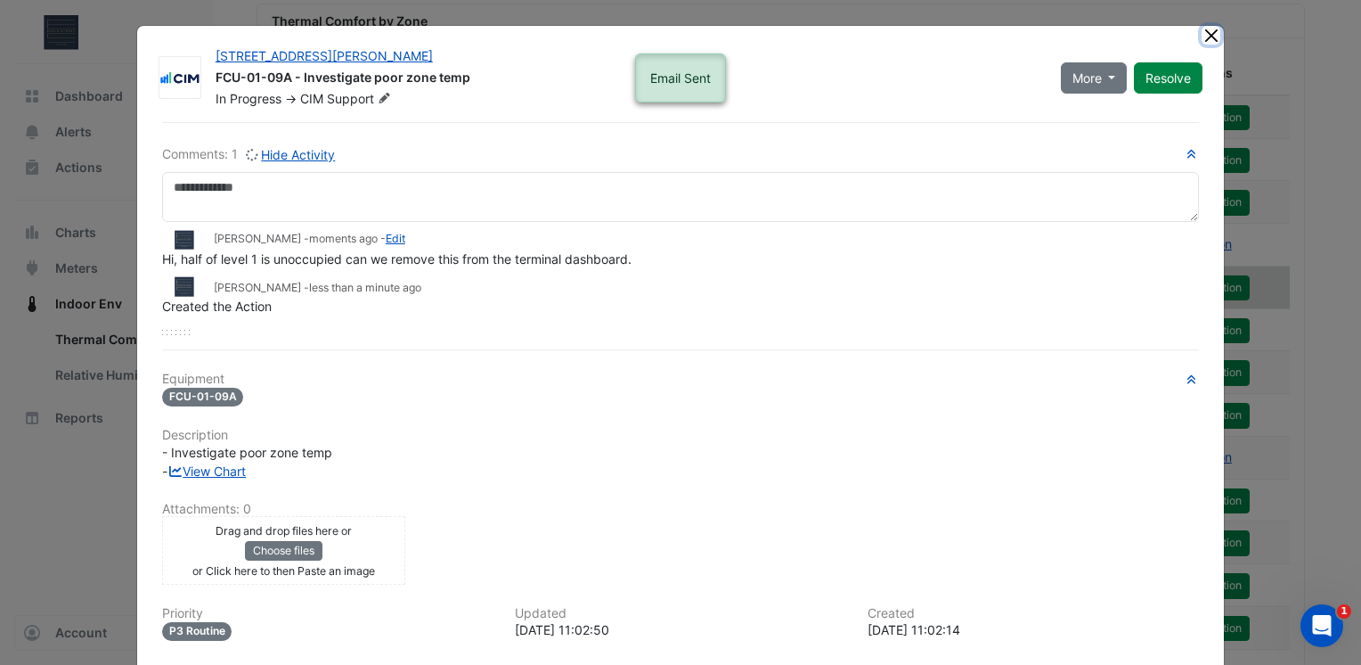
click at [1206, 35] on button "Close" at bounding box center [1211, 35] width 19 height 19
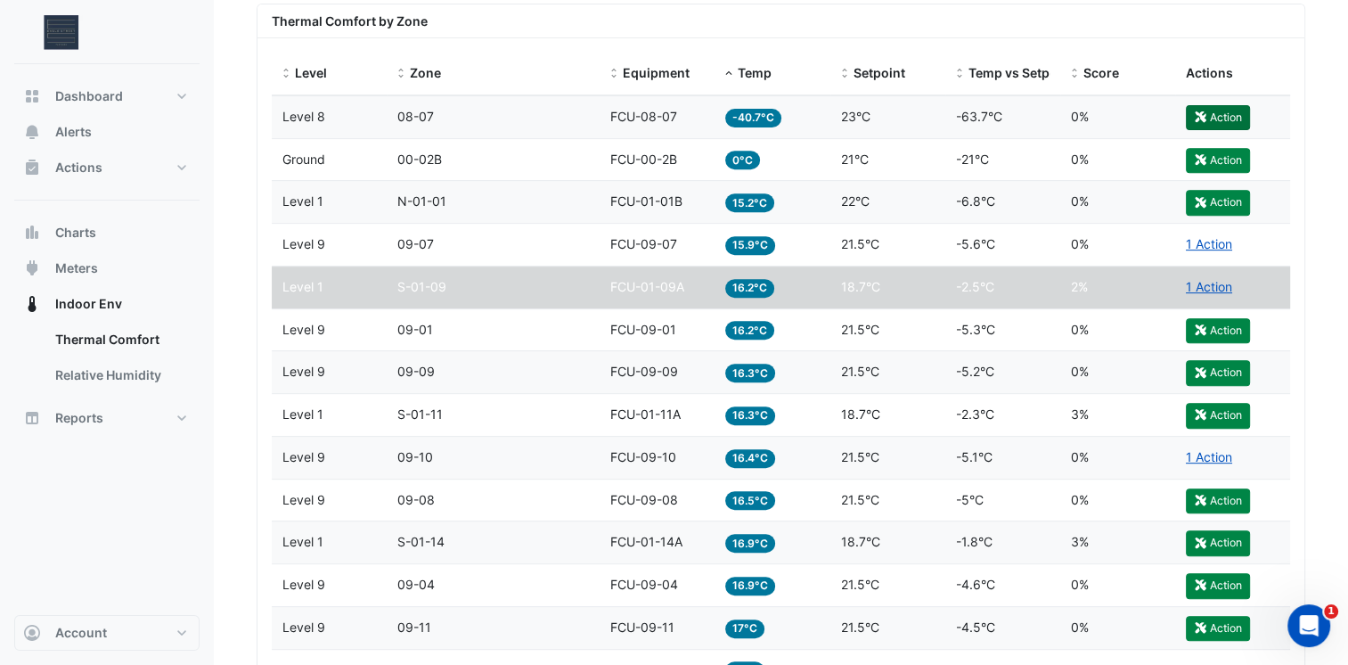
click at [1223, 110] on button "Action" at bounding box center [1218, 117] width 64 height 25
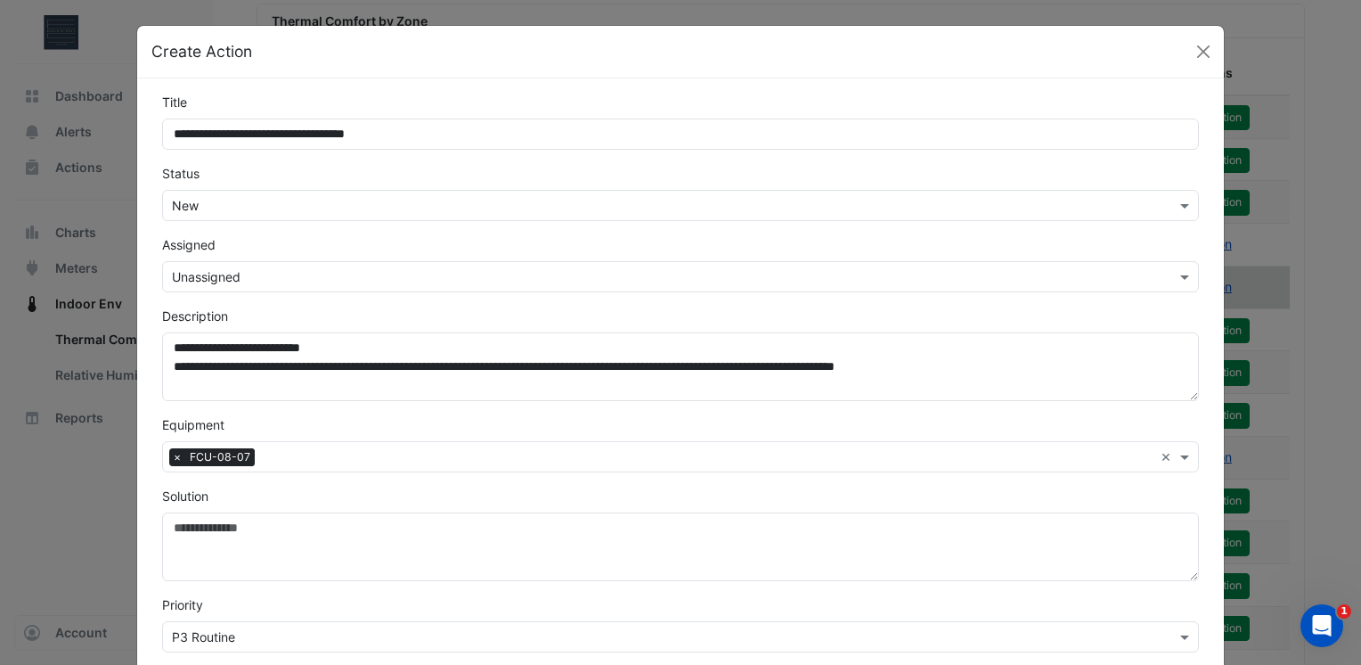
click at [460, 265] on div "× Unassigned" at bounding box center [680, 276] width 1037 height 31
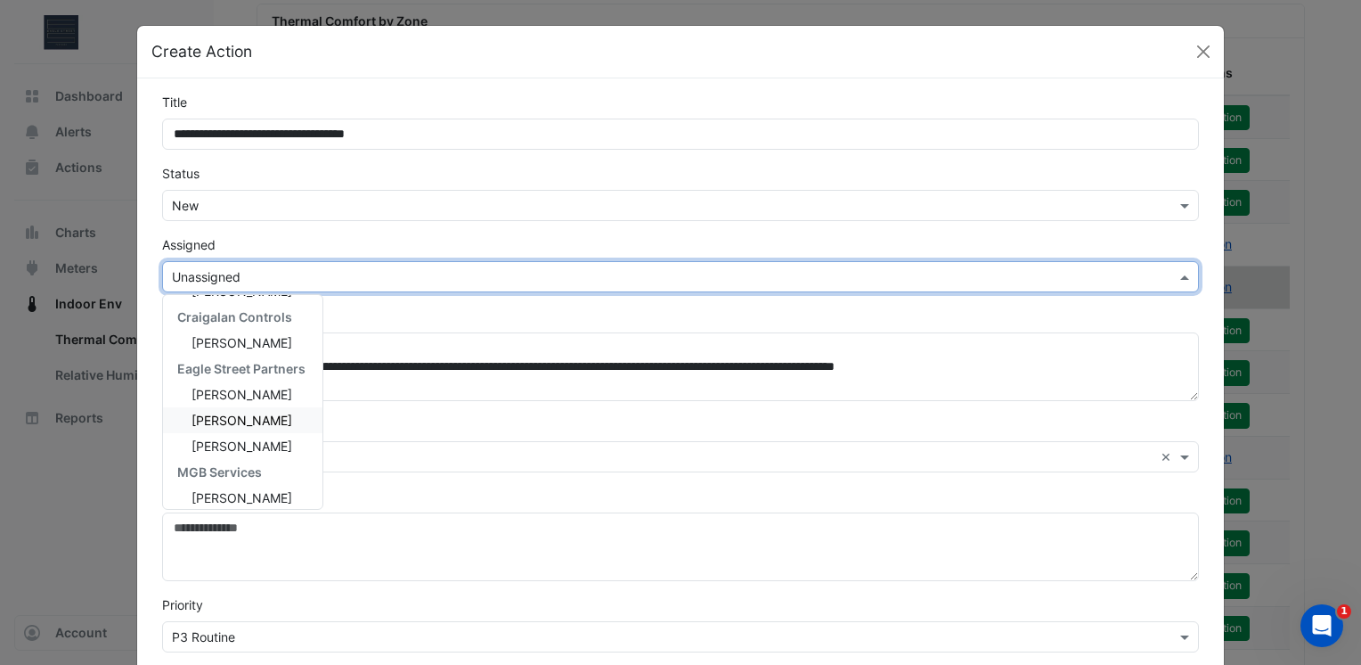
scroll to position [153, 0]
click at [249, 444] on span "[PERSON_NAME]" at bounding box center [242, 445] width 101 height 15
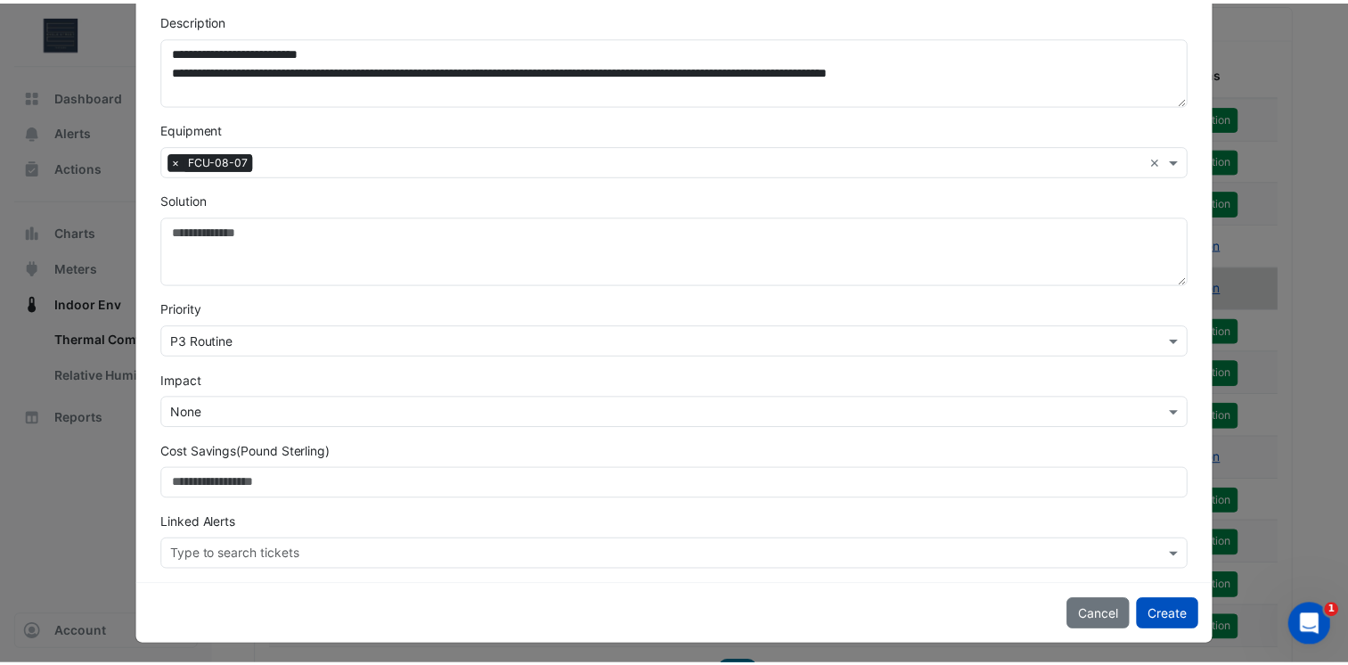
scroll to position [299, 0]
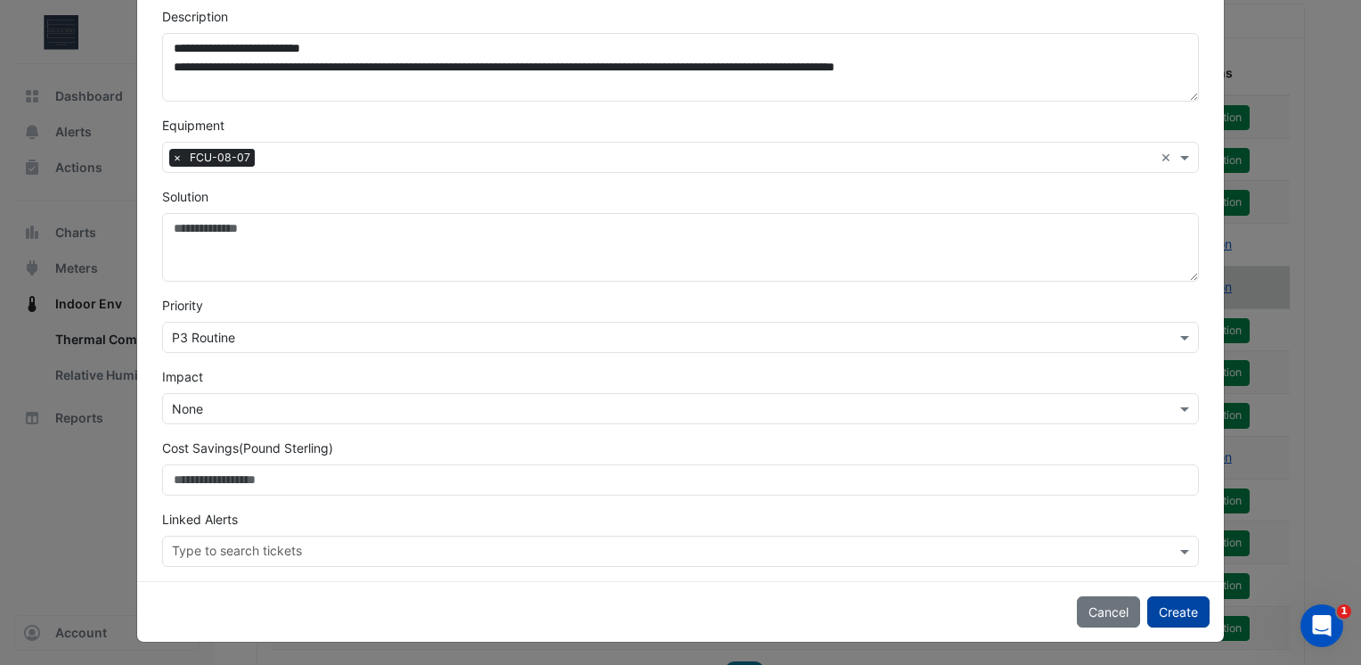
click at [1180, 609] on button "Create" at bounding box center [1178, 611] width 62 height 31
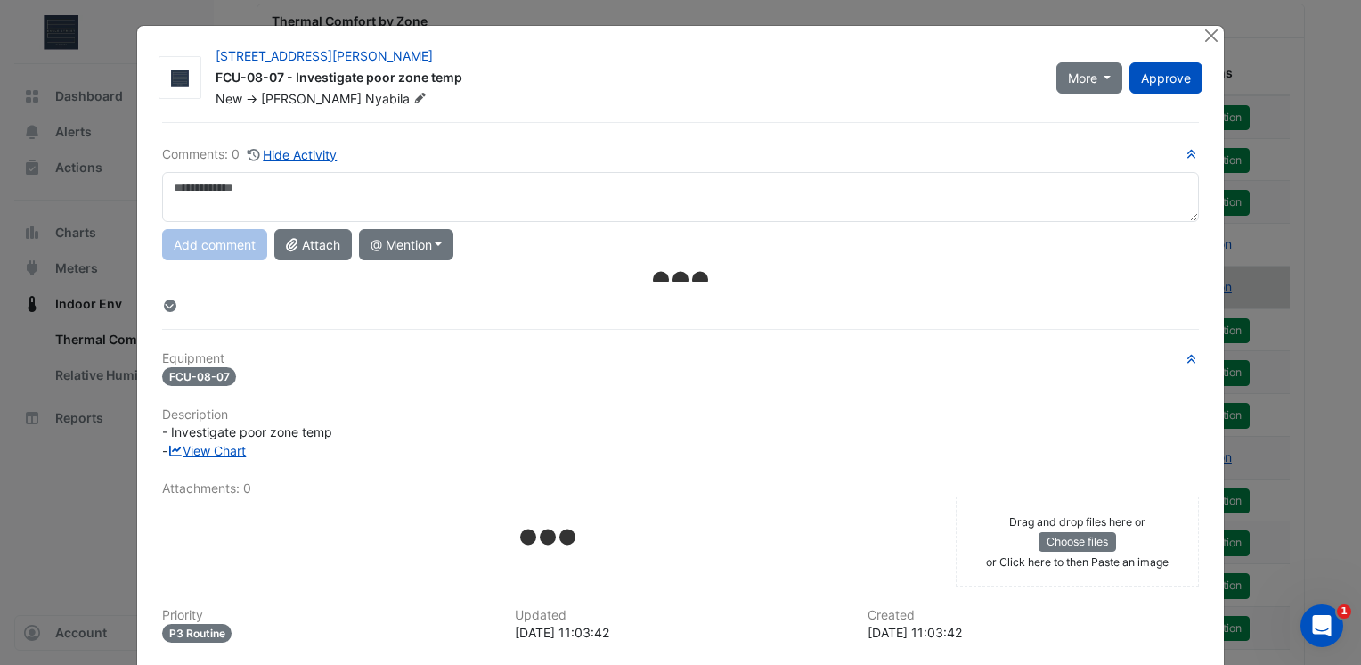
click at [764, 199] on textarea at bounding box center [680, 197] width 1037 height 50
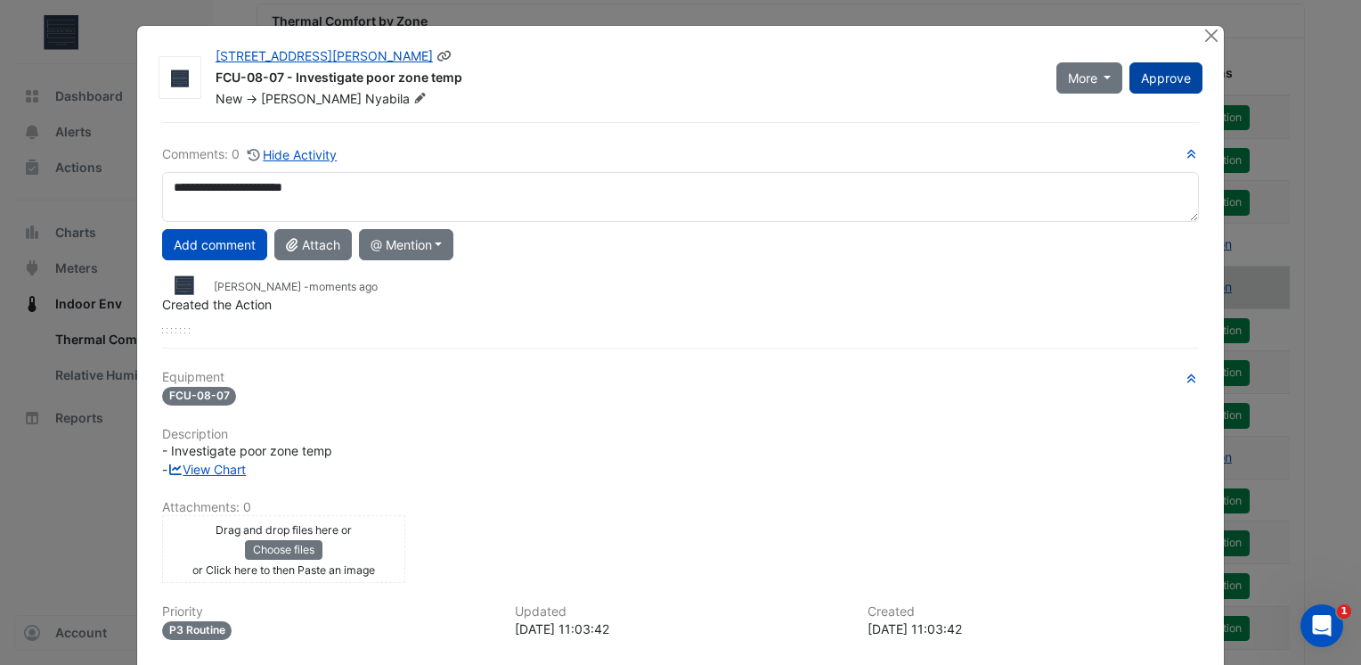
type textarea "**********"
click at [1158, 80] on span "Approve" at bounding box center [1166, 77] width 50 height 15
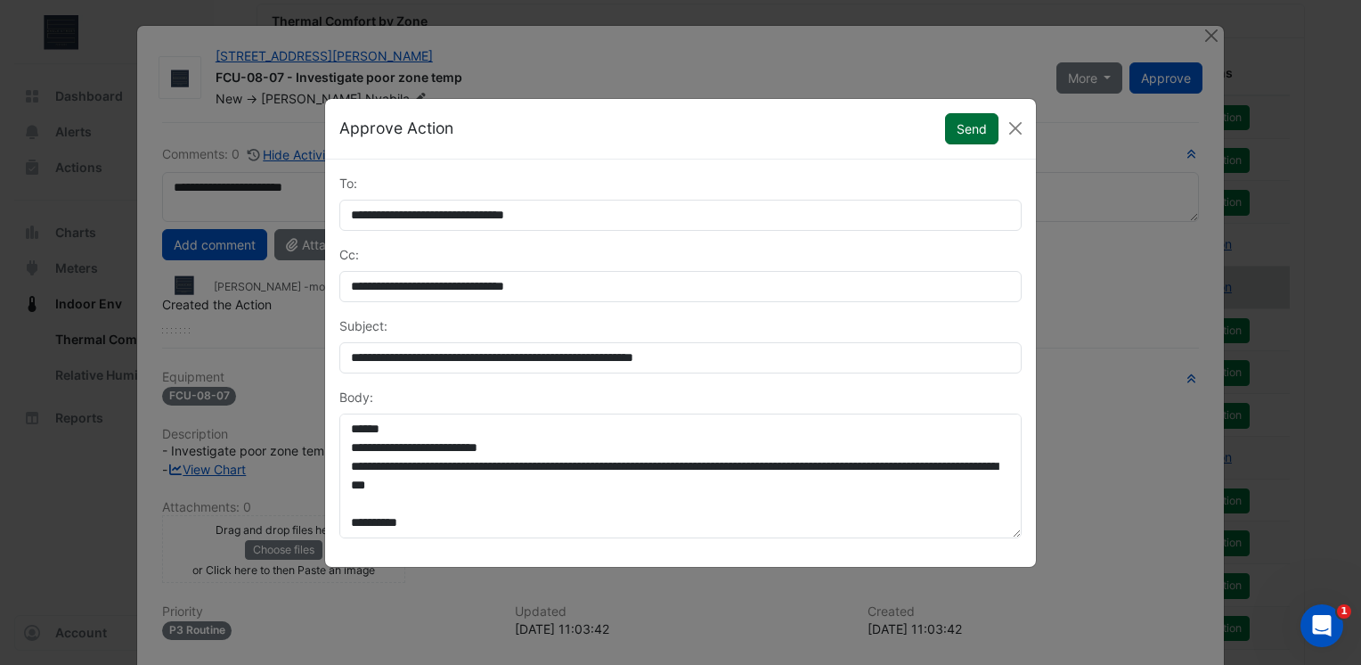
click at [973, 127] on button "Send" at bounding box center [971, 128] width 53 height 31
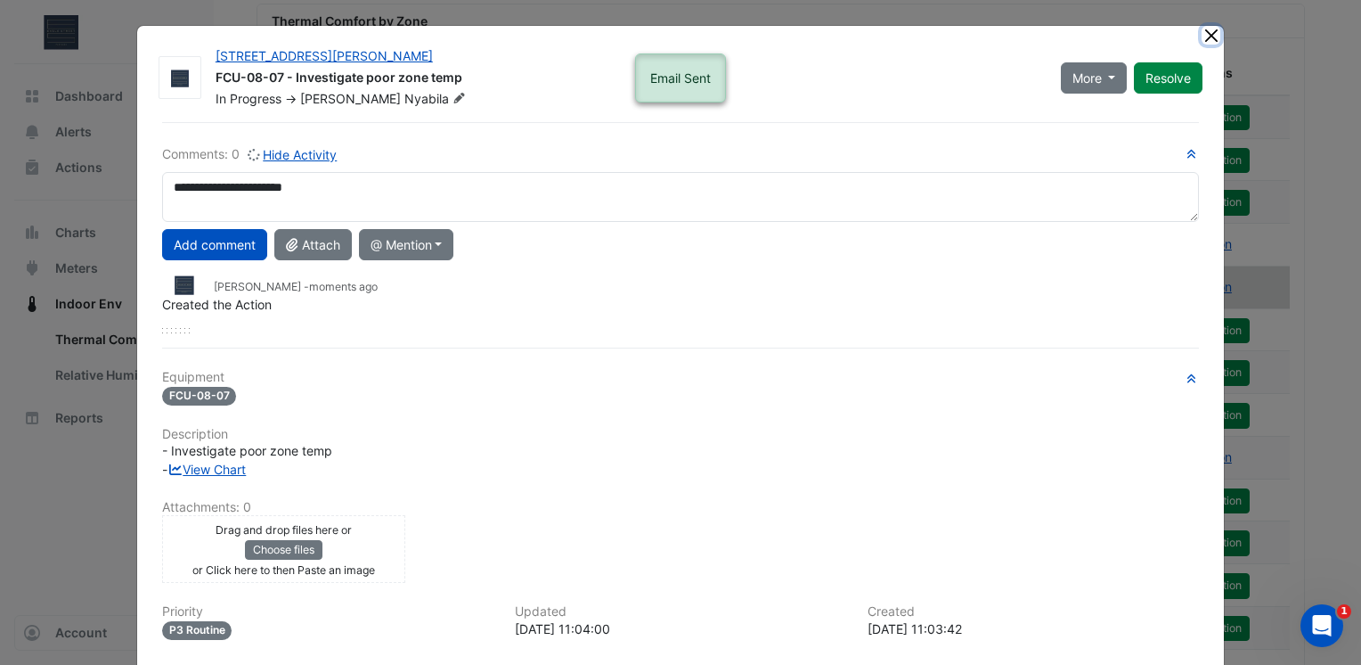
click at [1205, 37] on button "Close" at bounding box center [1211, 35] width 19 height 19
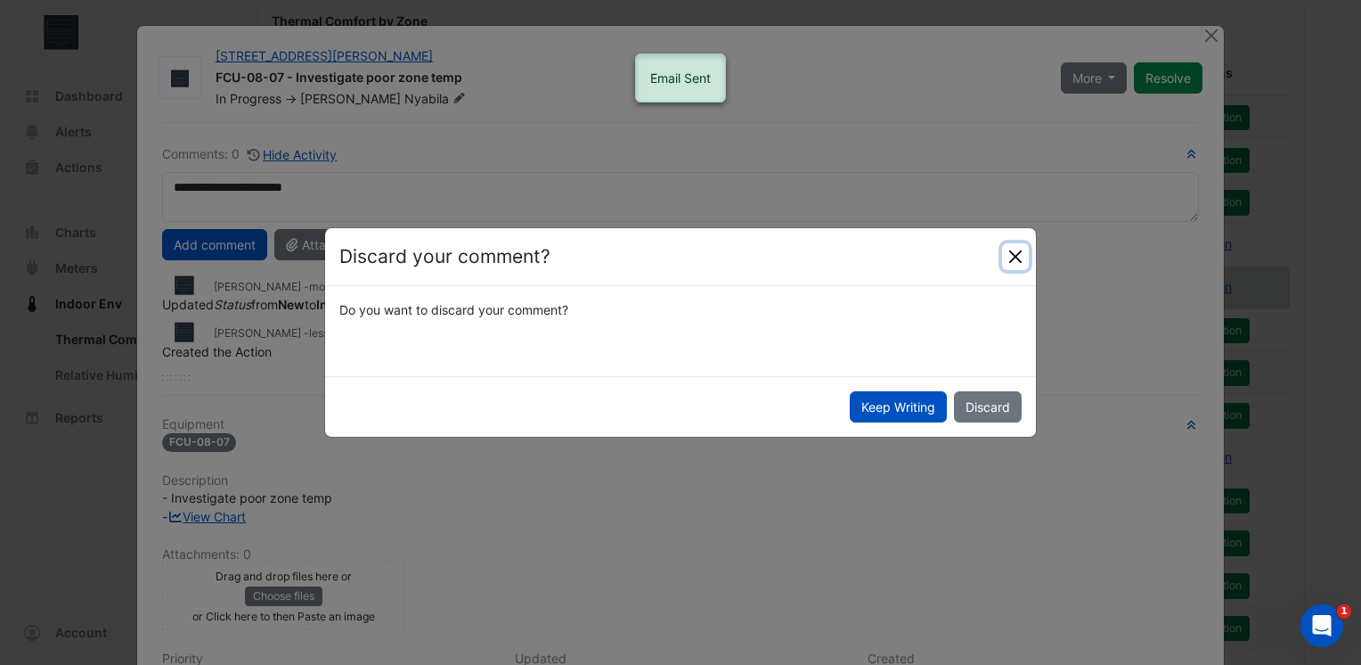
click at [1011, 258] on button "Close" at bounding box center [1015, 256] width 27 height 27
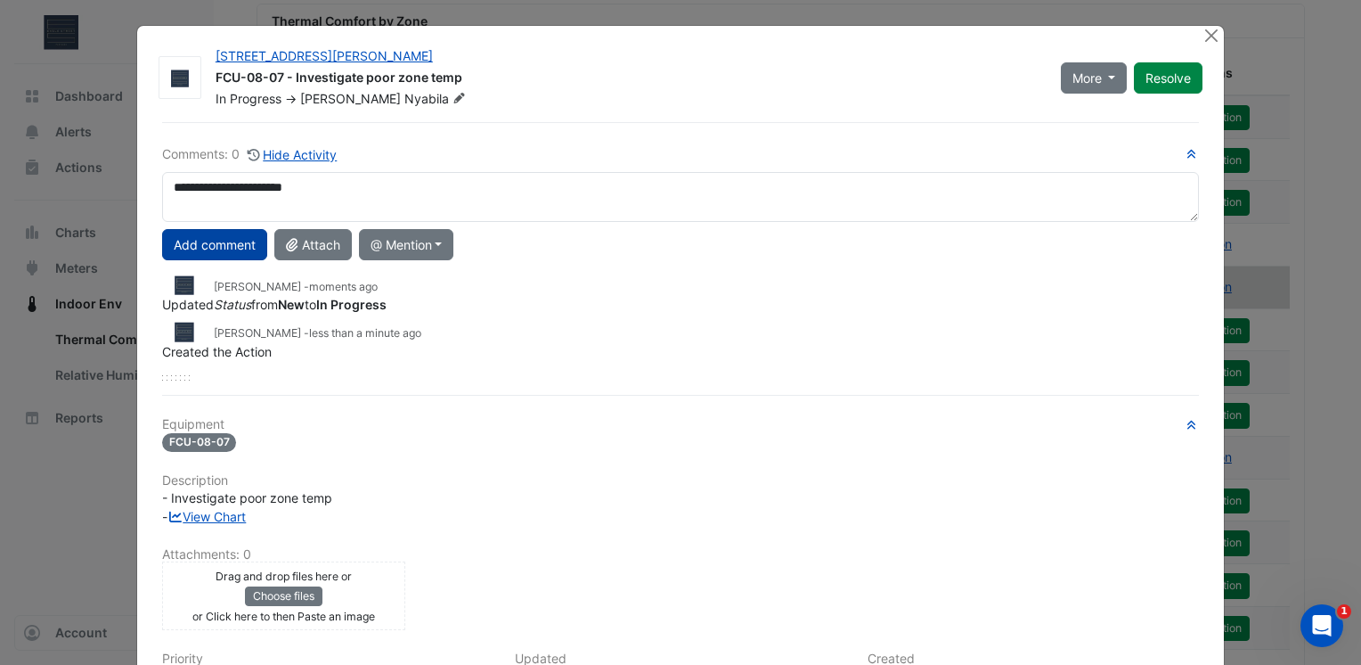
click at [225, 249] on button "Add comment" at bounding box center [214, 244] width 105 height 31
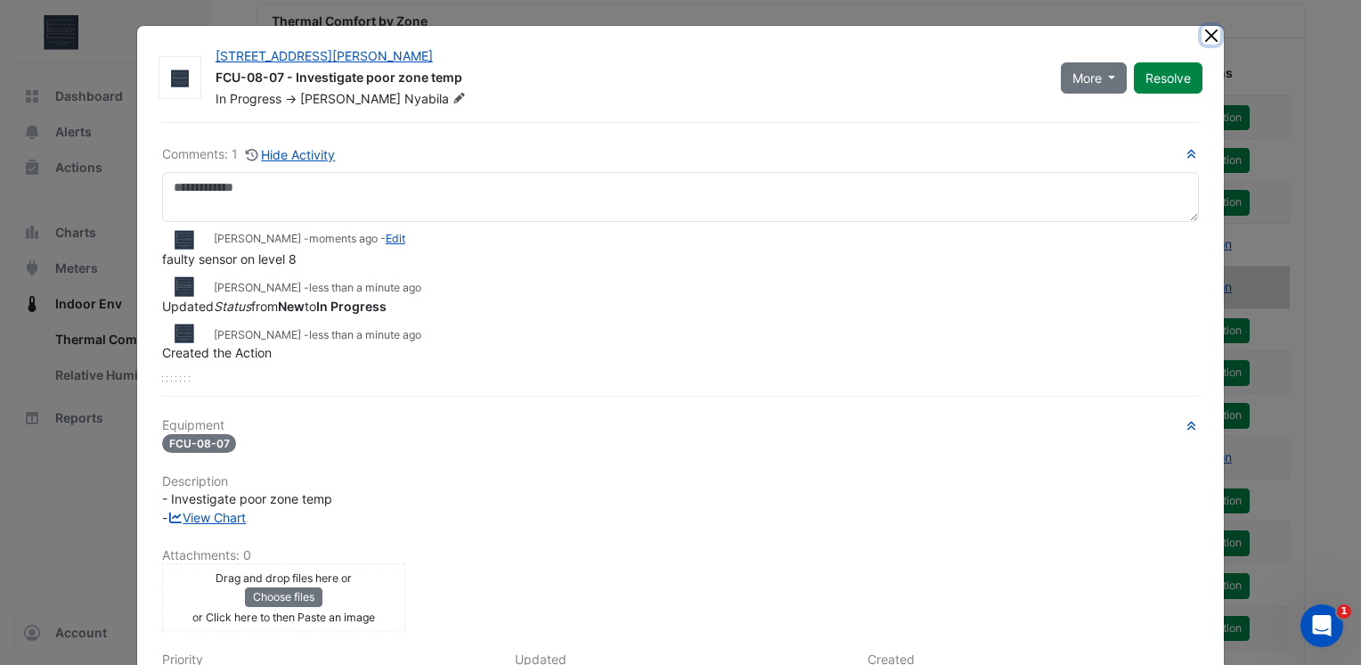
click at [1206, 28] on button "Close" at bounding box center [1211, 35] width 19 height 19
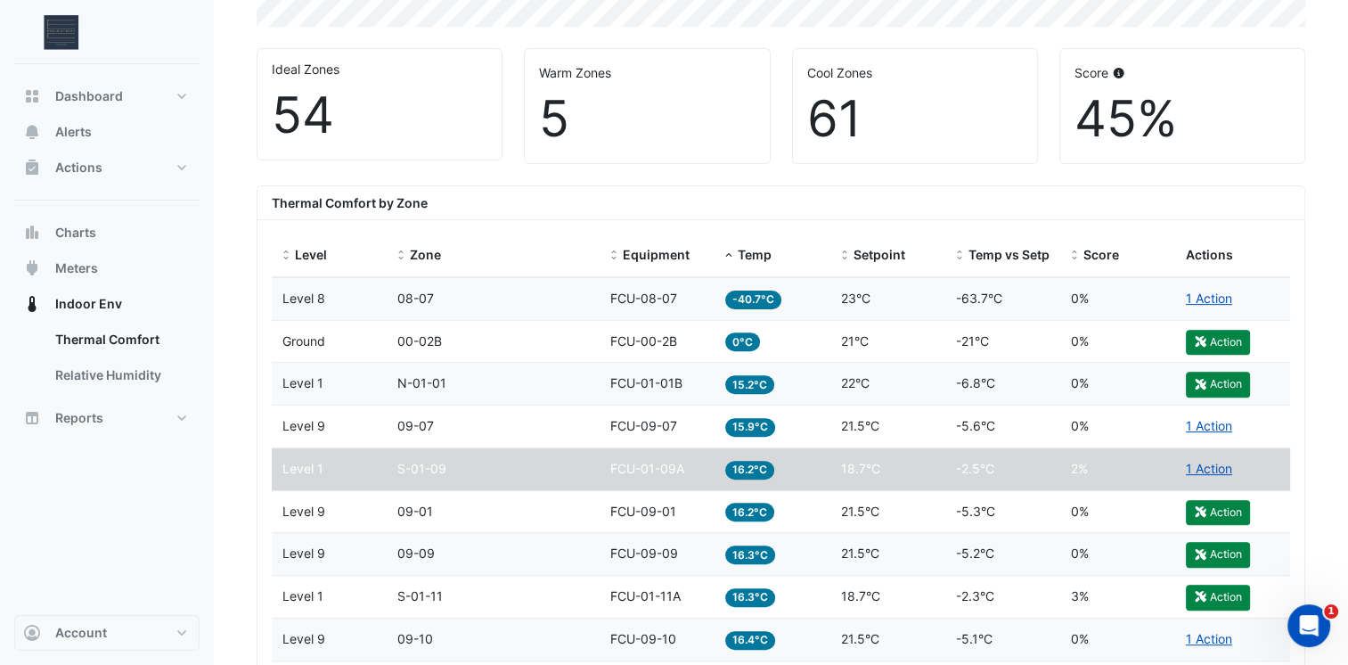
scroll to position [470, 0]
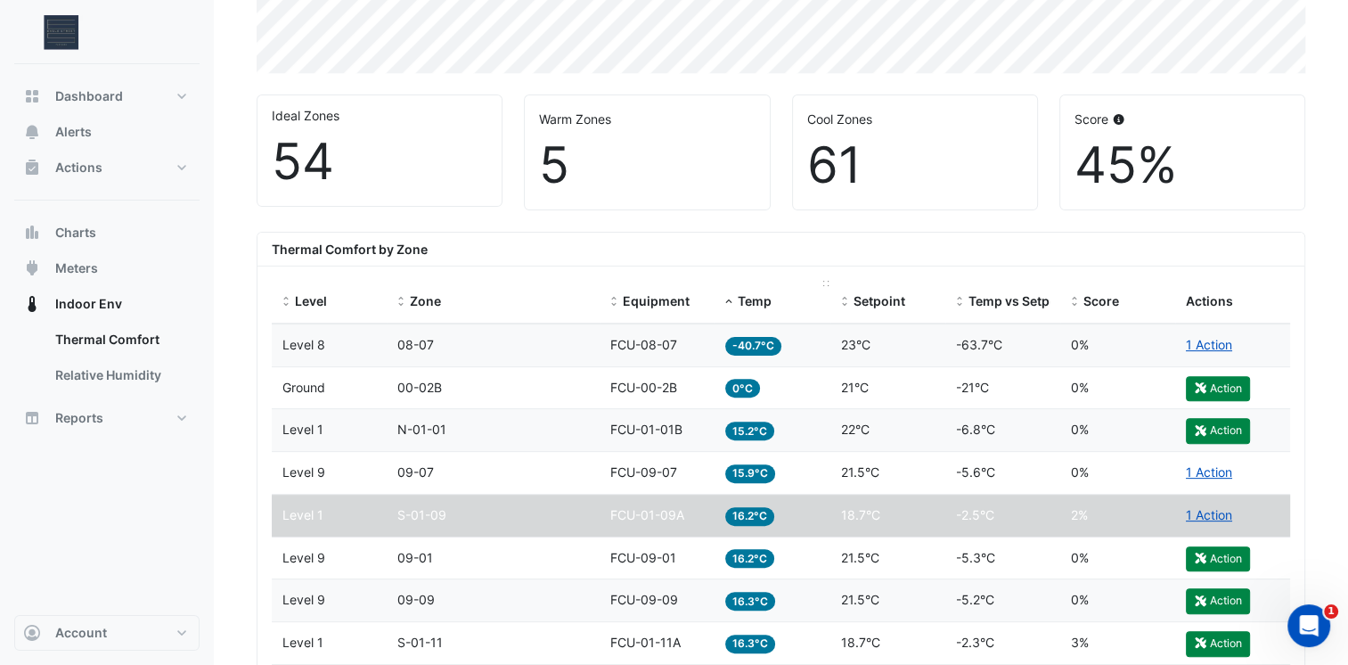
click at [758, 294] on span "Temp" at bounding box center [755, 300] width 34 height 15
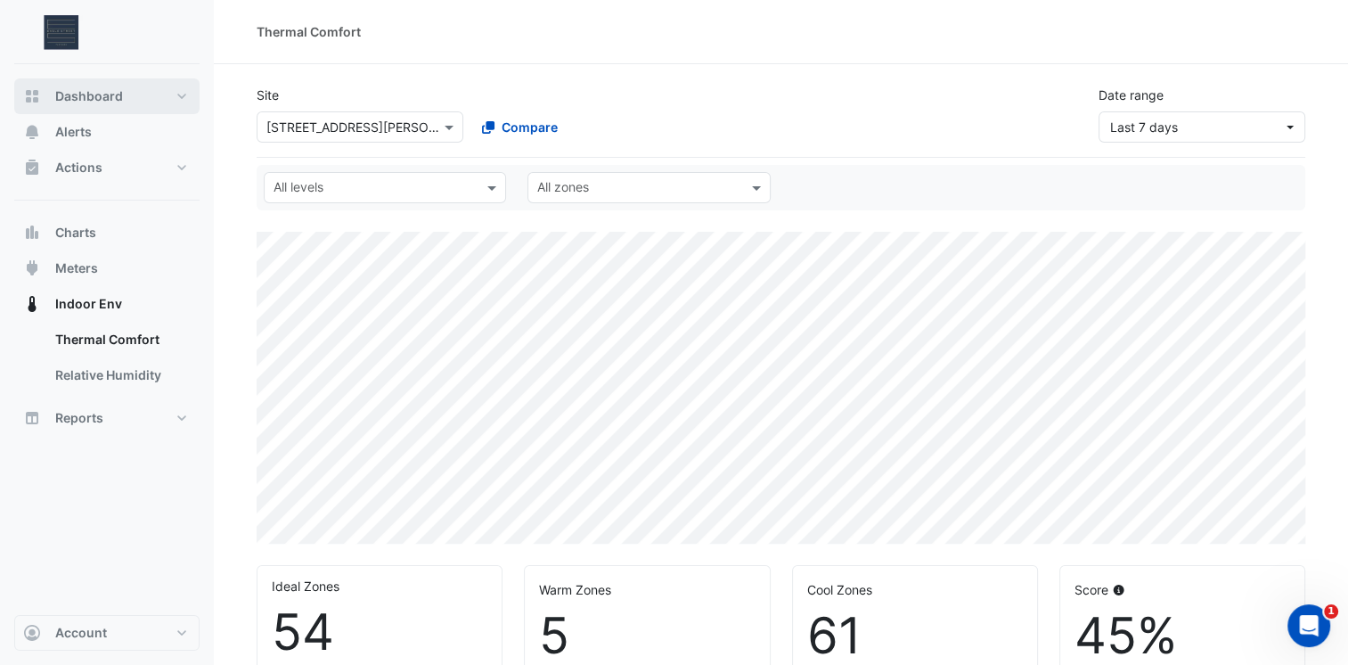
click at [93, 102] on span "Dashboard" at bounding box center [89, 96] width 68 height 18
select select "***"
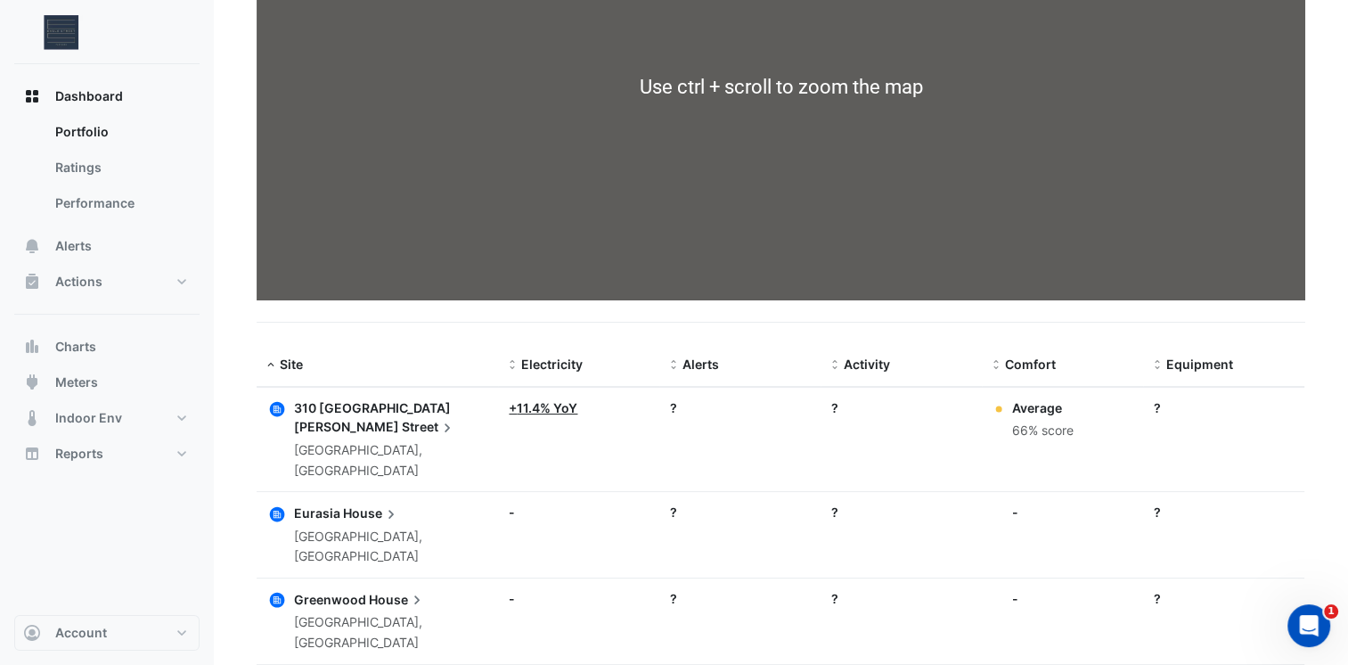
scroll to position [285, 0]
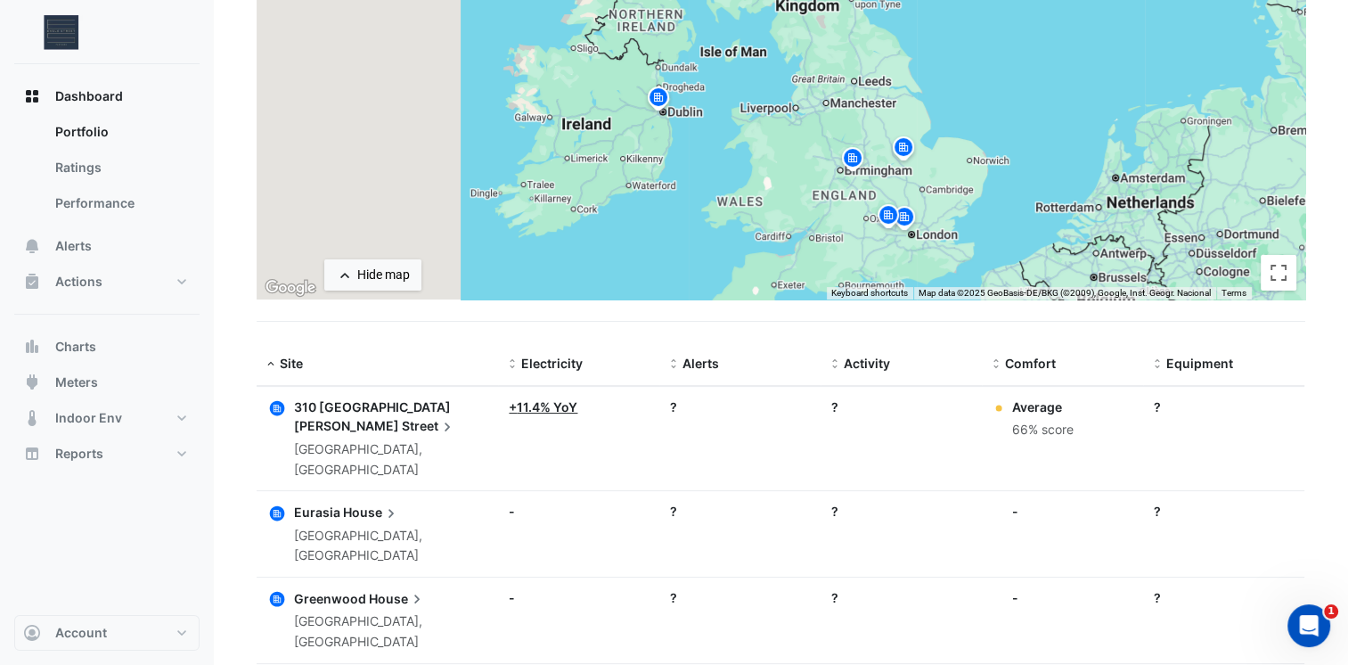
click at [340, 404] on span "310 St. Vincent" at bounding box center [372, 416] width 157 height 35
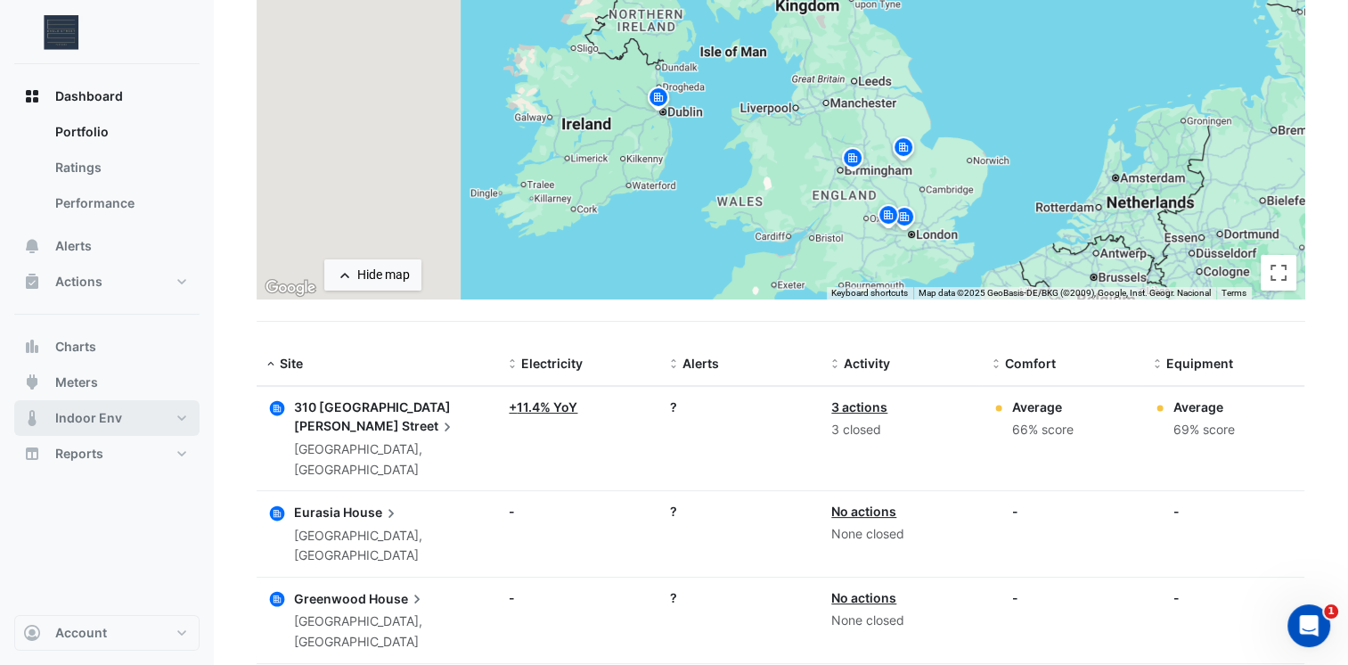
click at [100, 425] on span "Indoor Env" at bounding box center [88, 418] width 67 height 18
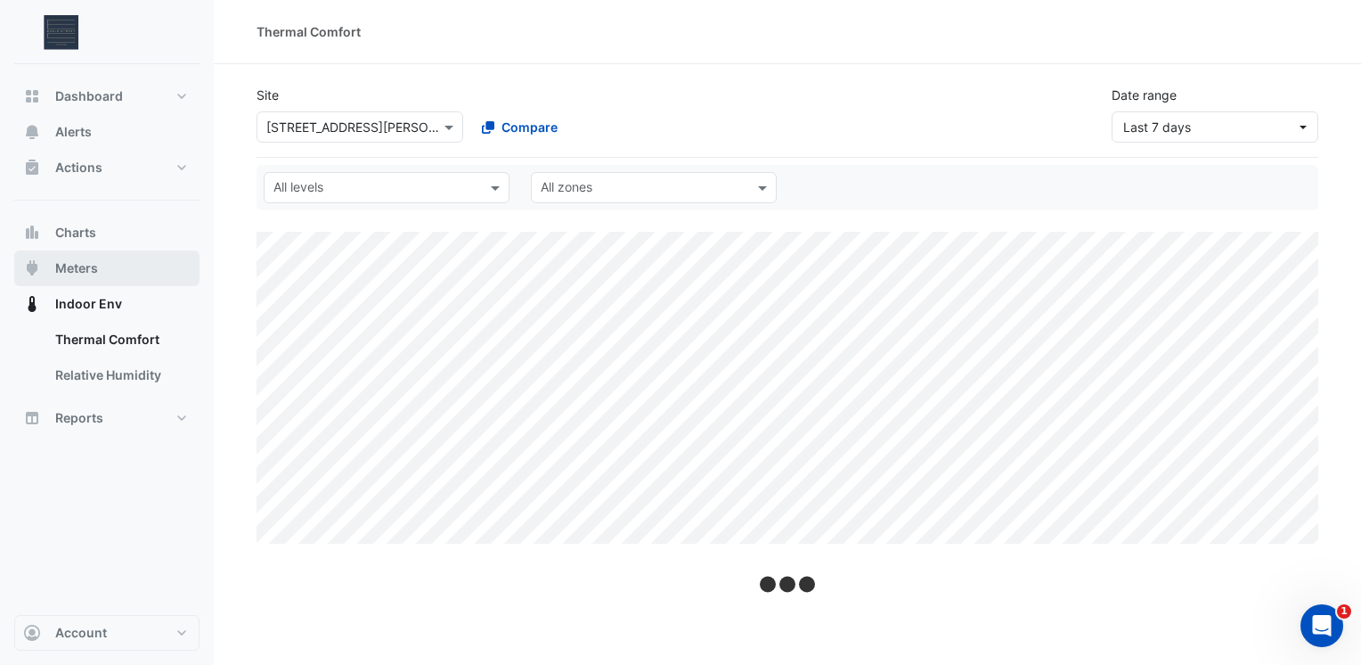
click at [96, 250] on button "Meters" at bounding box center [106, 268] width 185 height 36
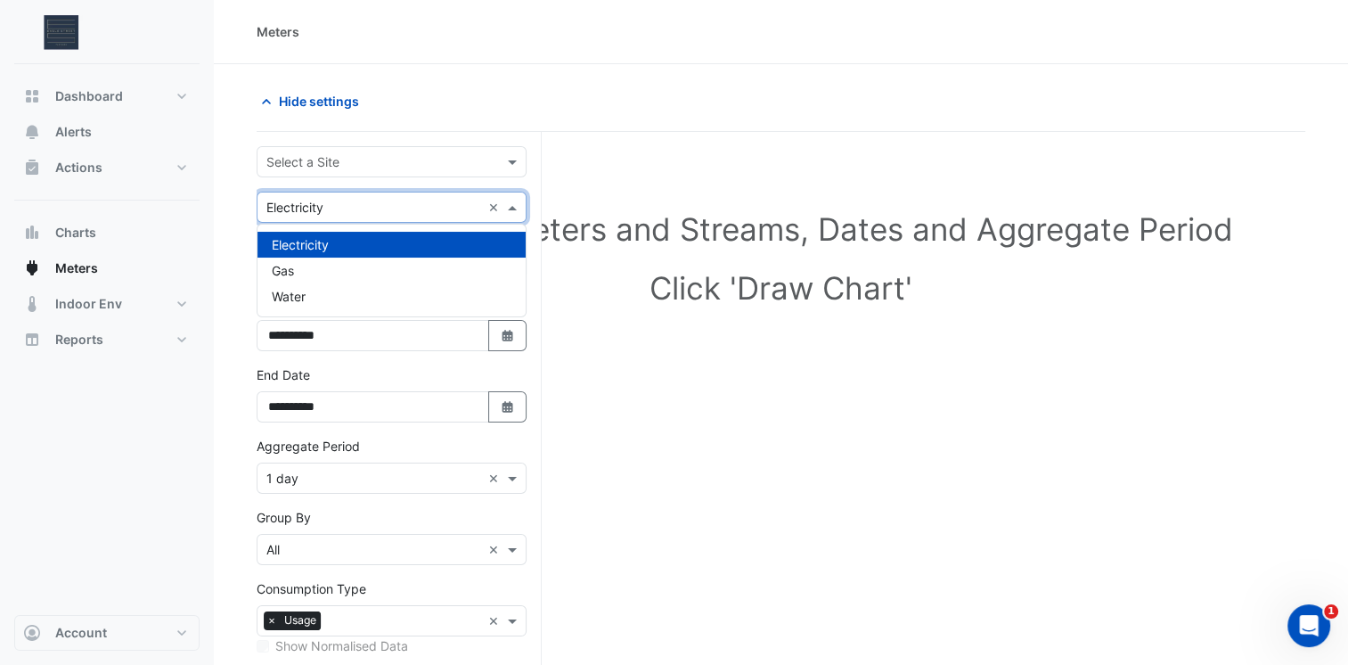
click at [420, 205] on input "text" at bounding box center [373, 208] width 215 height 19
click at [381, 298] on div "Water" at bounding box center [391, 296] width 268 height 26
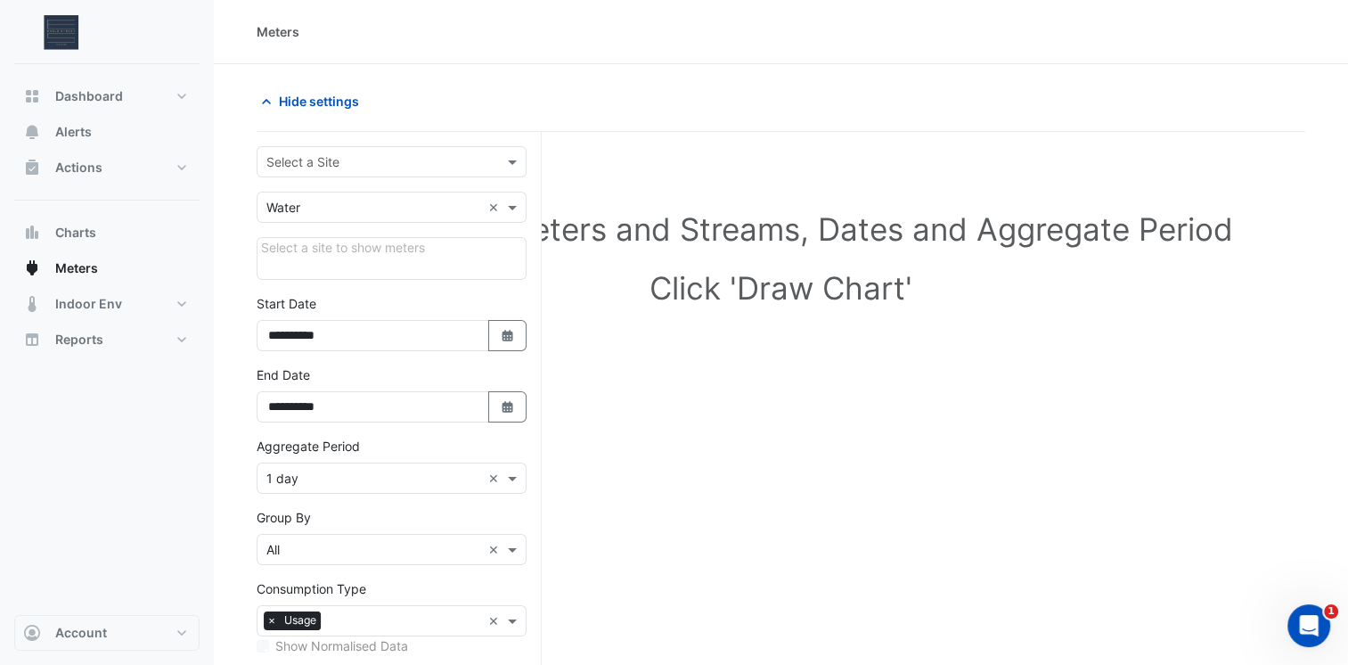
click at [377, 257] on div "Select a site to show meters" at bounding box center [392, 258] width 270 height 43
click at [367, 244] on div "Select a site to show meters" at bounding box center [392, 258] width 270 height 43
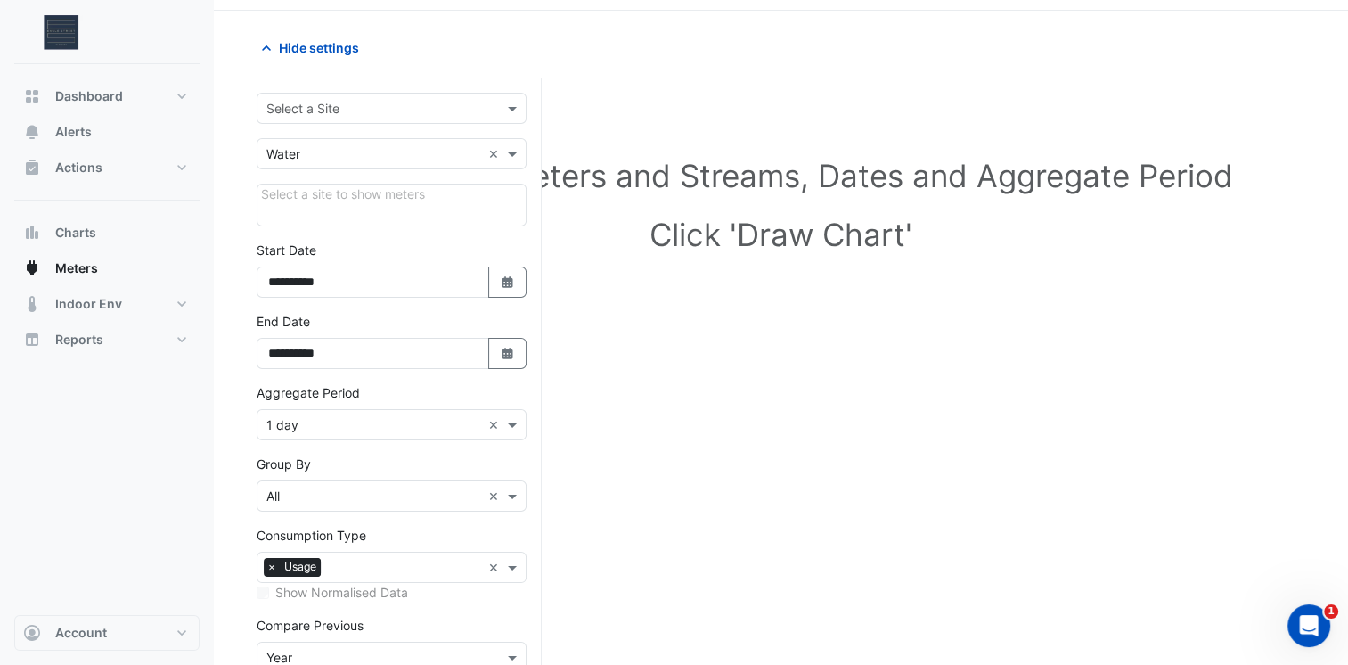
click at [397, 203] on div "Select a site to show meters" at bounding box center [392, 205] width 270 height 43
click at [115, 98] on span "Dashboard" at bounding box center [89, 96] width 68 height 18
select select "***"
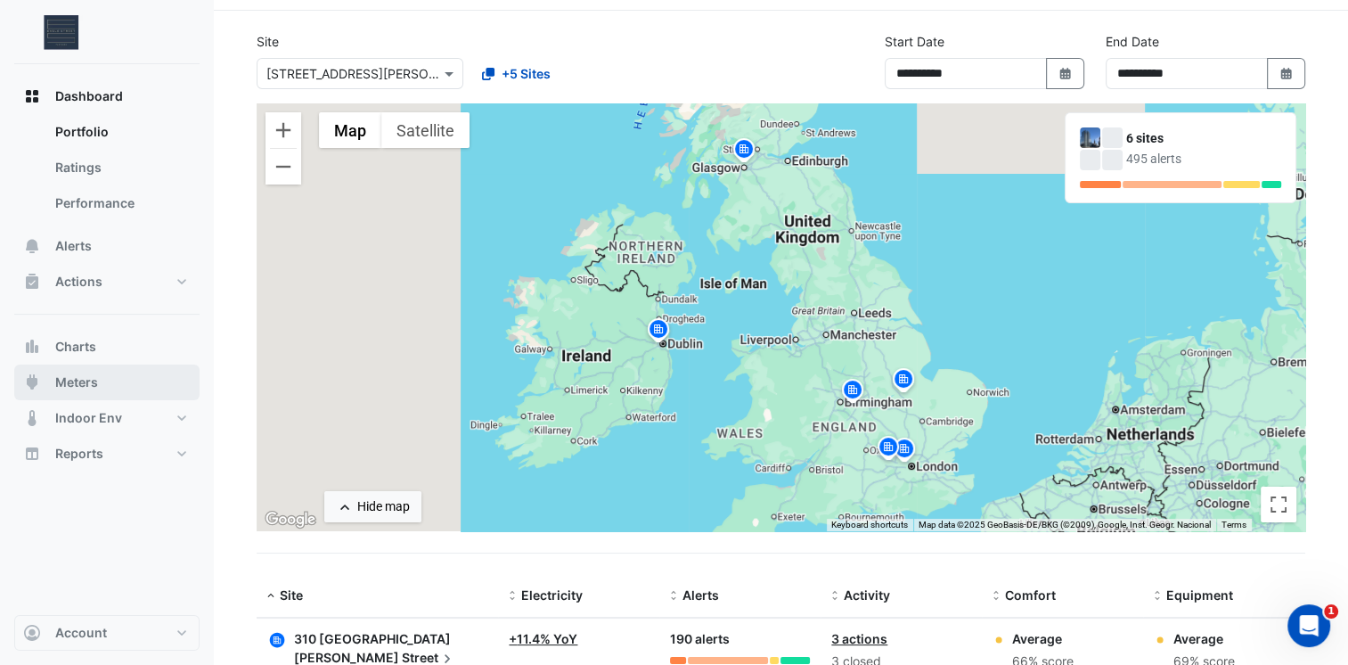
click at [114, 383] on button "Meters" at bounding box center [106, 382] width 185 height 36
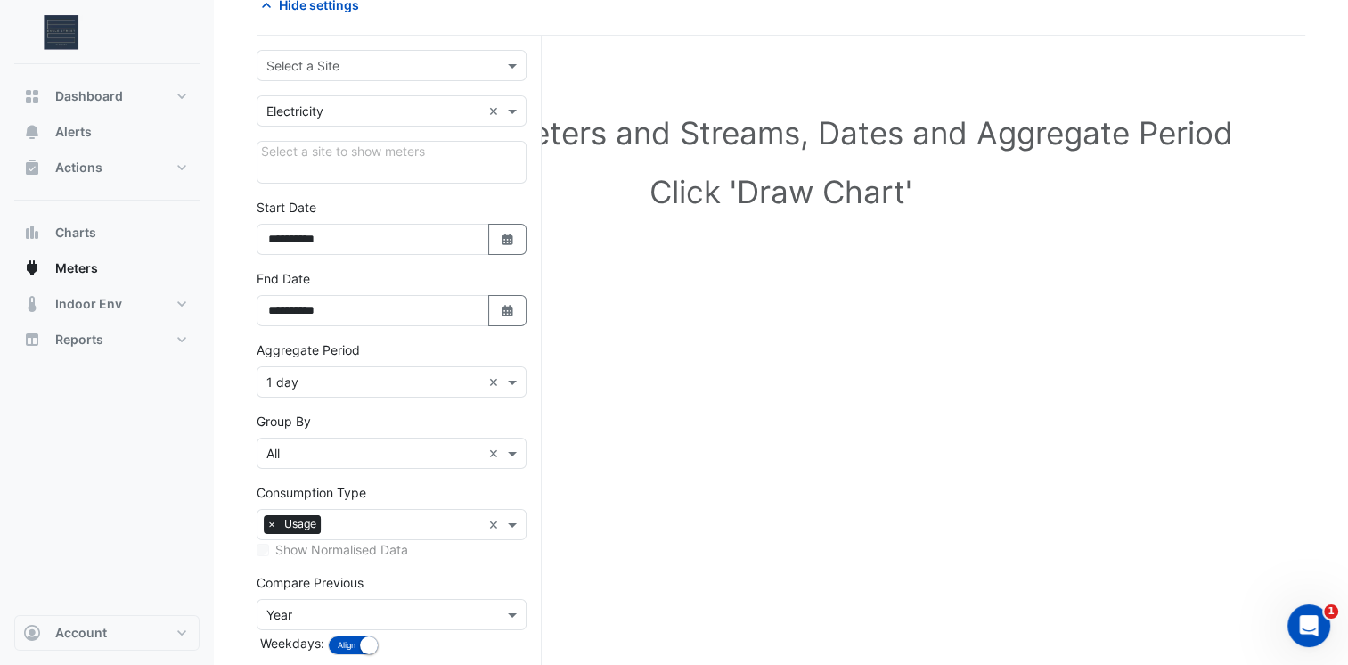
scroll to position [93, 0]
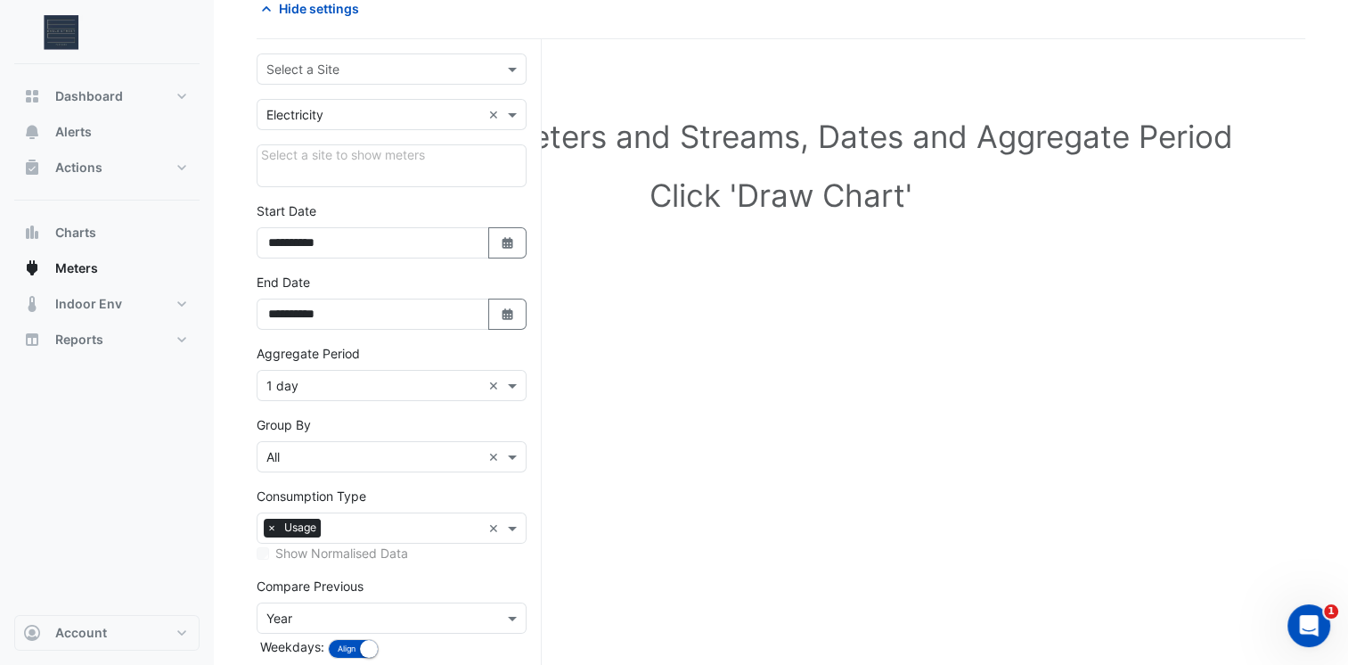
click at [404, 127] on div "× Electricity ×" at bounding box center [392, 114] width 270 height 31
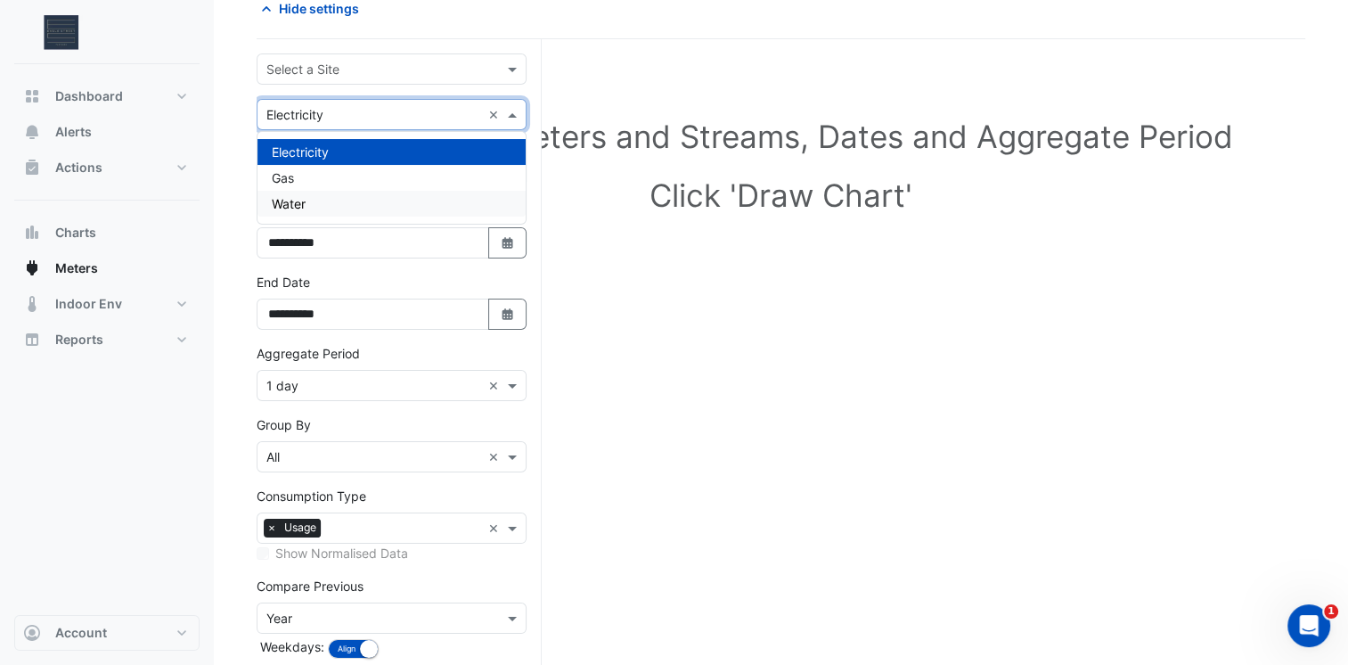
click at [356, 206] on div "Water" at bounding box center [391, 204] width 268 height 26
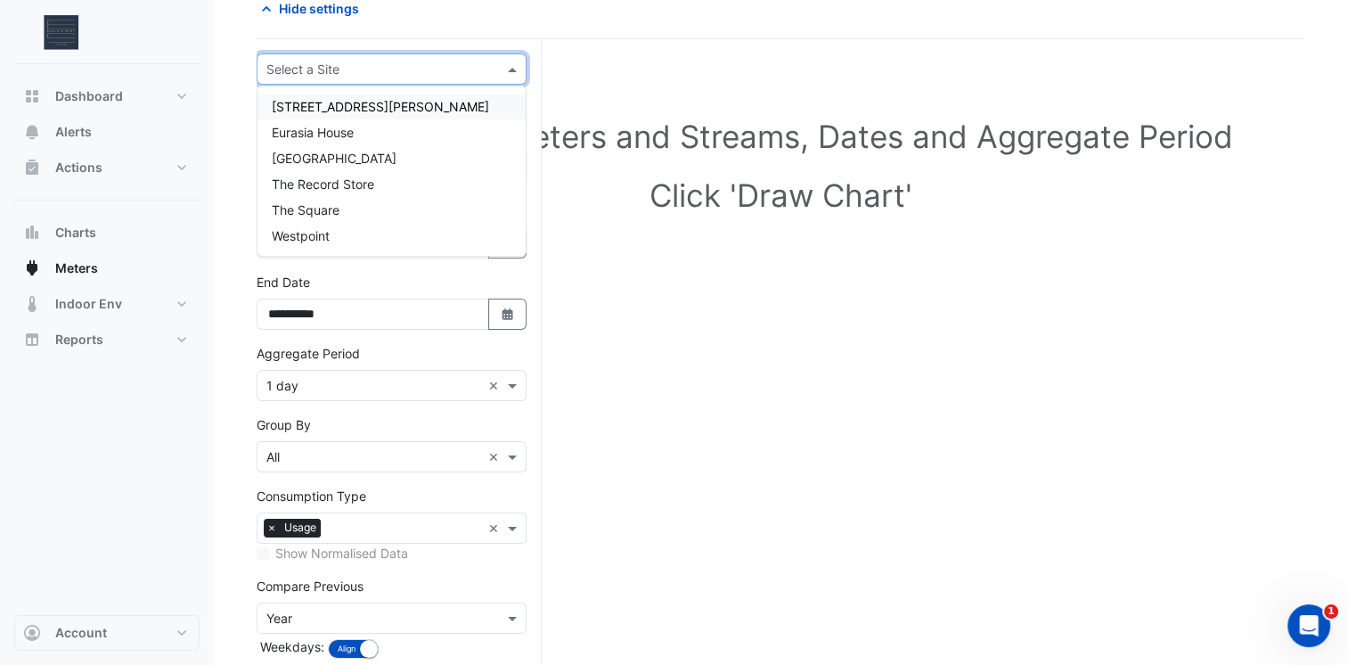
click at [343, 70] on input "text" at bounding box center [373, 70] width 215 height 19
click at [341, 102] on span "[STREET_ADDRESS][PERSON_NAME]" at bounding box center [380, 106] width 217 height 15
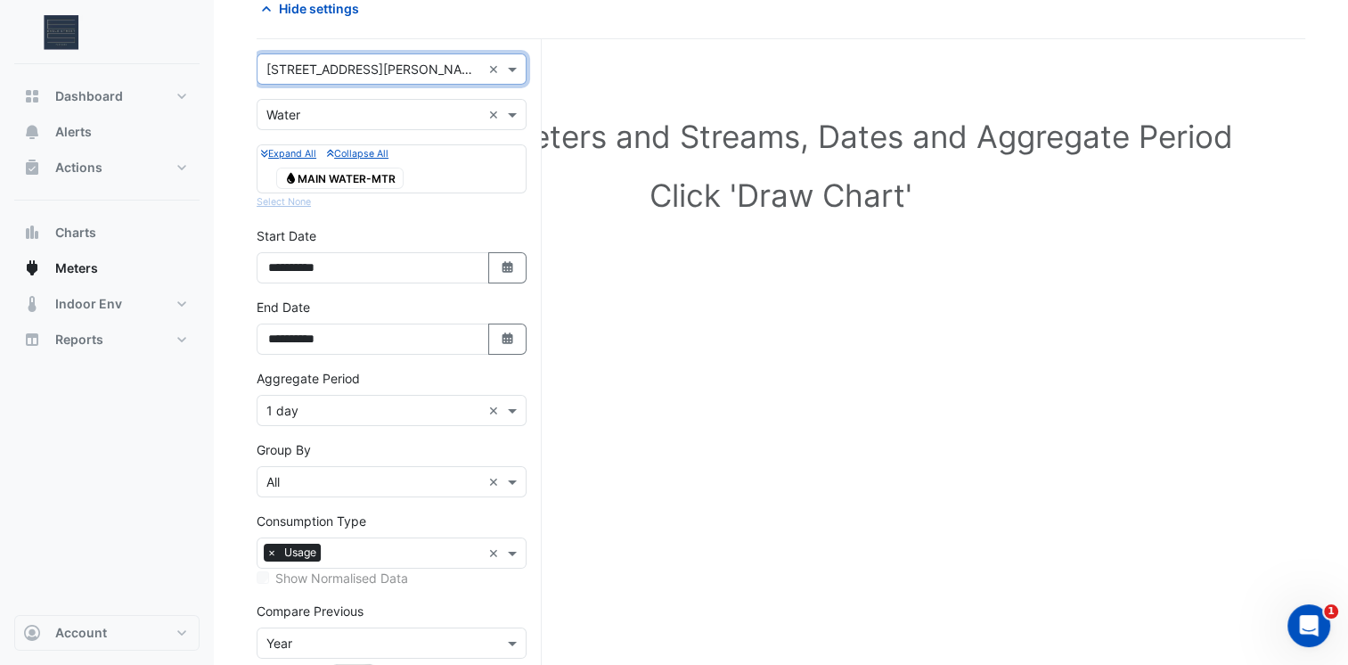
scroll to position [207, 0]
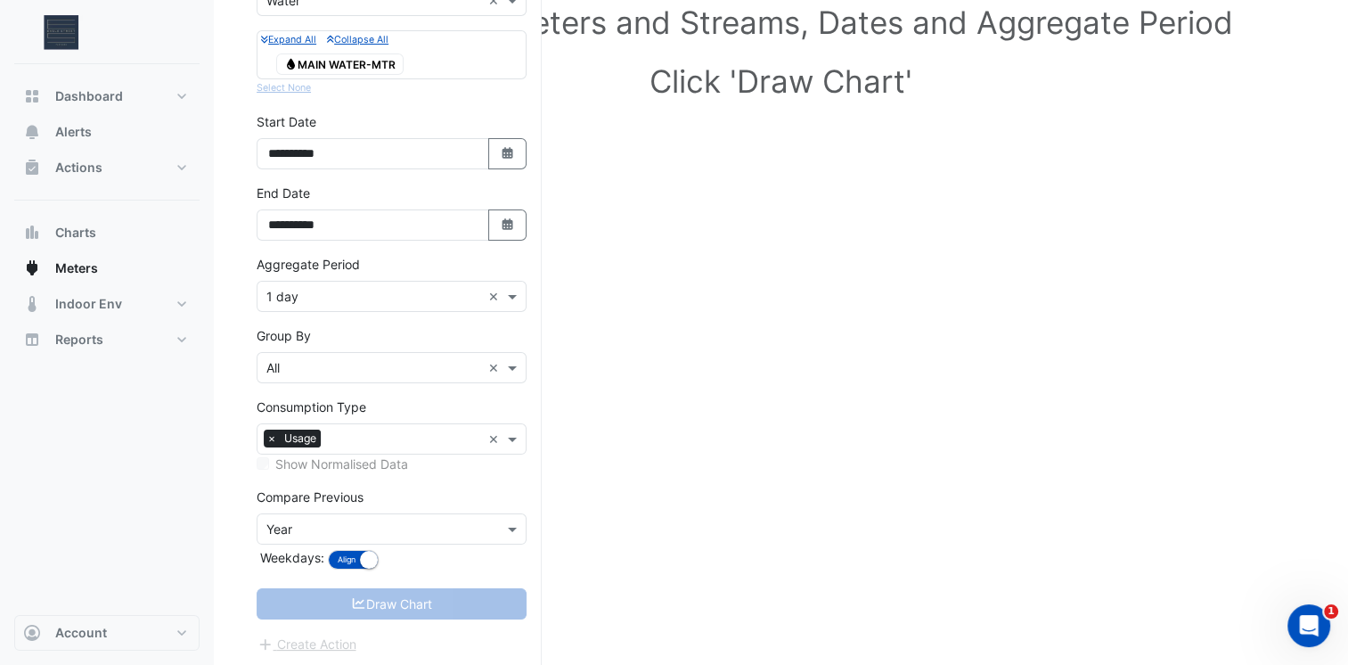
click at [292, 609] on div "Draw Chart" at bounding box center [392, 603] width 270 height 31
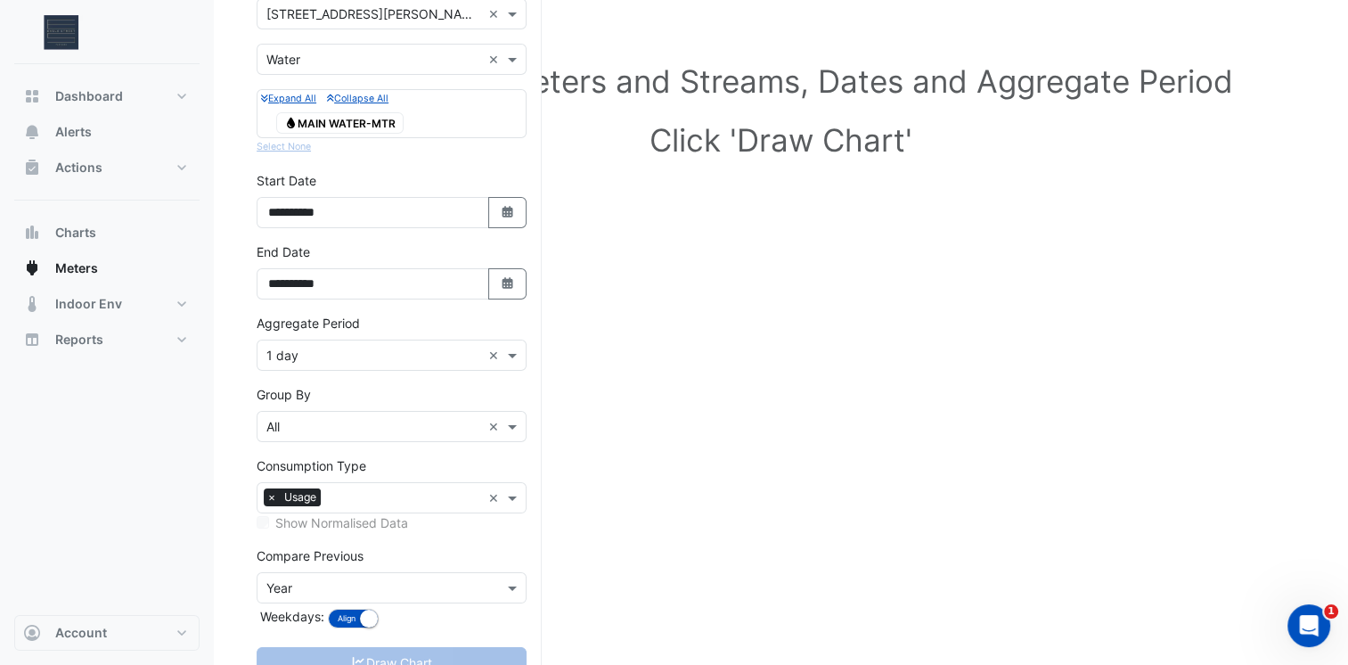
scroll to position [146, 0]
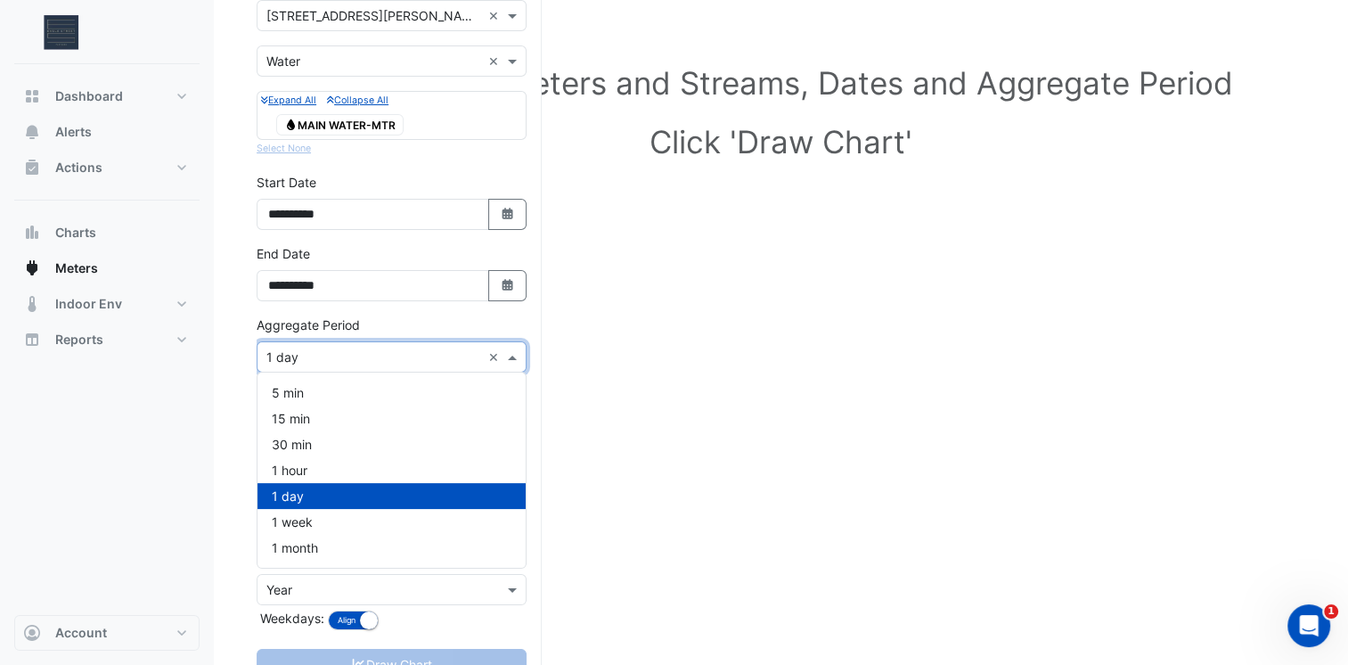
click at [513, 354] on span at bounding box center [514, 356] width 22 height 19
click at [389, 548] on div "1 month" at bounding box center [391, 548] width 268 height 26
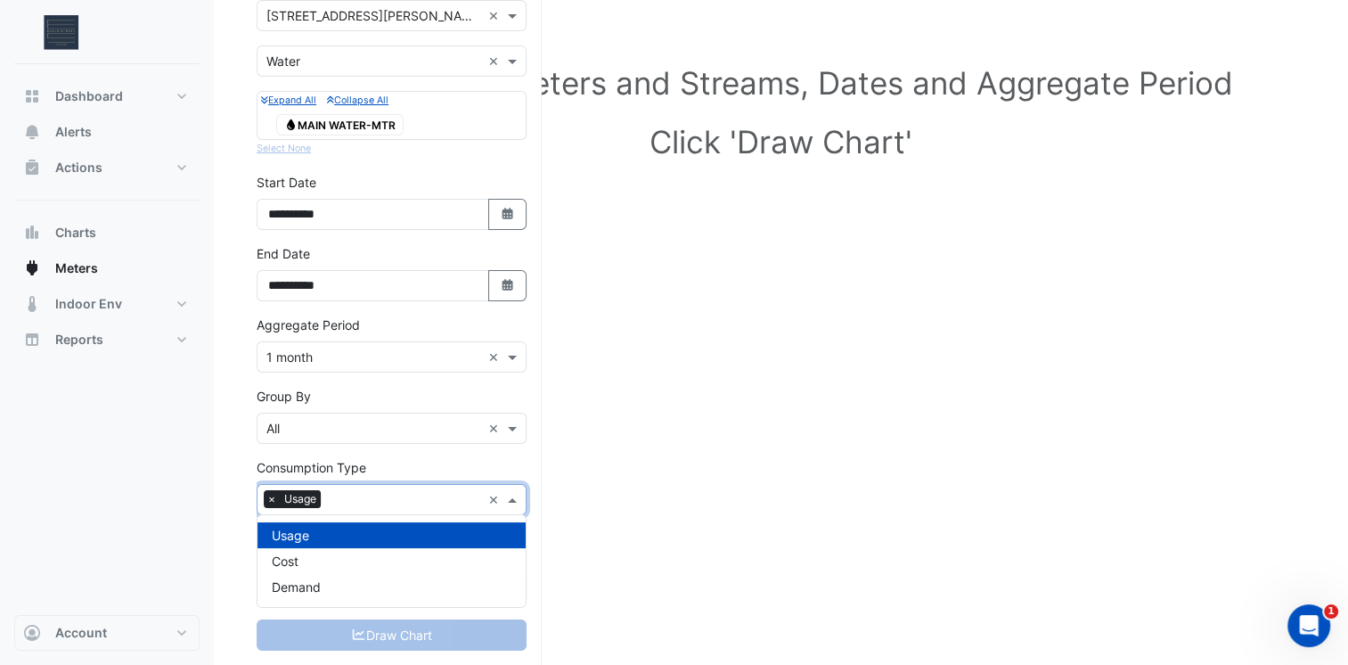
click at [515, 500] on span at bounding box center [514, 499] width 22 height 19
click at [438, 585] on div "Demand" at bounding box center [391, 587] width 268 height 26
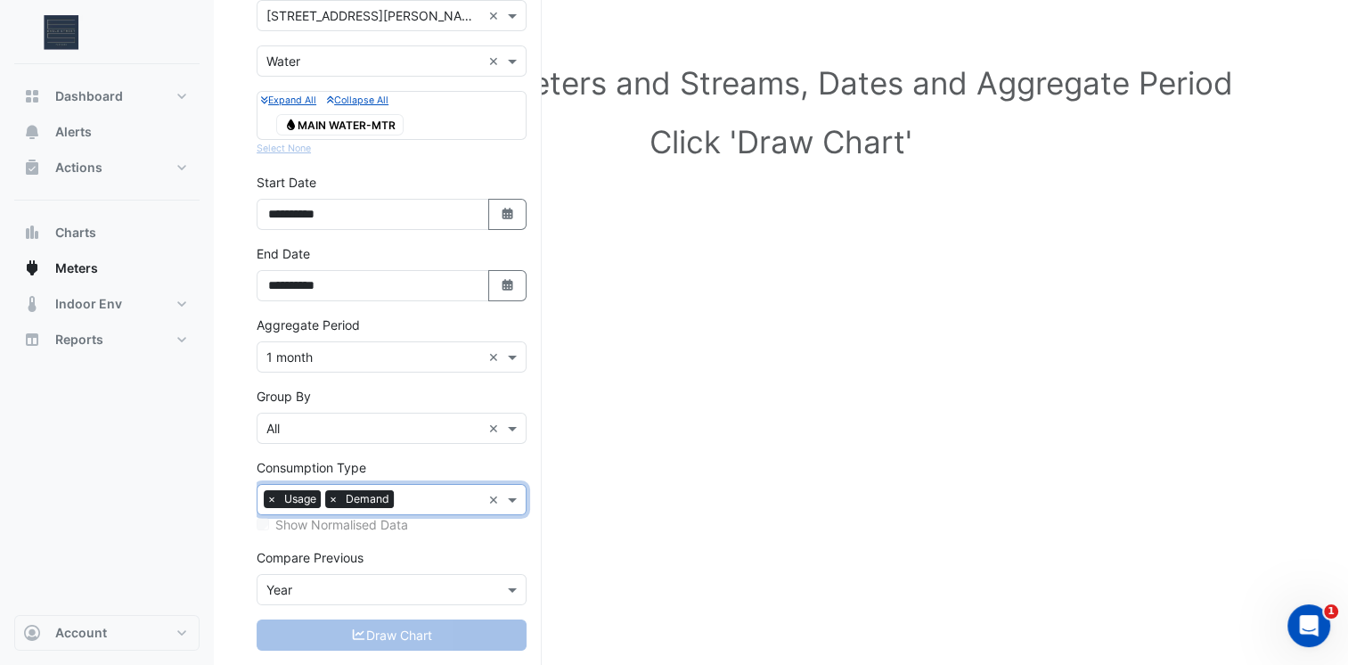
scroll to position [176, 0]
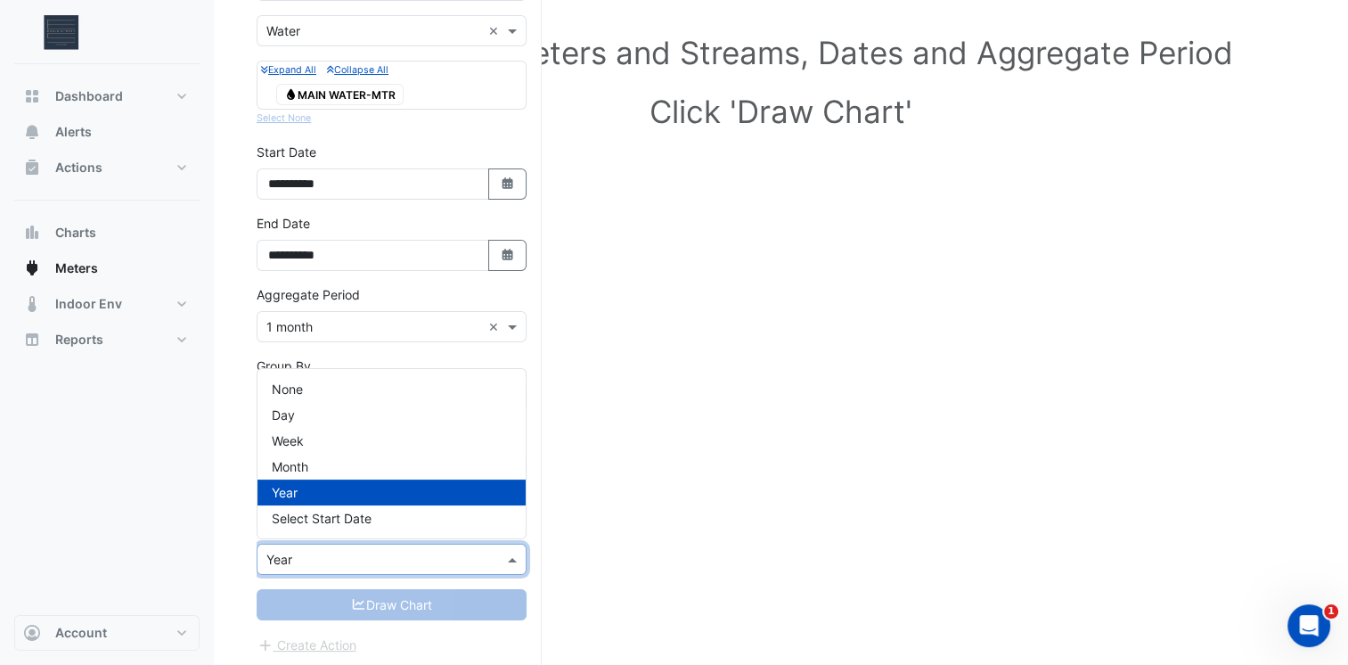
click at [431, 562] on input "text" at bounding box center [373, 560] width 215 height 19
click at [412, 494] on div "Year" at bounding box center [391, 492] width 268 height 26
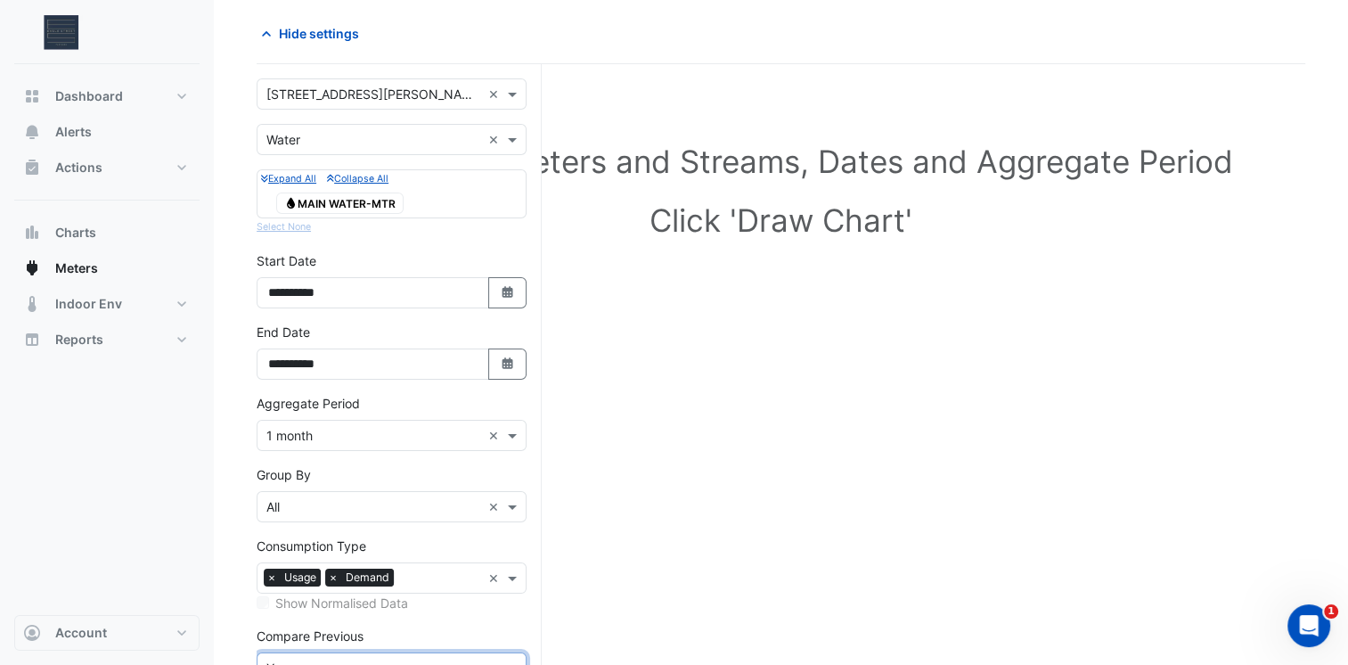
scroll to position [63, 0]
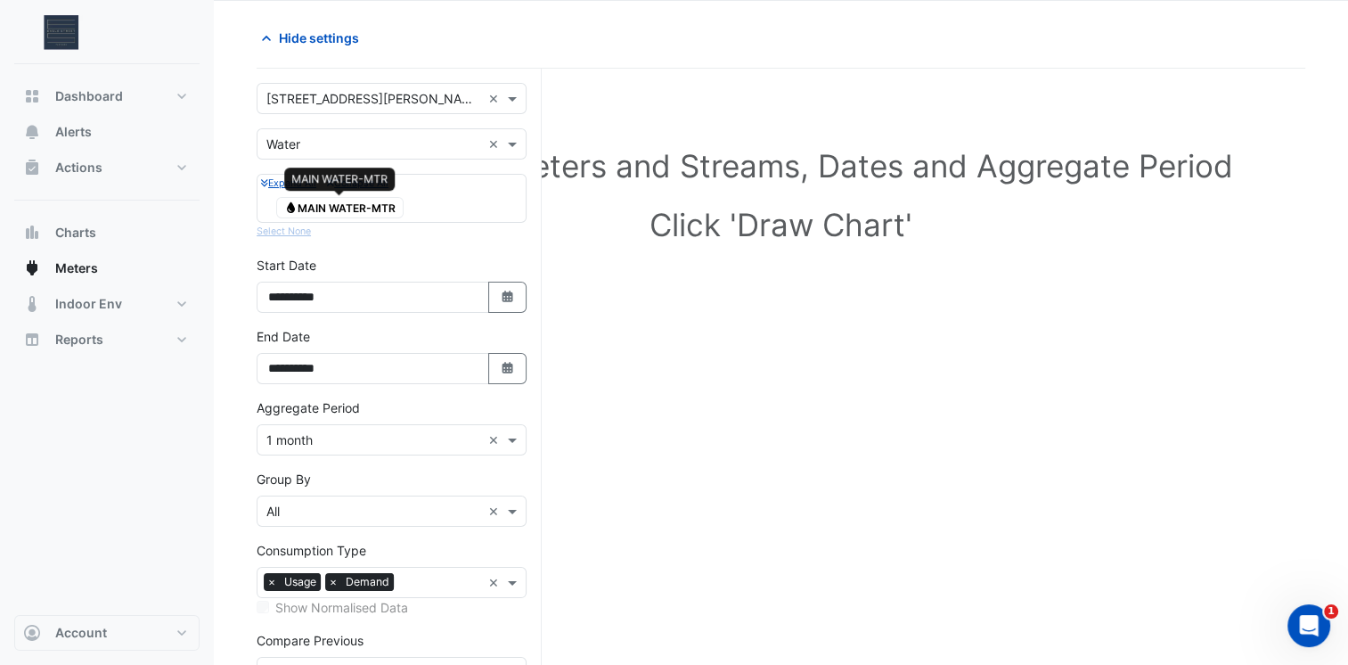
click at [367, 205] on span "Water MAIN WATER-MTR" at bounding box center [339, 207] width 127 height 21
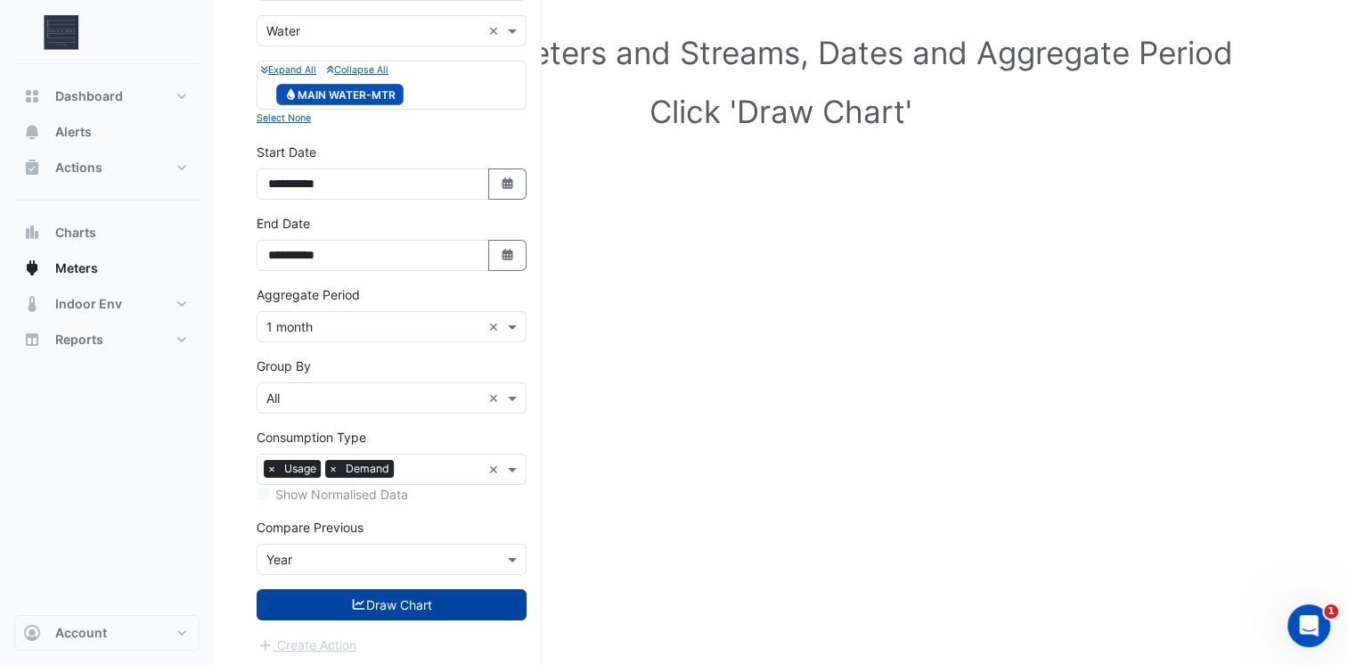
click at [389, 600] on button "Draw Chart" at bounding box center [392, 604] width 270 height 31
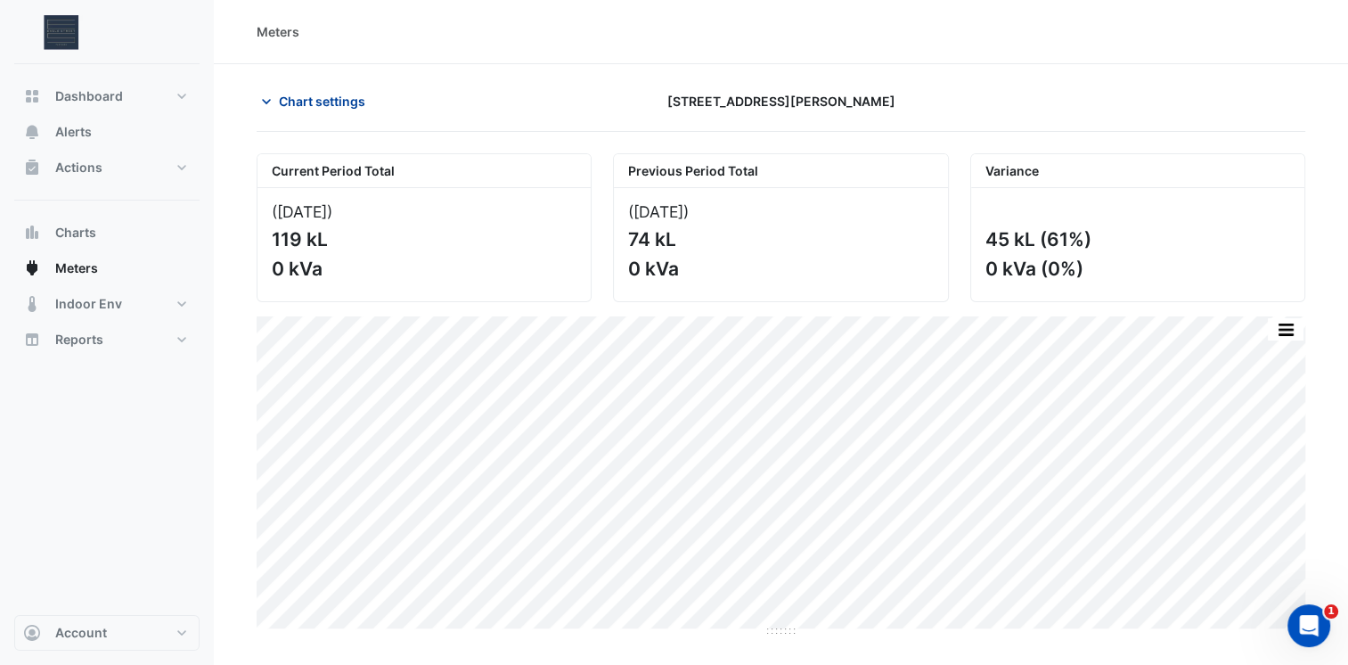
click at [349, 93] on span "Chart settings" at bounding box center [322, 101] width 86 height 19
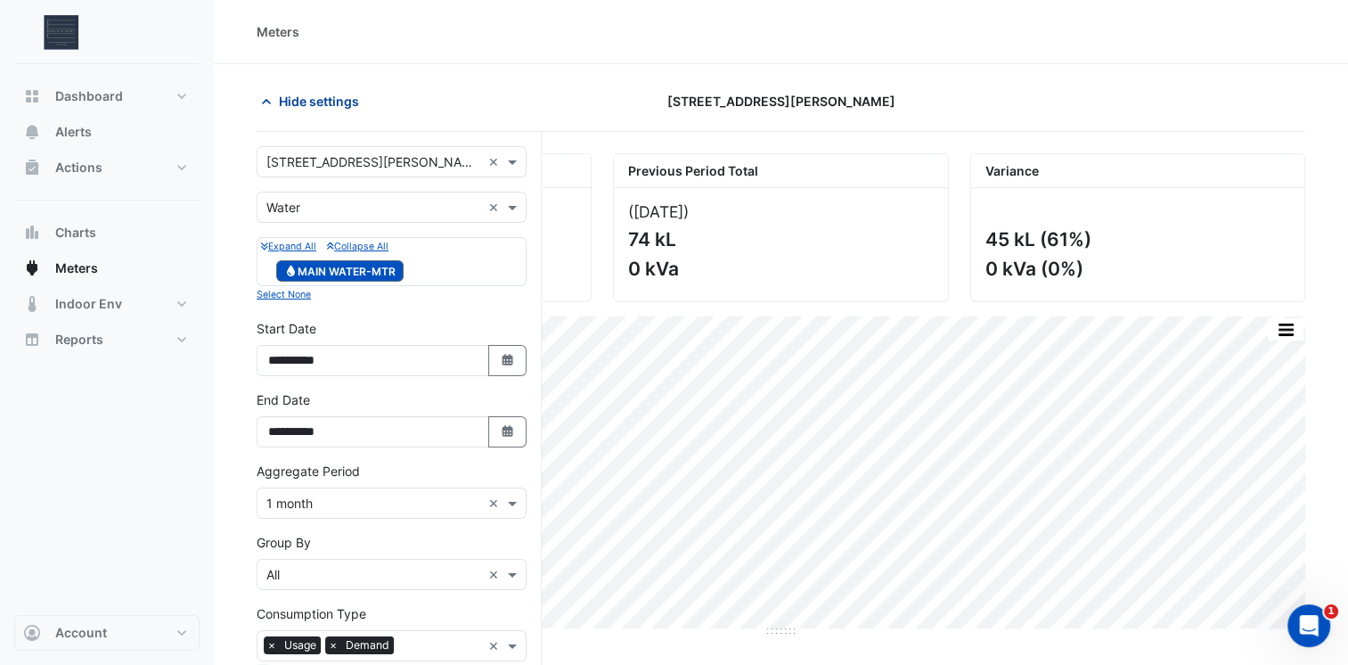
click at [349, 93] on span "Hide settings" at bounding box center [319, 101] width 80 height 19
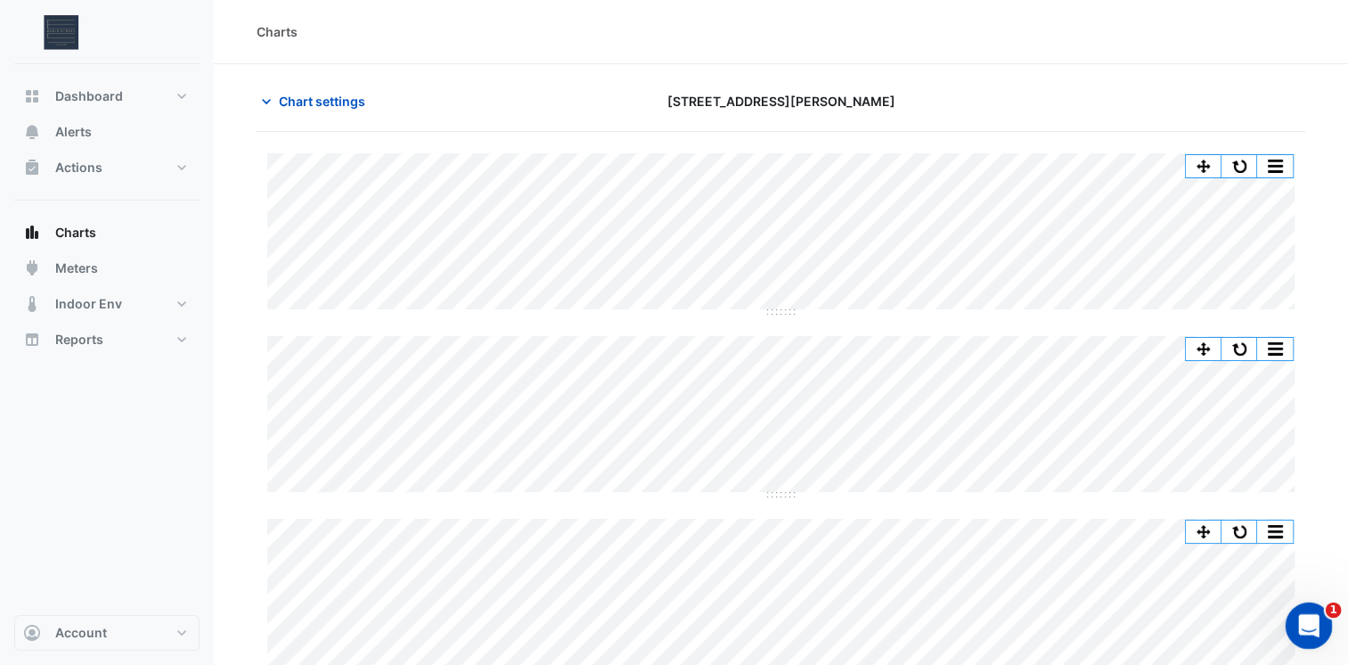
click at [1294, 616] on div "Open Intercom Messenger" at bounding box center [1306, 622] width 59 height 59
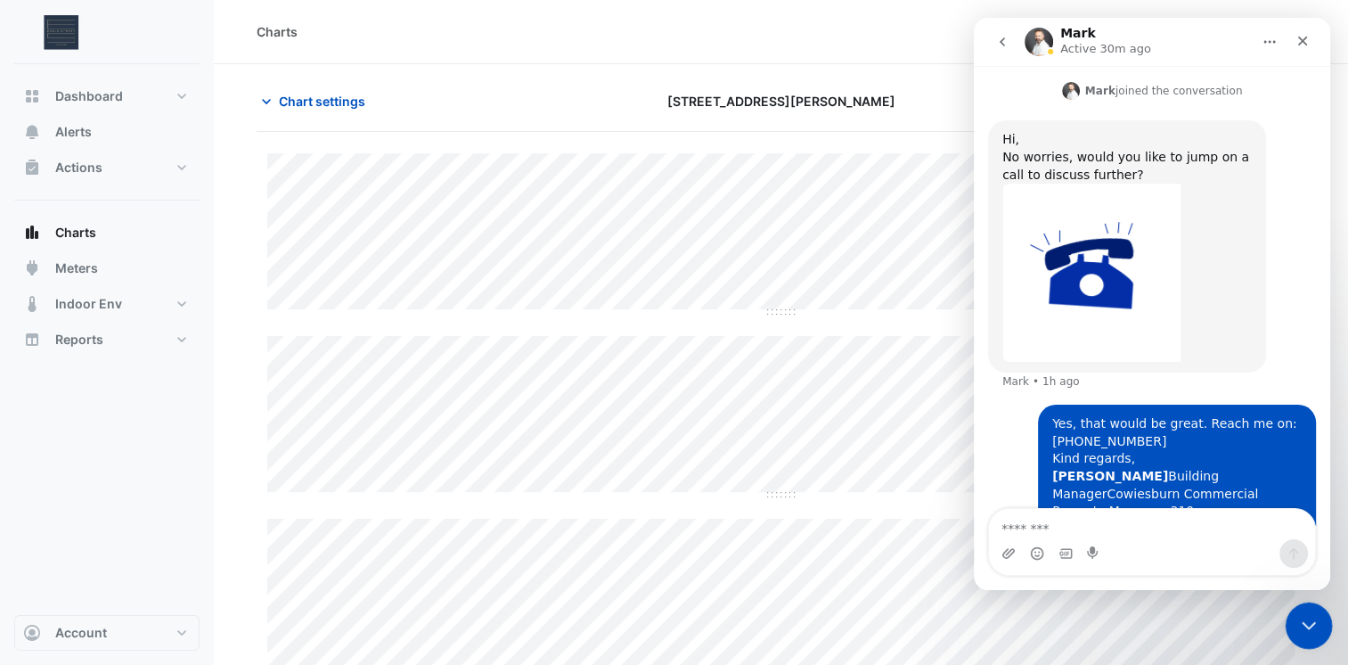
scroll to position [424, 0]
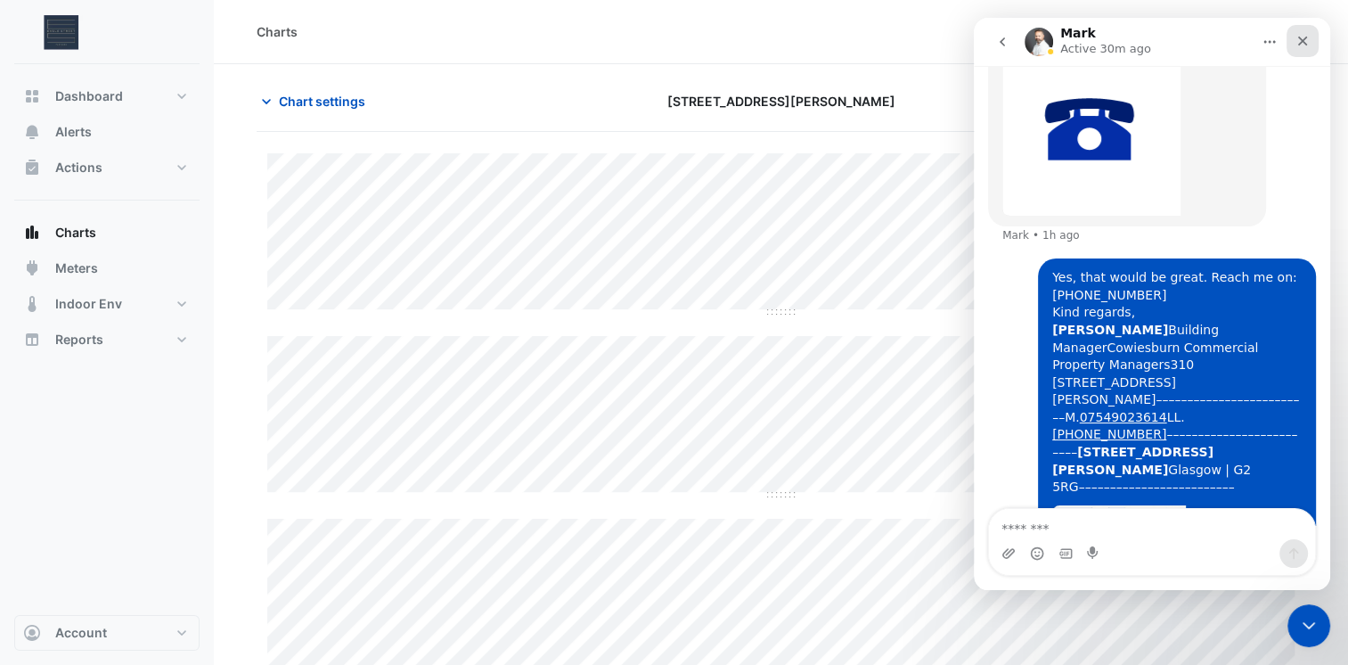
click at [1300, 44] on icon "Close" at bounding box center [1303, 42] width 10 height 10
